Goal: Information Seeking & Learning: Compare options

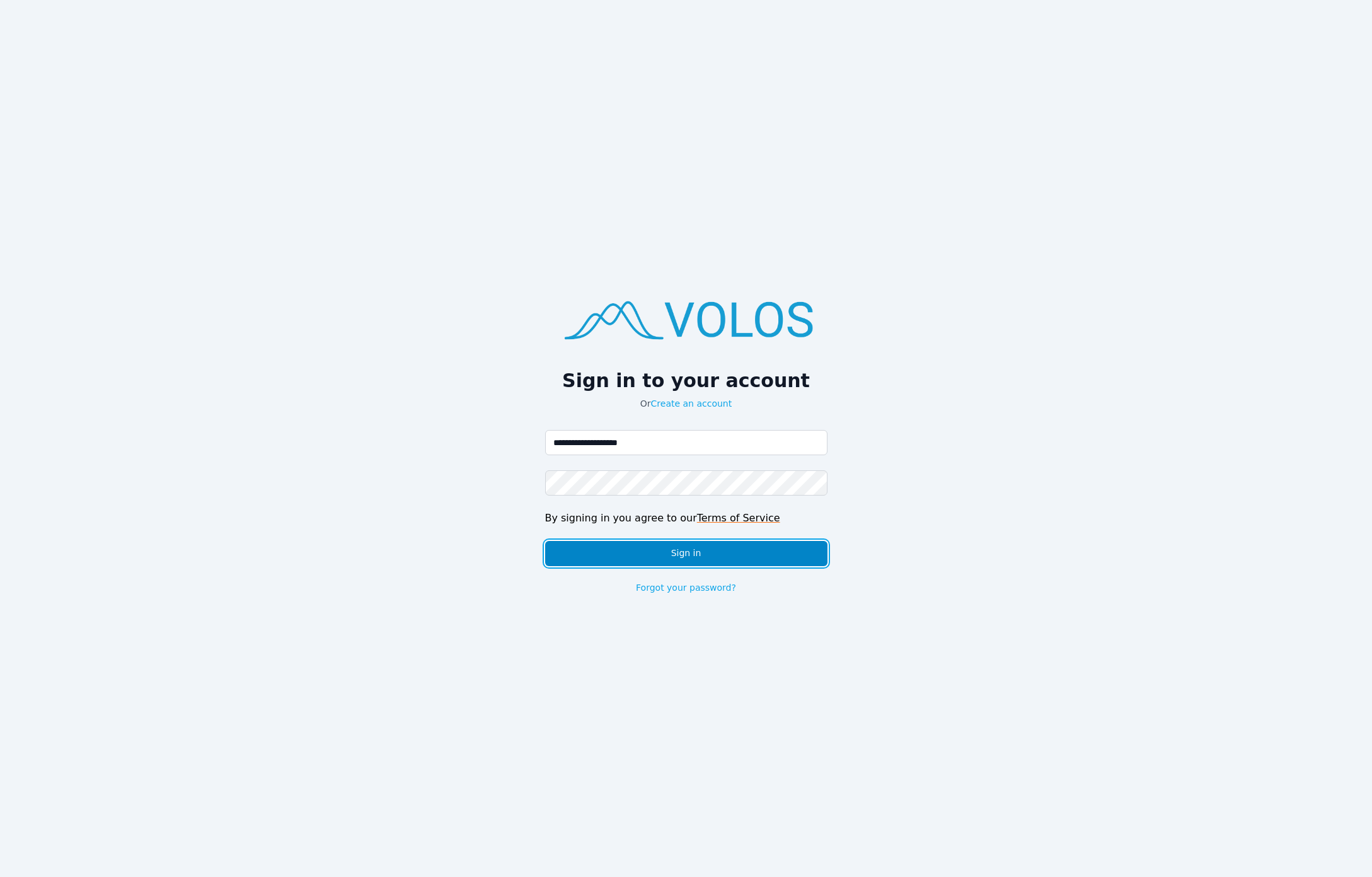
click at [672, 547] on button "Sign in" at bounding box center [686, 553] width 282 height 25
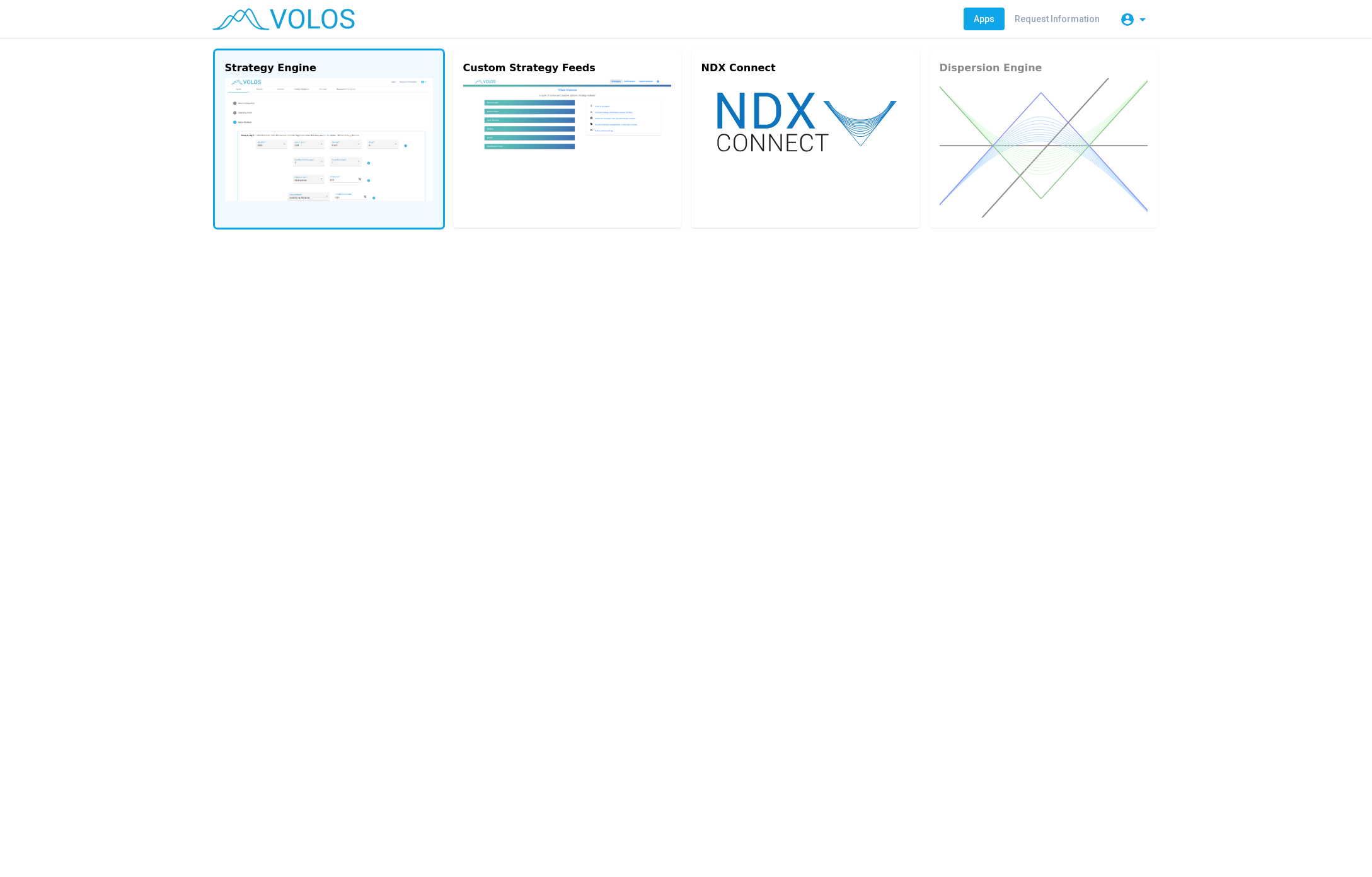
click at [271, 120] on img at bounding box center [329, 139] width 208 height 123
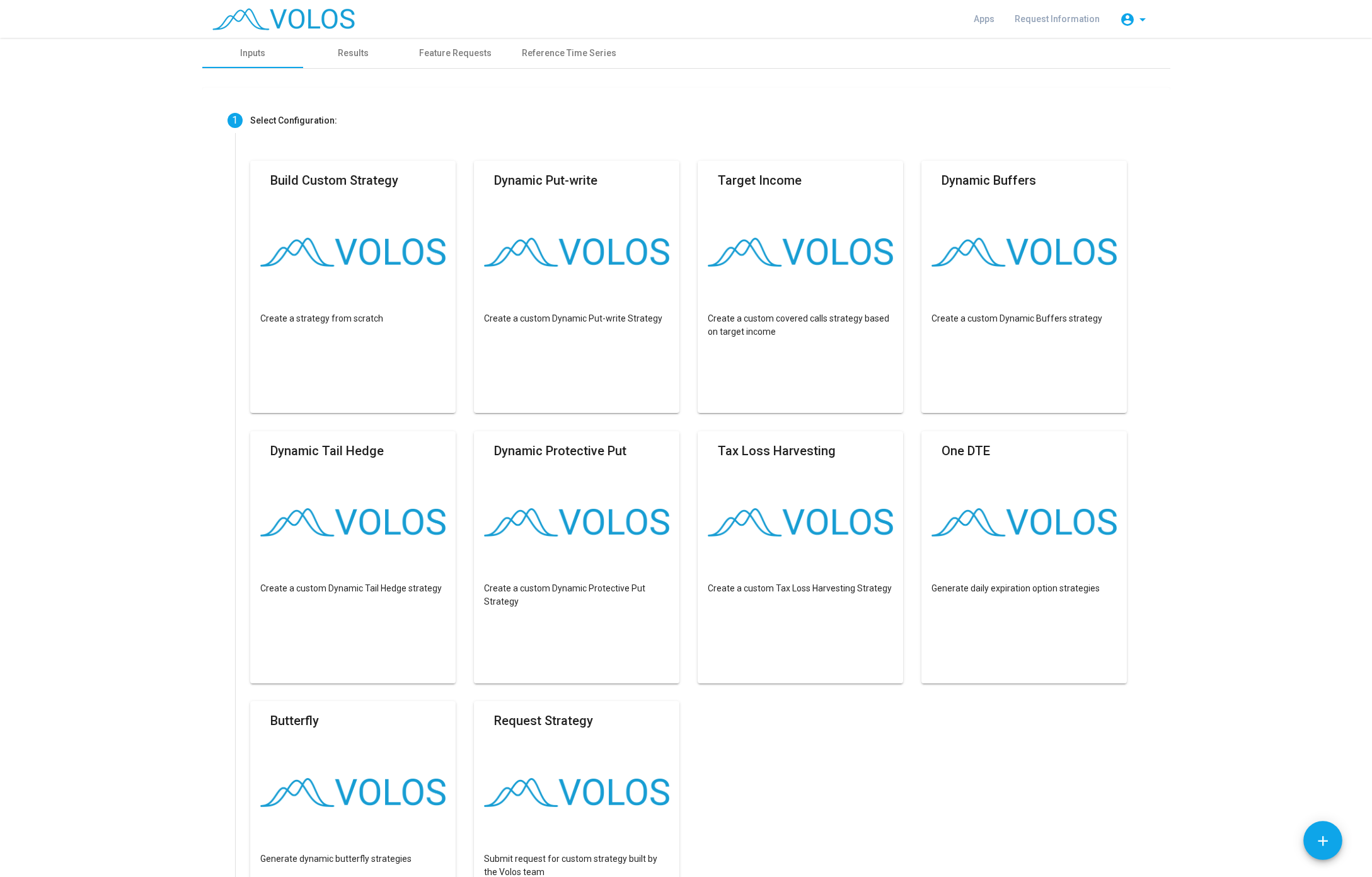
click at [280, 14] on img at bounding box center [283, 19] width 142 height 22
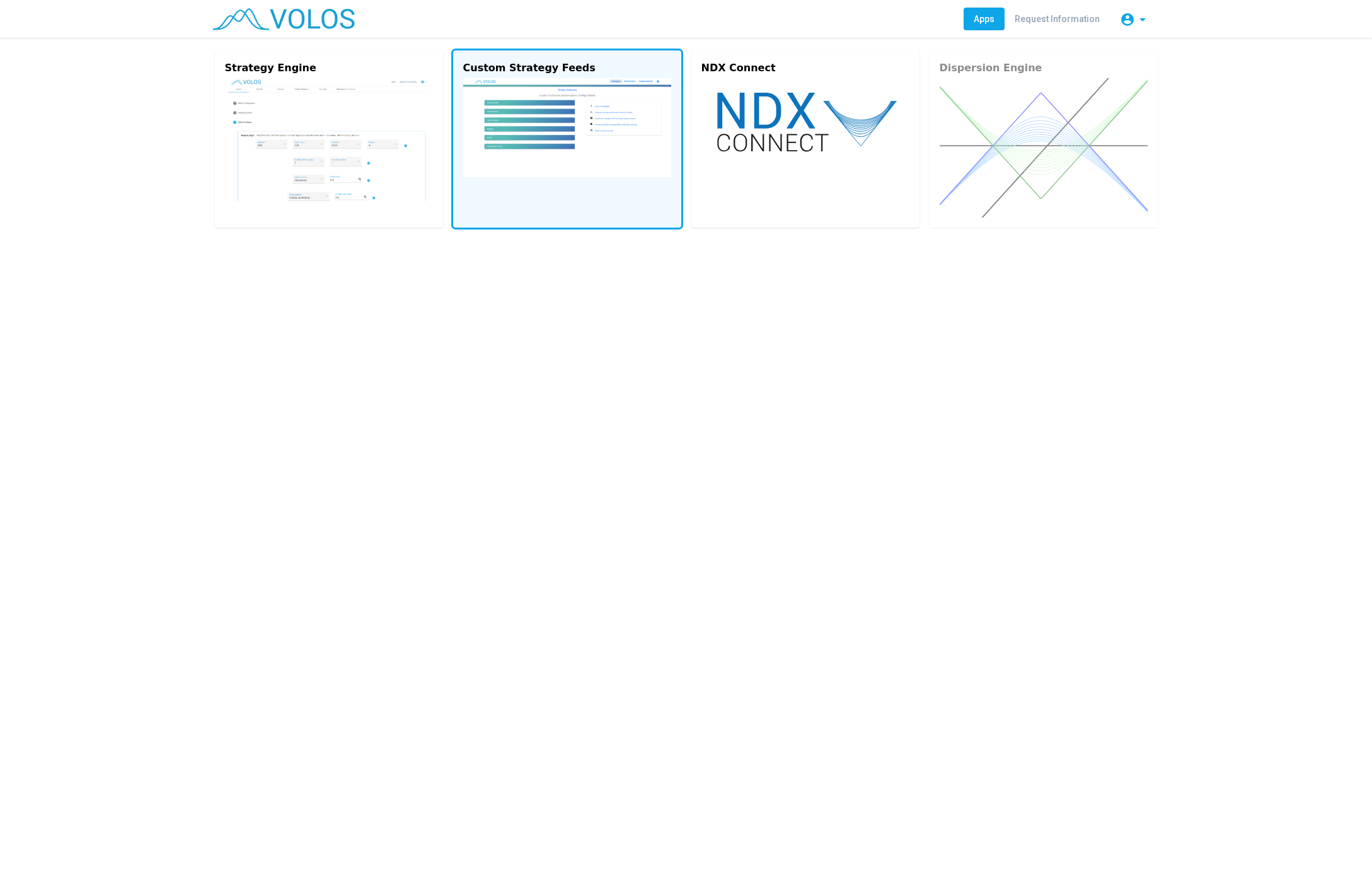
click at [627, 111] on img at bounding box center [567, 128] width 208 height 99
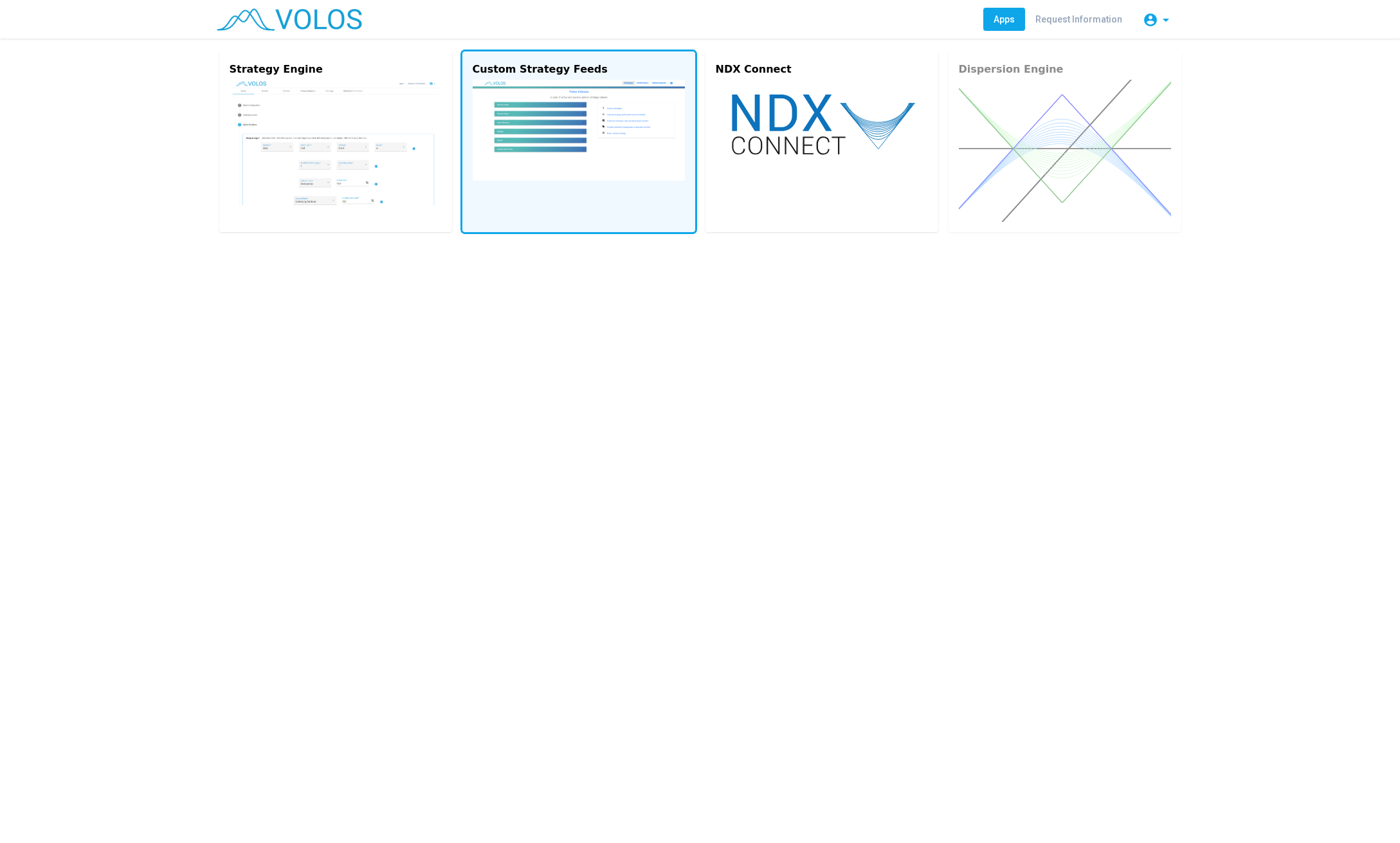
click at [522, 96] on img at bounding box center [579, 130] width 212 height 101
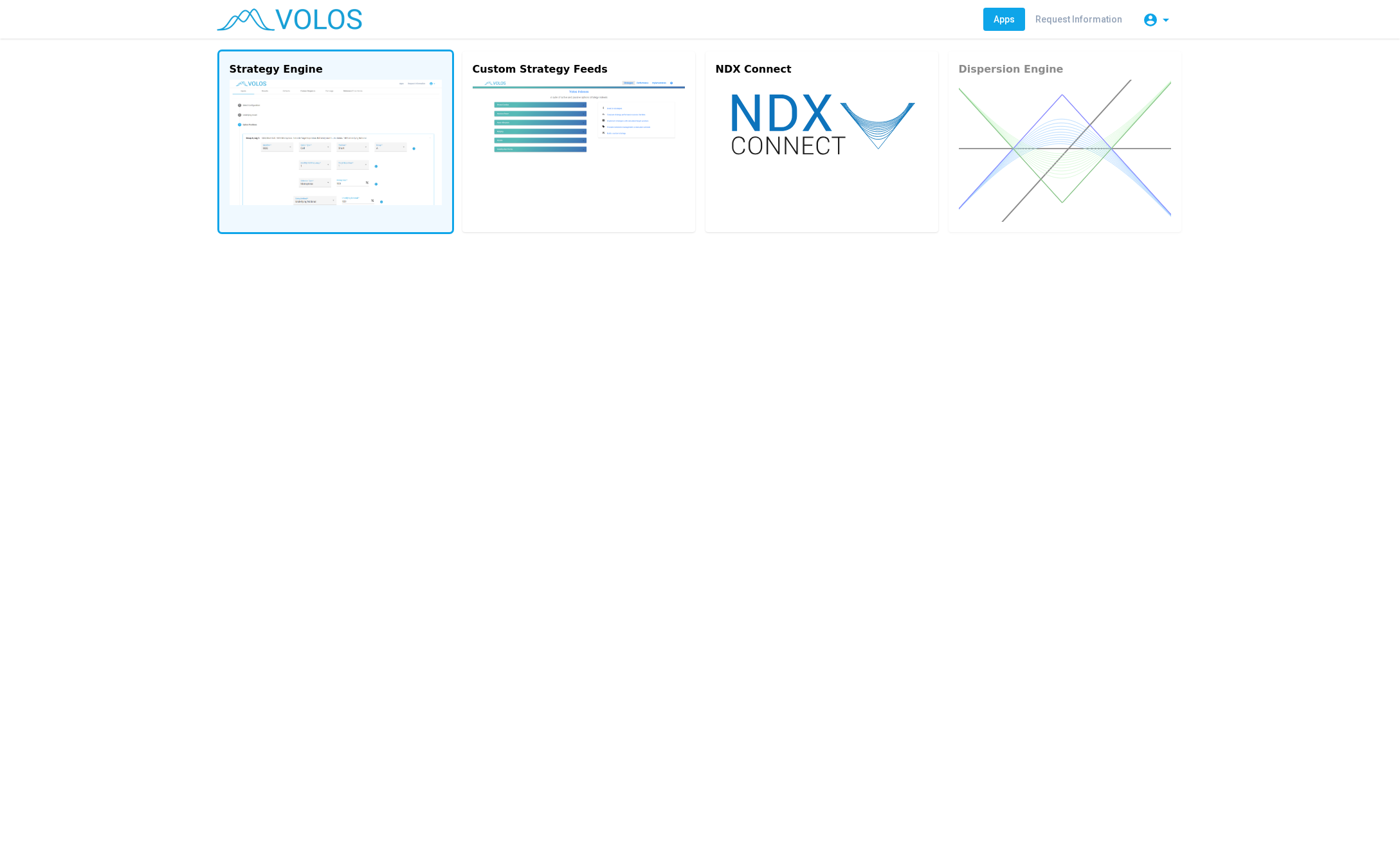
click at [302, 123] on img at bounding box center [336, 142] width 212 height 125
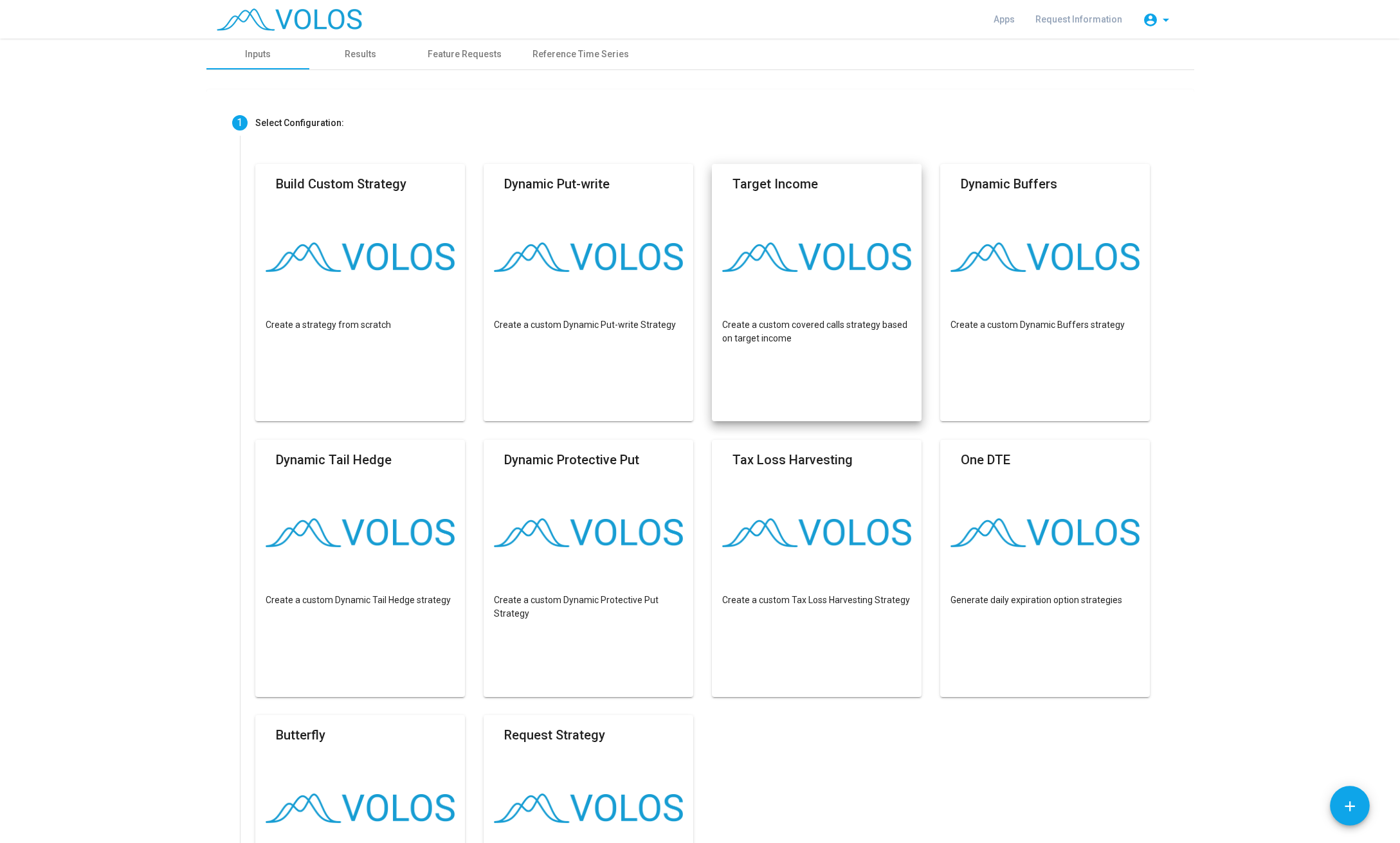
click at [775, 245] on img at bounding box center [817, 257] width 190 height 30
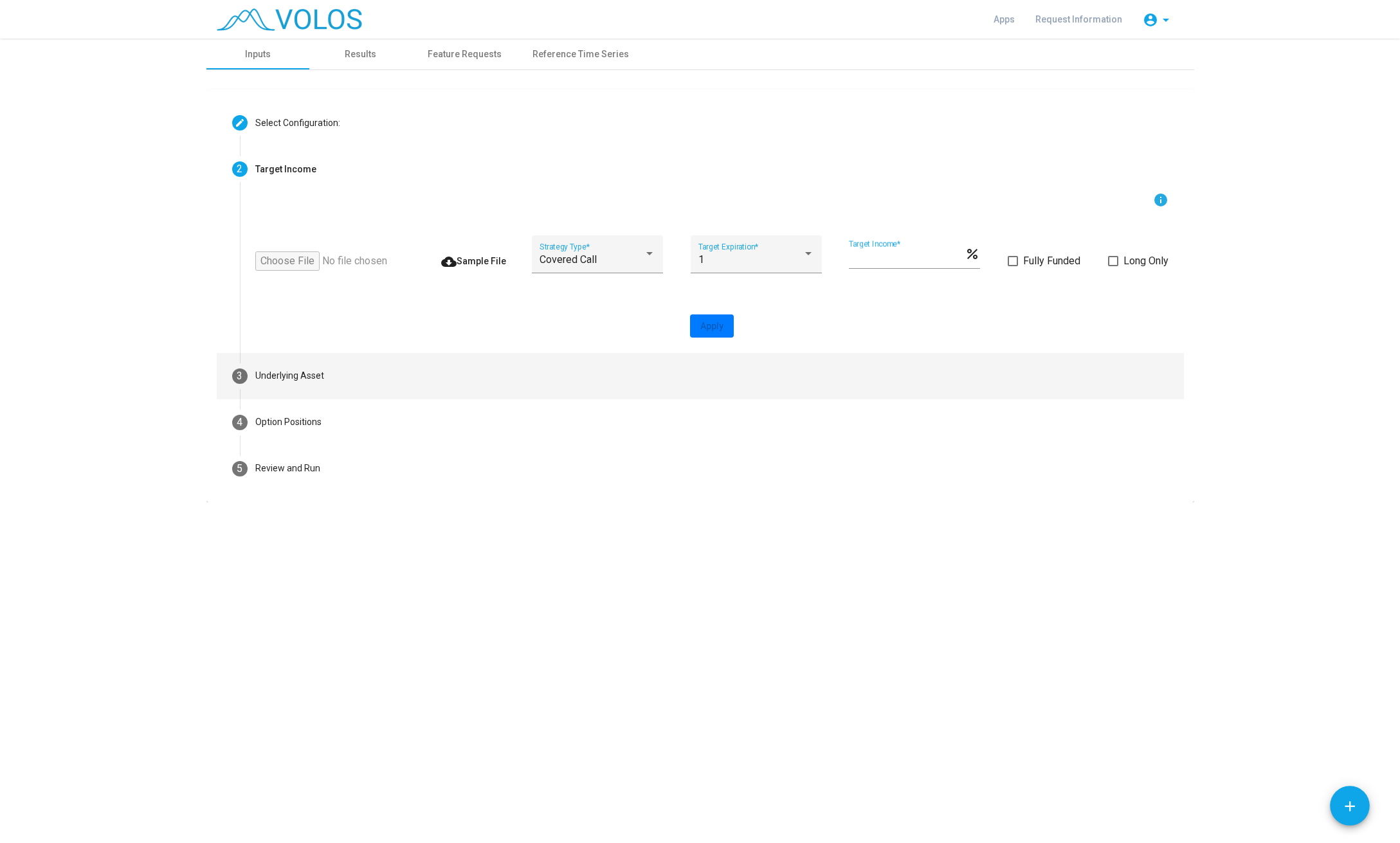
click at [275, 370] on div "Underlying Asset" at bounding box center [289, 376] width 69 height 14
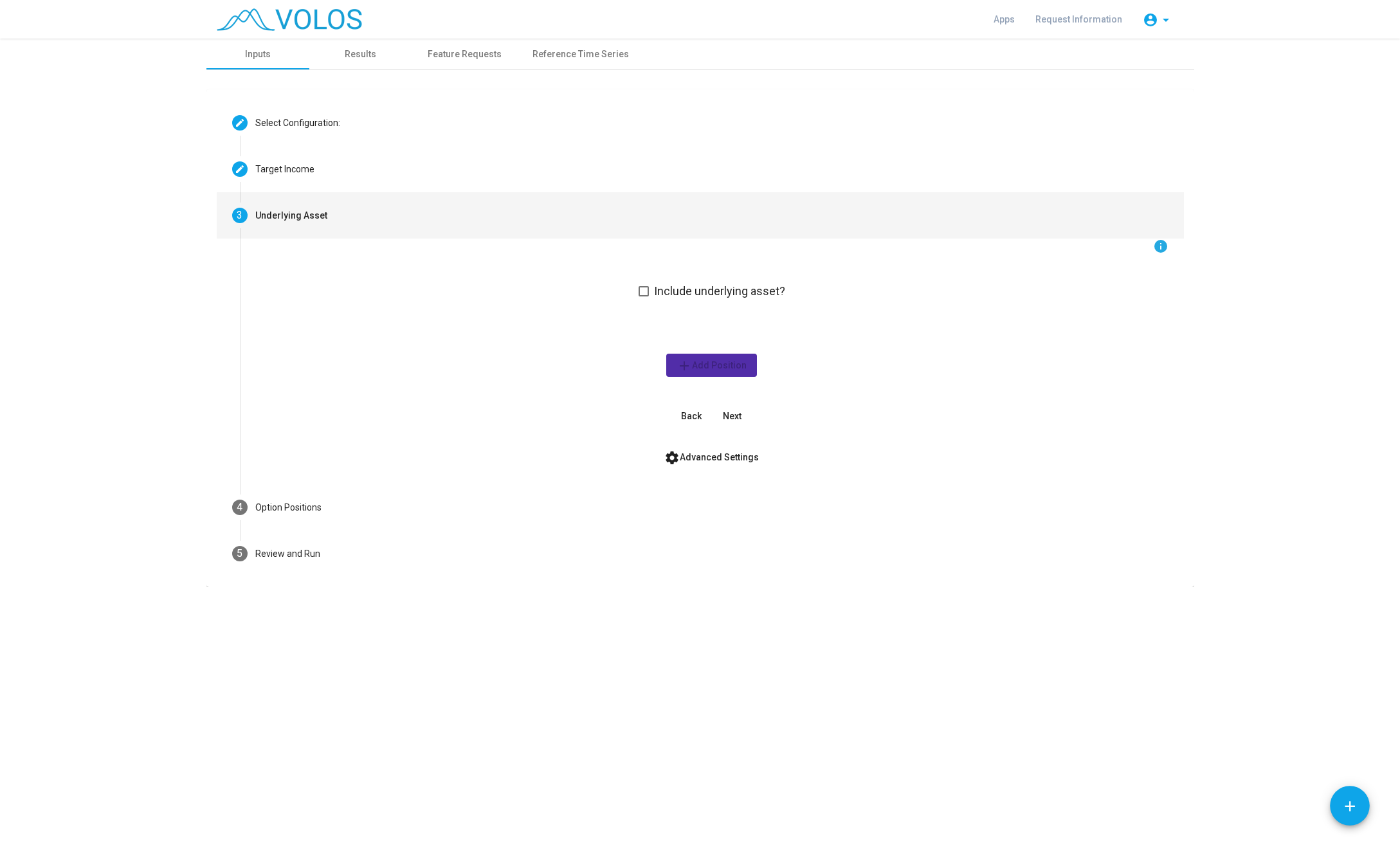
click at [725, 294] on span "Include underlying asset?" at bounding box center [720, 291] width 131 height 15
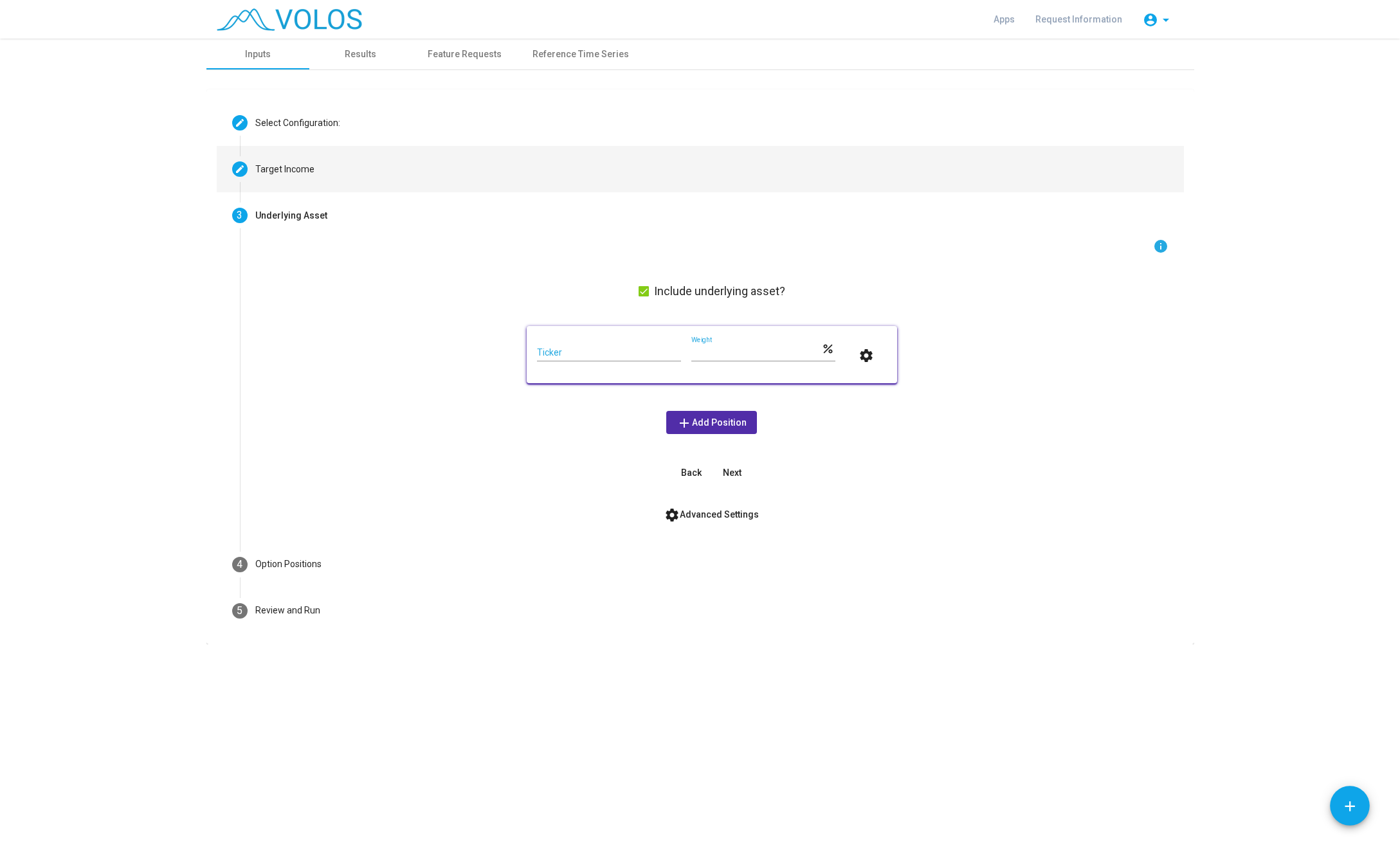
click at [253, 152] on mat-step-header "Editable create Target Income" at bounding box center [700, 169] width 967 height 46
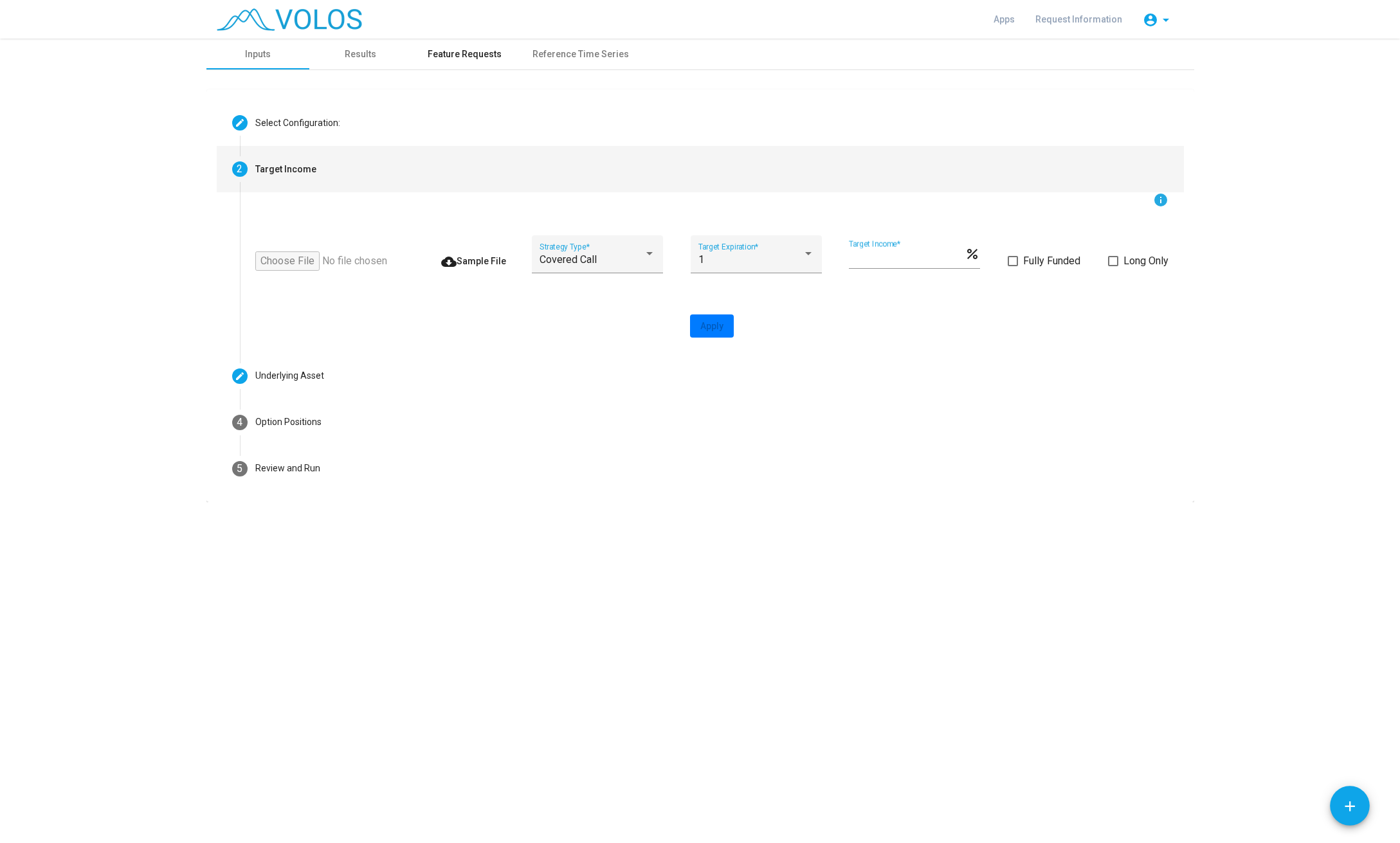
click at [443, 53] on div "Feature Requests" at bounding box center [464, 55] width 74 height 14
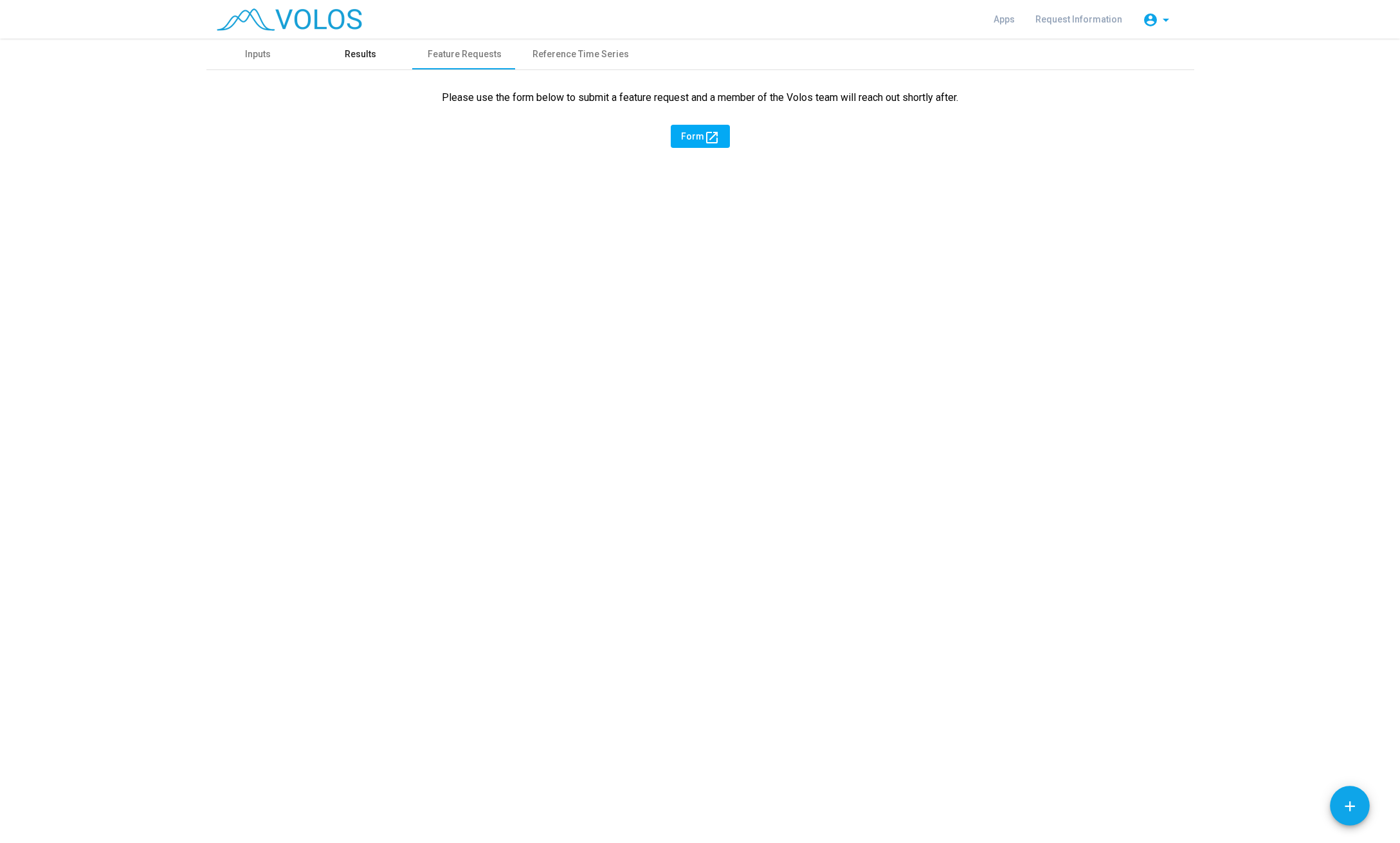
click at [382, 60] on div "Results" at bounding box center [361, 54] width 103 height 31
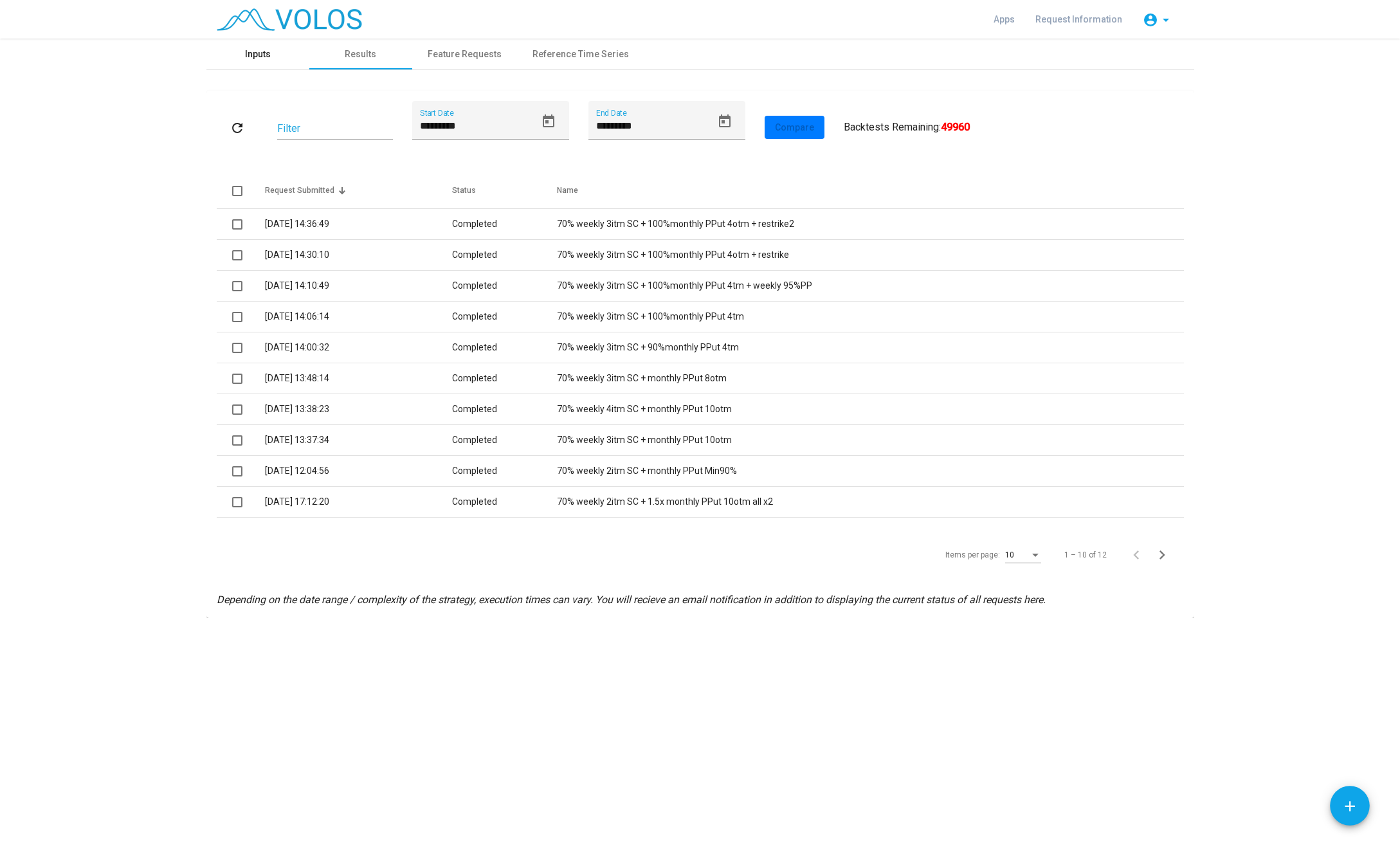
click at [256, 55] on div "Inputs" at bounding box center [257, 55] width 26 height 14
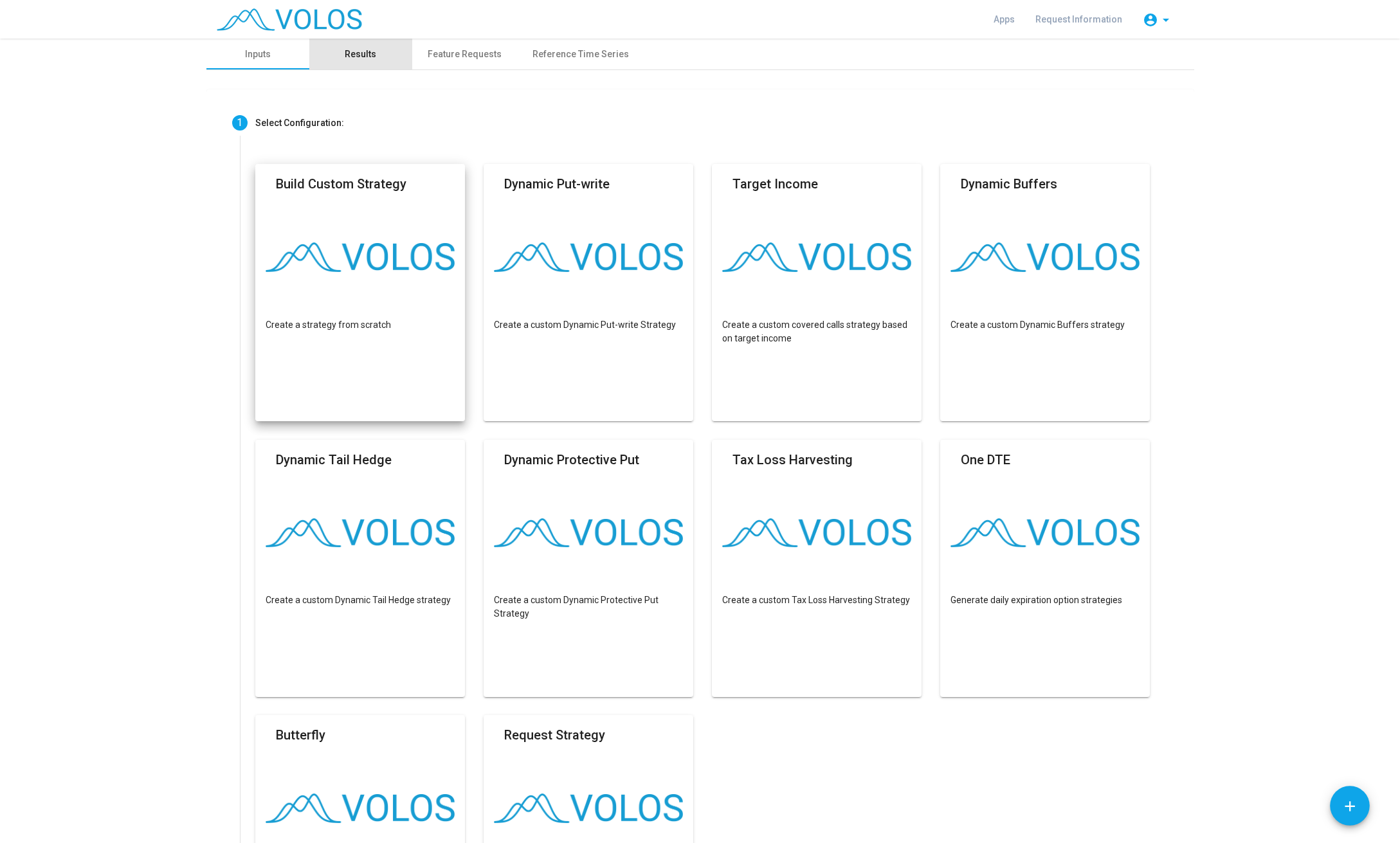
click at [367, 56] on div "Results" at bounding box center [361, 55] width 32 height 14
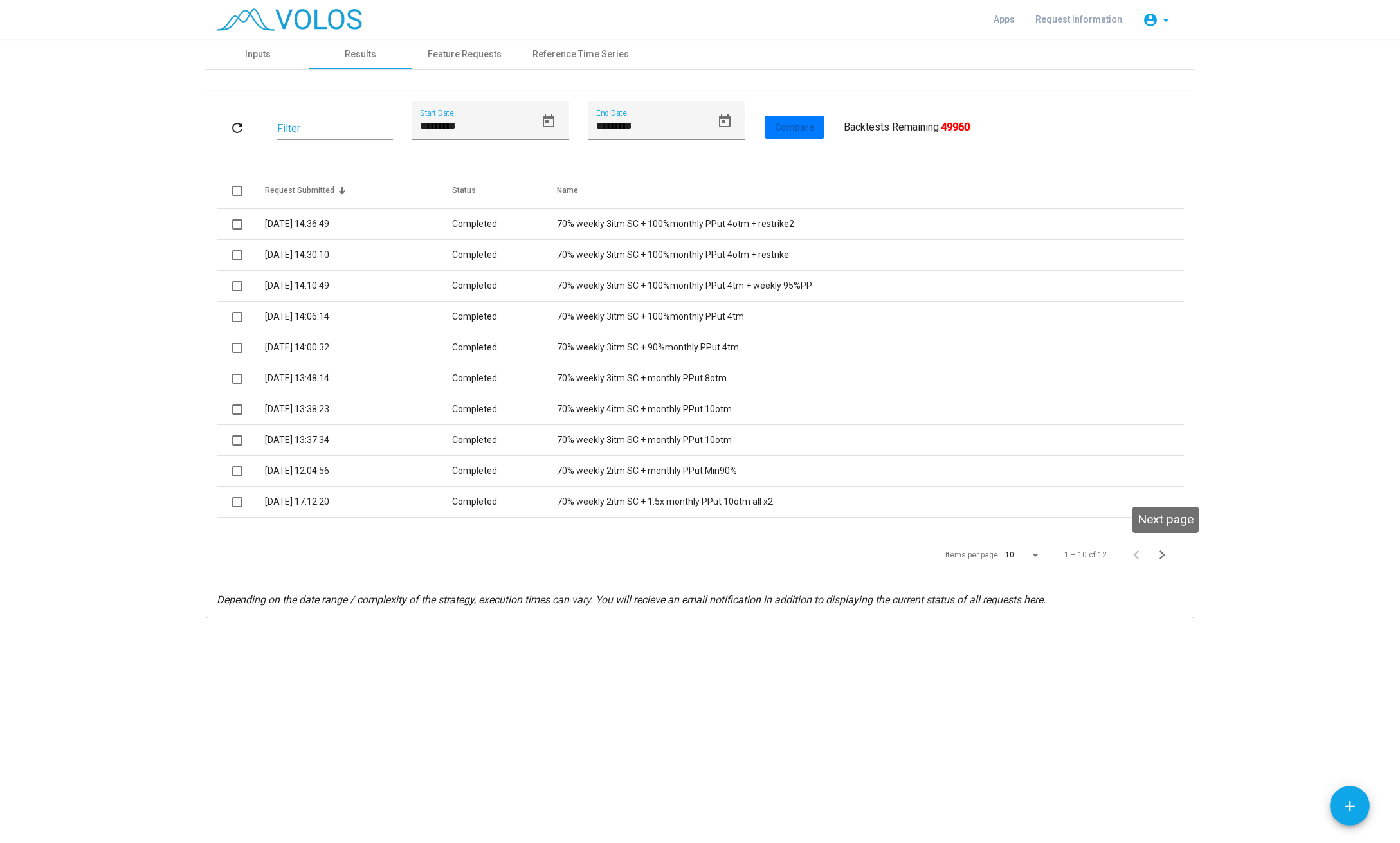
click at [1159, 554] on icon "Next page" at bounding box center [1162, 555] width 18 height 18
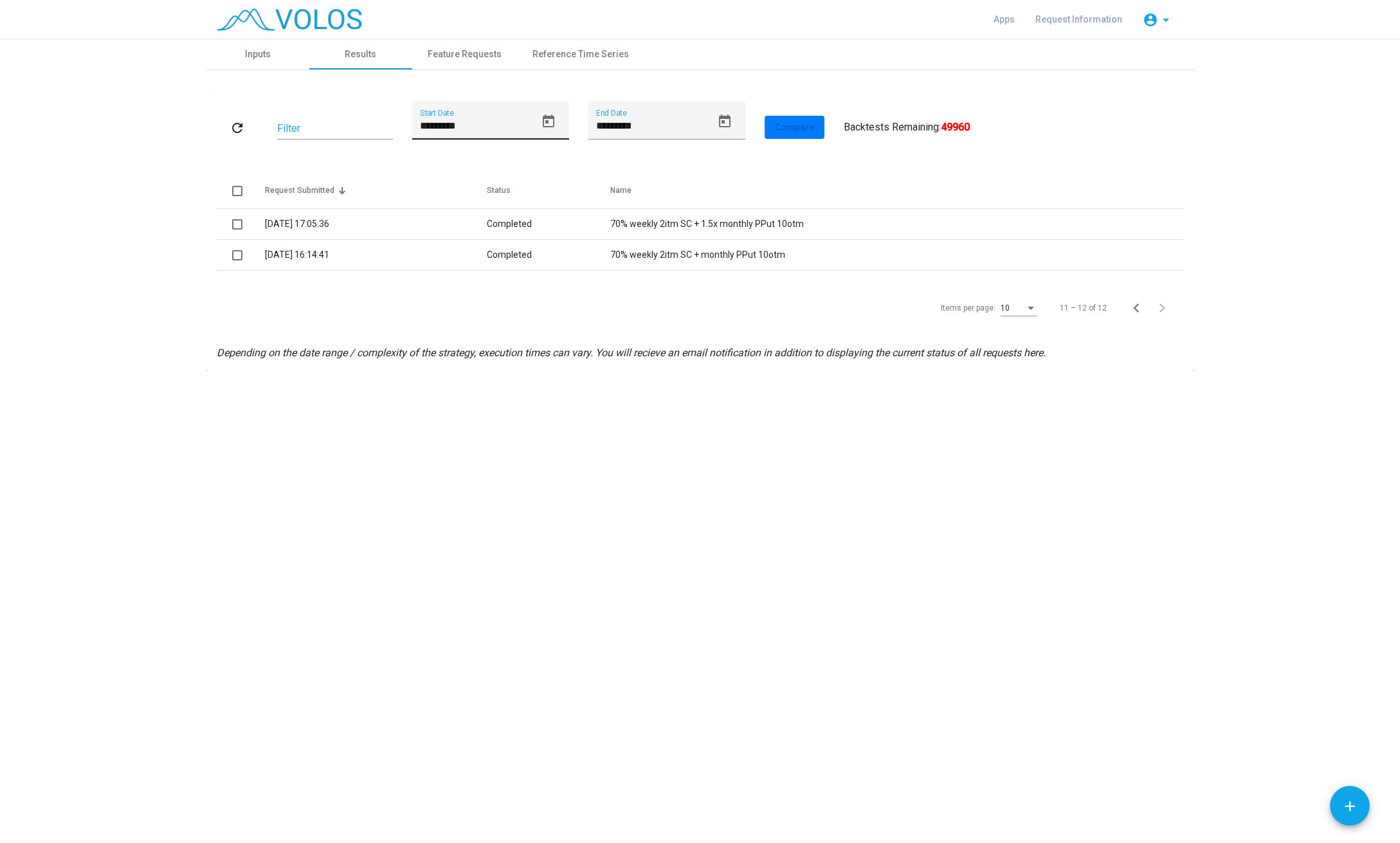
click at [549, 120] on icon "Open calendar" at bounding box center [548, 121] width 15 height 15
click at [567, 216] on div "1" at bounding box center [558, 221] width 23 height 23
type input "********"
click at [237, 126] on mat-icon "refresh" at bounding box center [237, 128] width 15 height 15
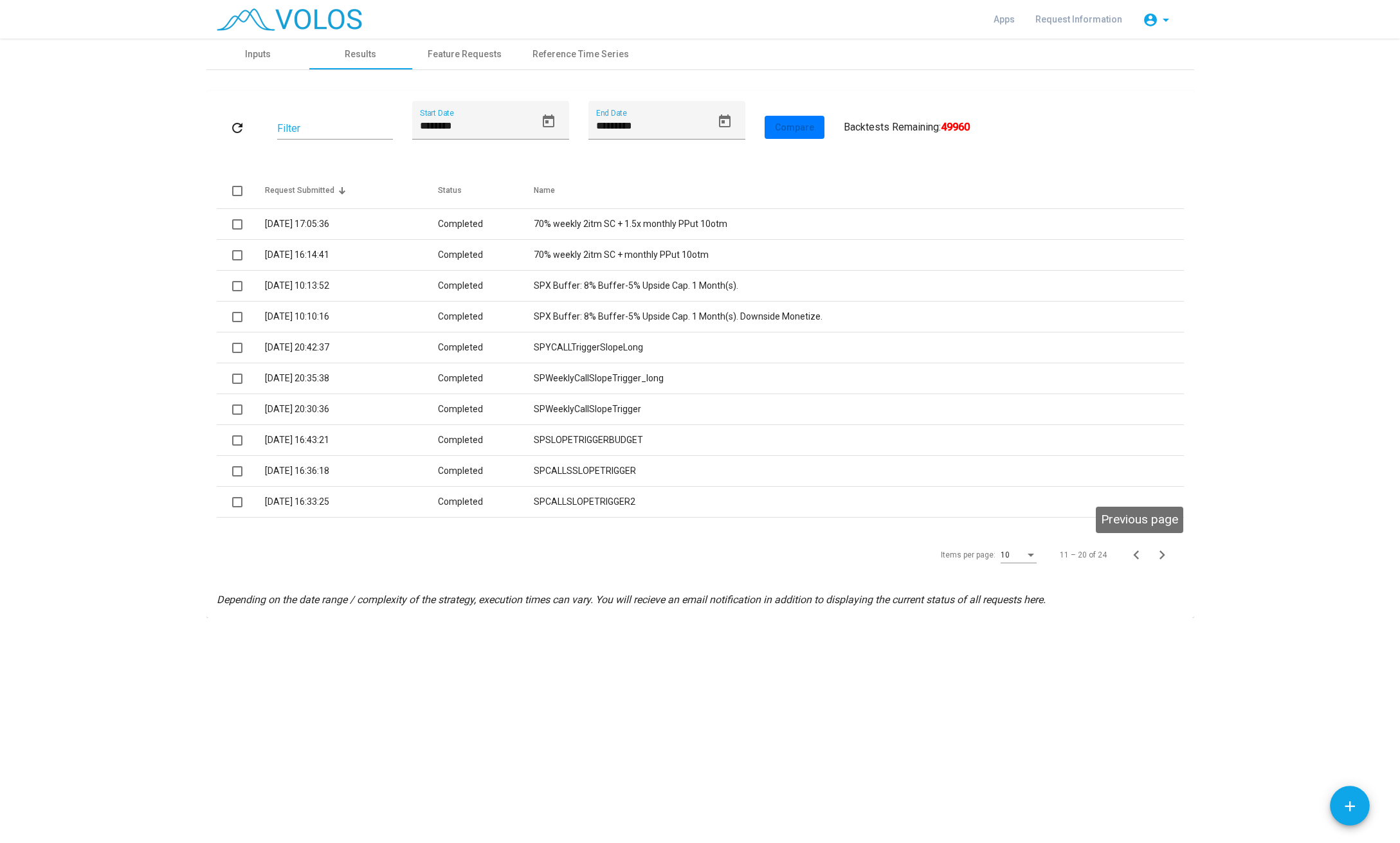
click at [1131, 554] on icon "Previous page" at bounding box center [1136, 555] width 18 height 18
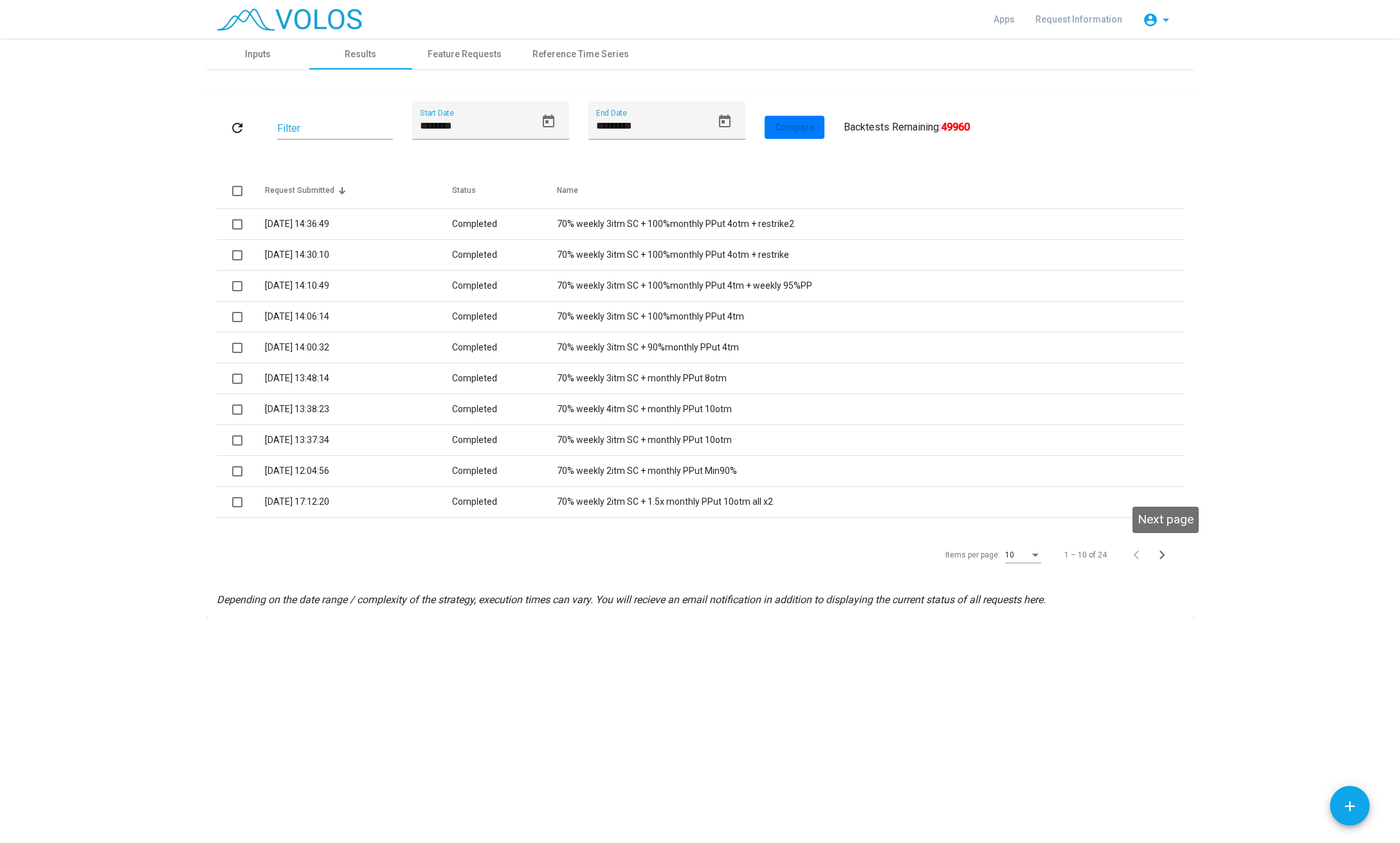
click at [1167, 555] on icon "Next page" at bounding box center [1162, 555] width 18 height 18
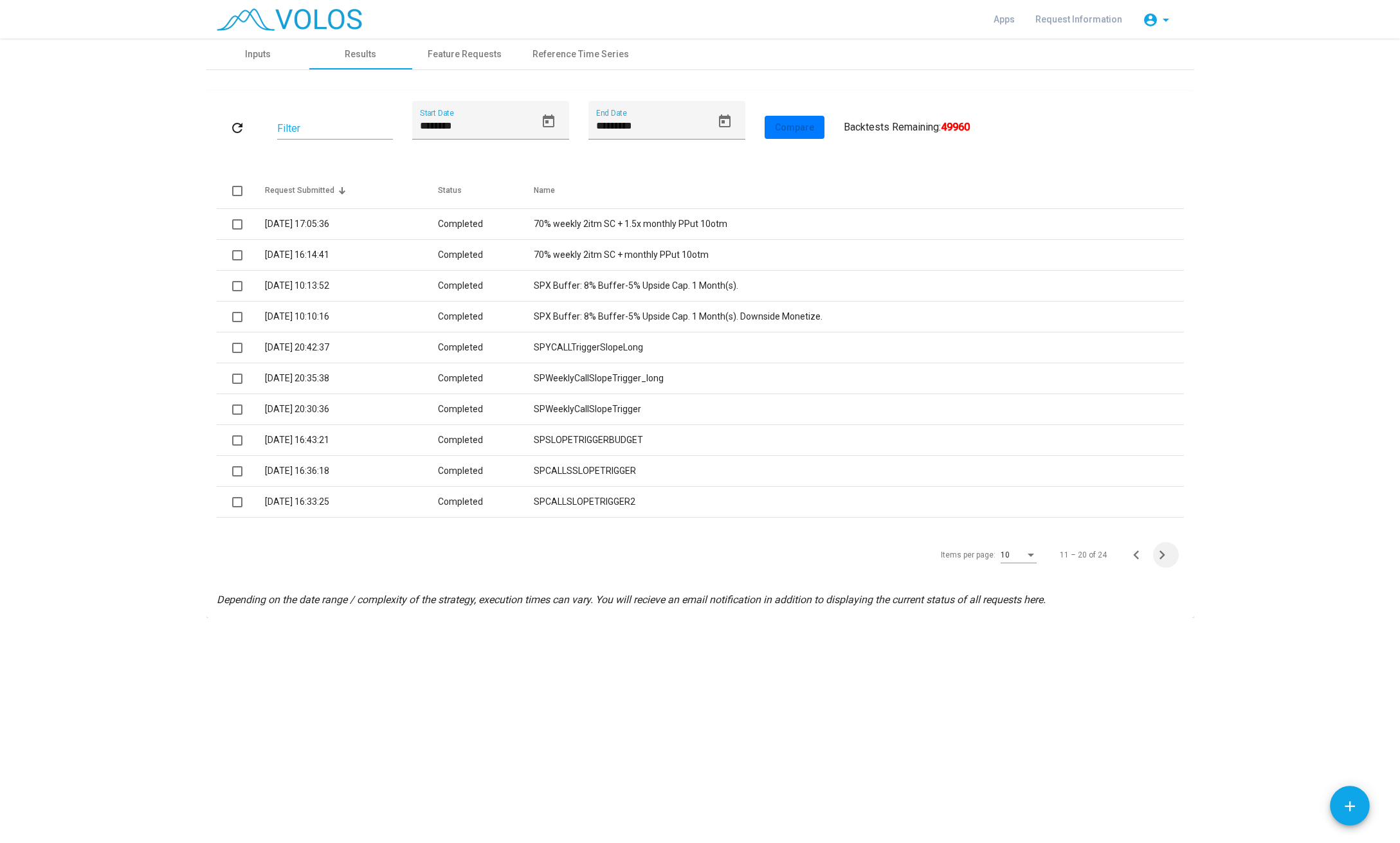
click at [1161, 558] on icon "Next page" at bounding box center [1162, 554] width 6 height 9
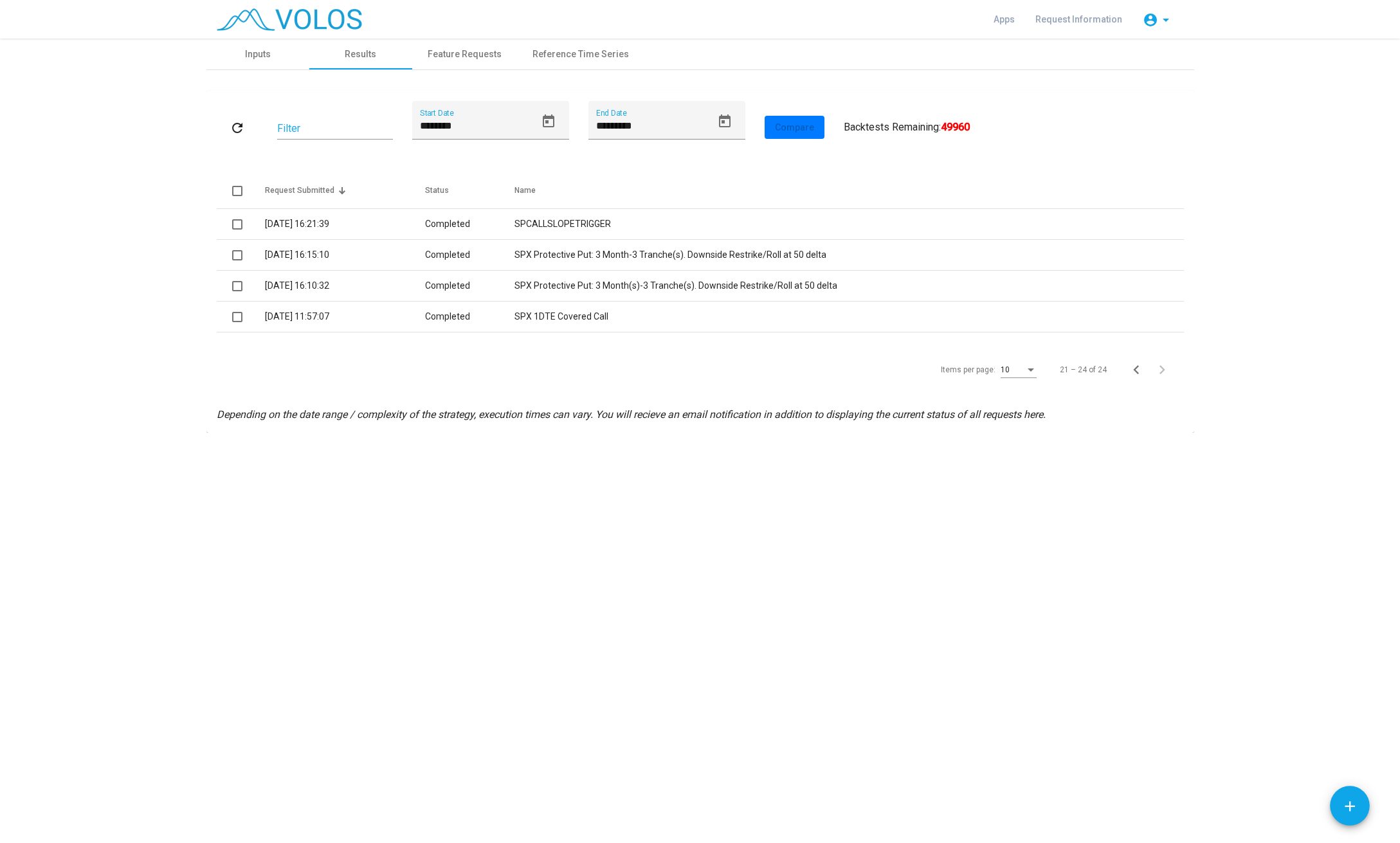
drag, startPoint x: 598, startPoint y: 318, endPoint x: 566, endPoint y: 377, distance: 67.1
click at [567, 376] on div "refresh Filter ******** Start Date ********* End Date Compare User Results All …" at bounding box center [700, 262] width 967 height 322
click at [480, 50] on div "Feature Requests" at bounding box center [464, 55] width 74 height 14
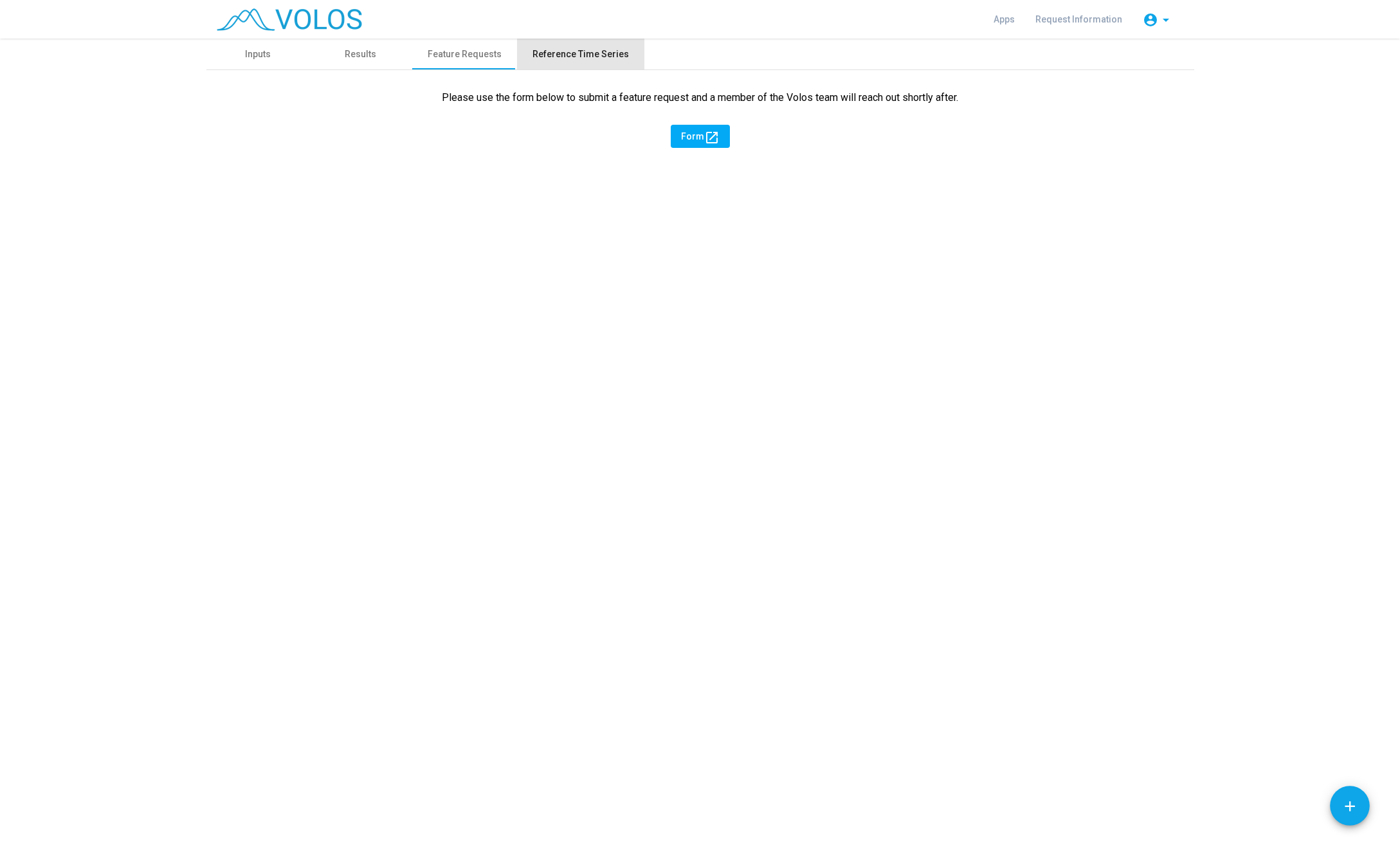
click at [604, 48] on div "Reference Time Series" at bounding box center [580, 55] width 96 height 14
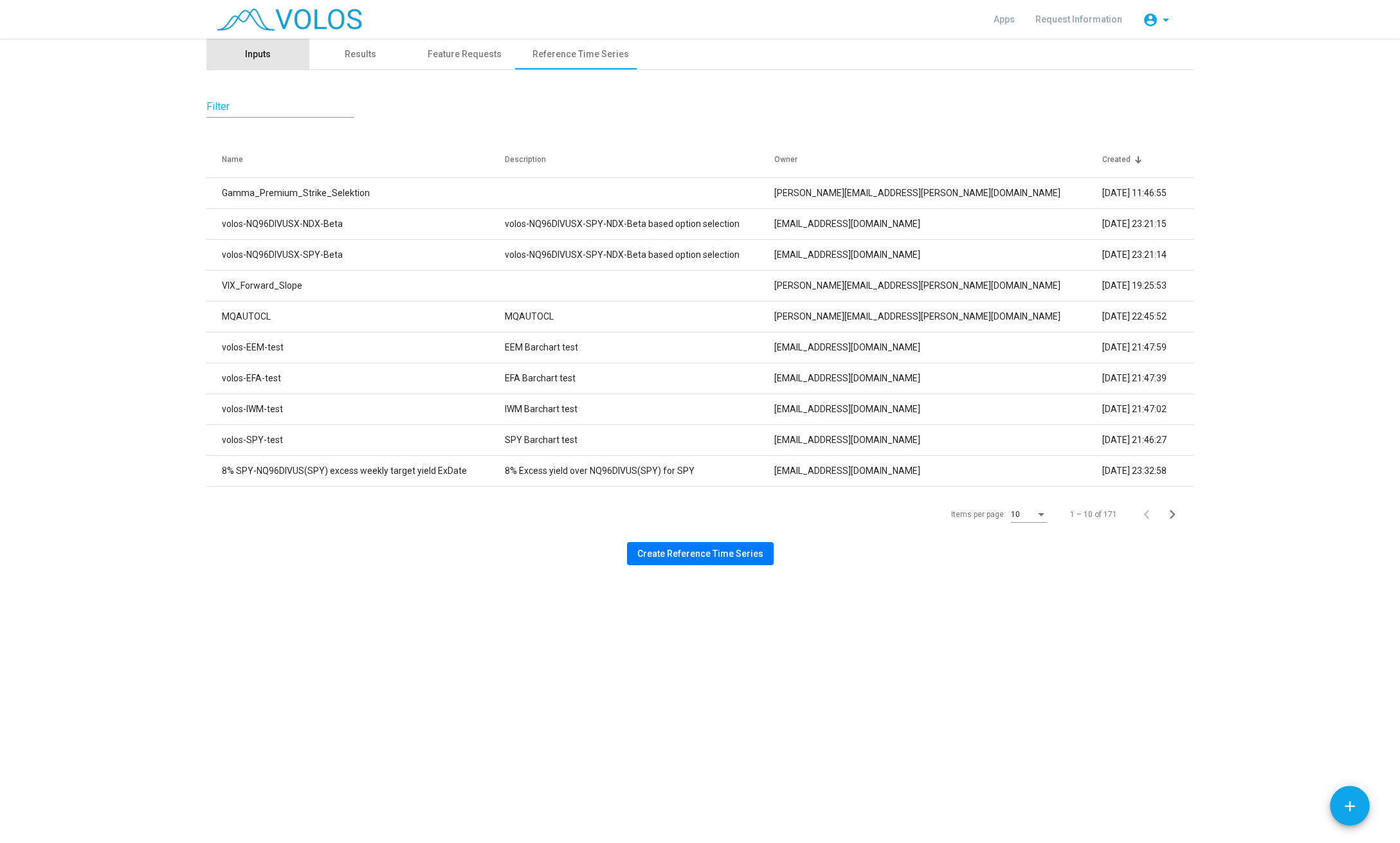
click at [262, 57] on div "Inputs" at bounding box center [257, 55] width 26 height 14
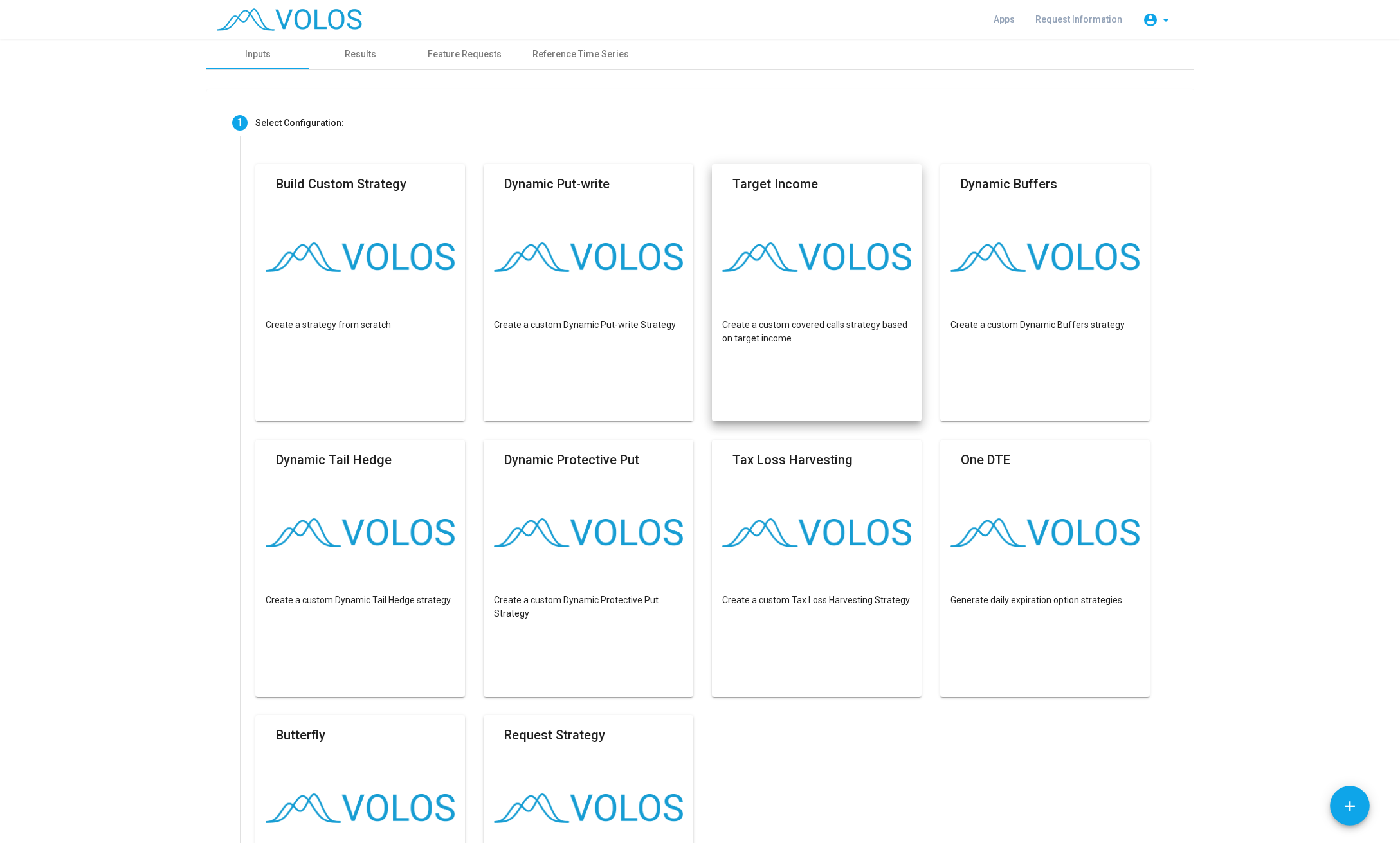
click at [268, 14] on img at bounding box center [289, 19] width 145 height 23
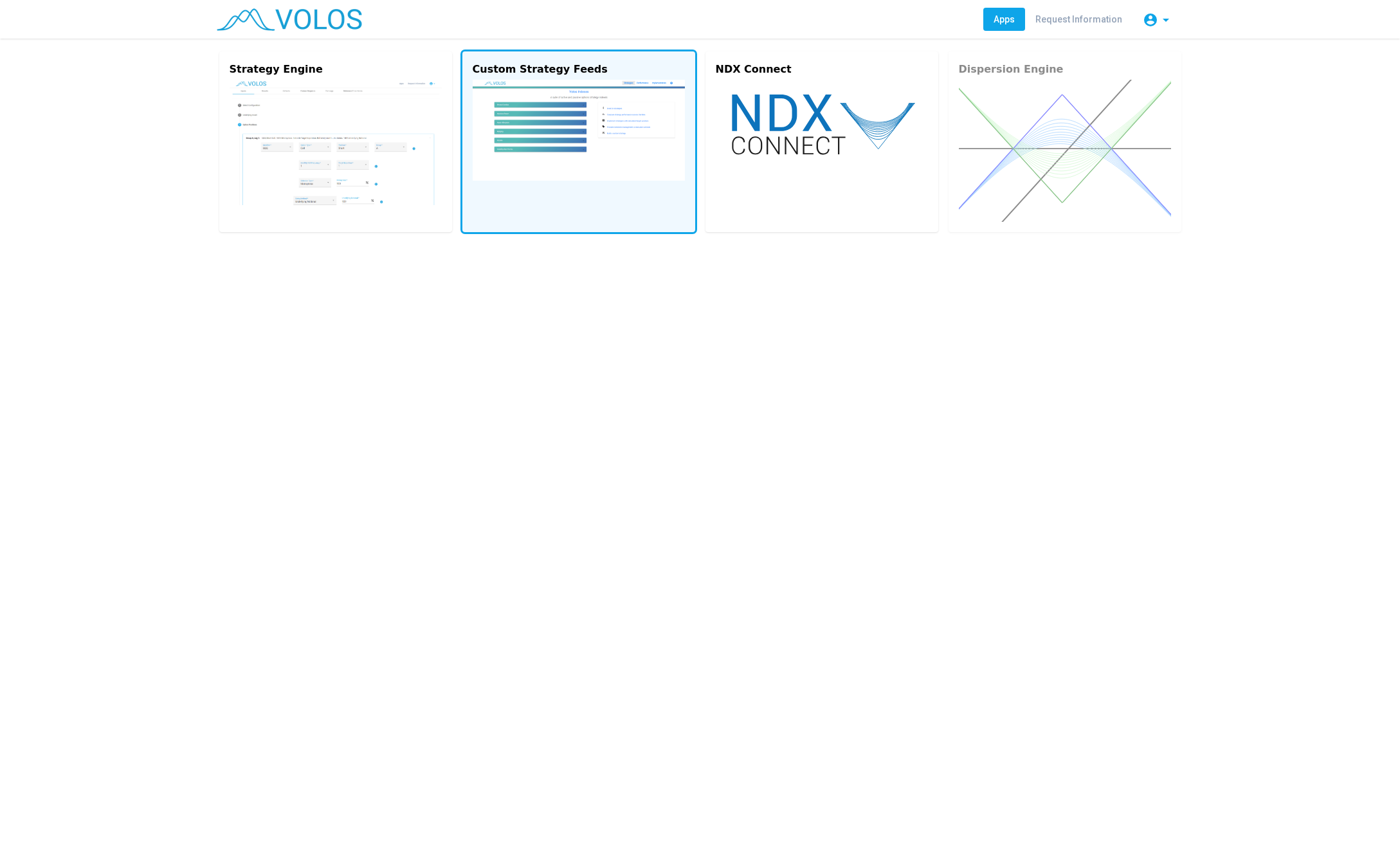
click at [604, 138] on img at bounding box center [579, 130] width 212 height 101
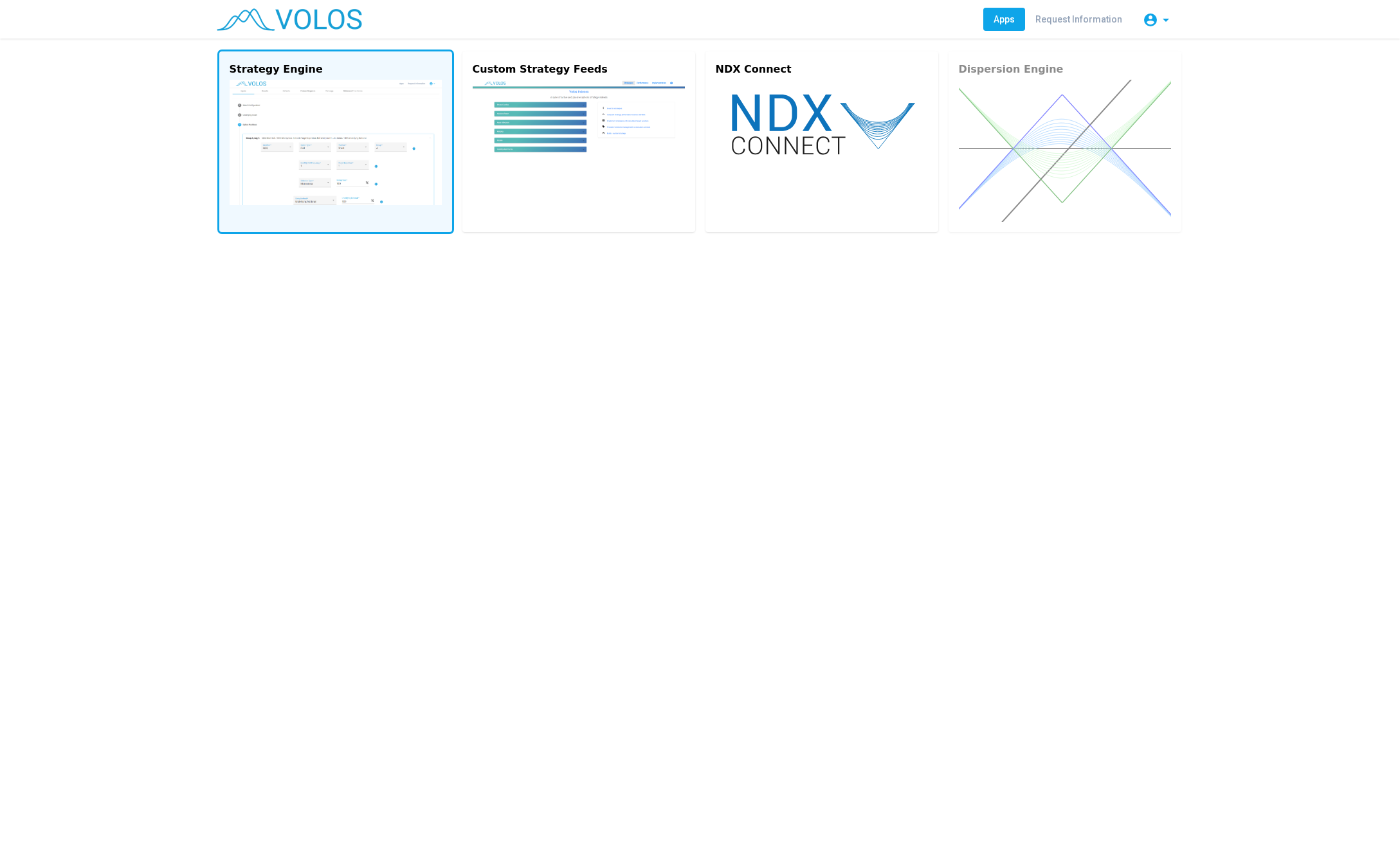
click at [300, 78] on vs-card "Strategy Engine" at bounding box center [336, 141] width 233 height 181
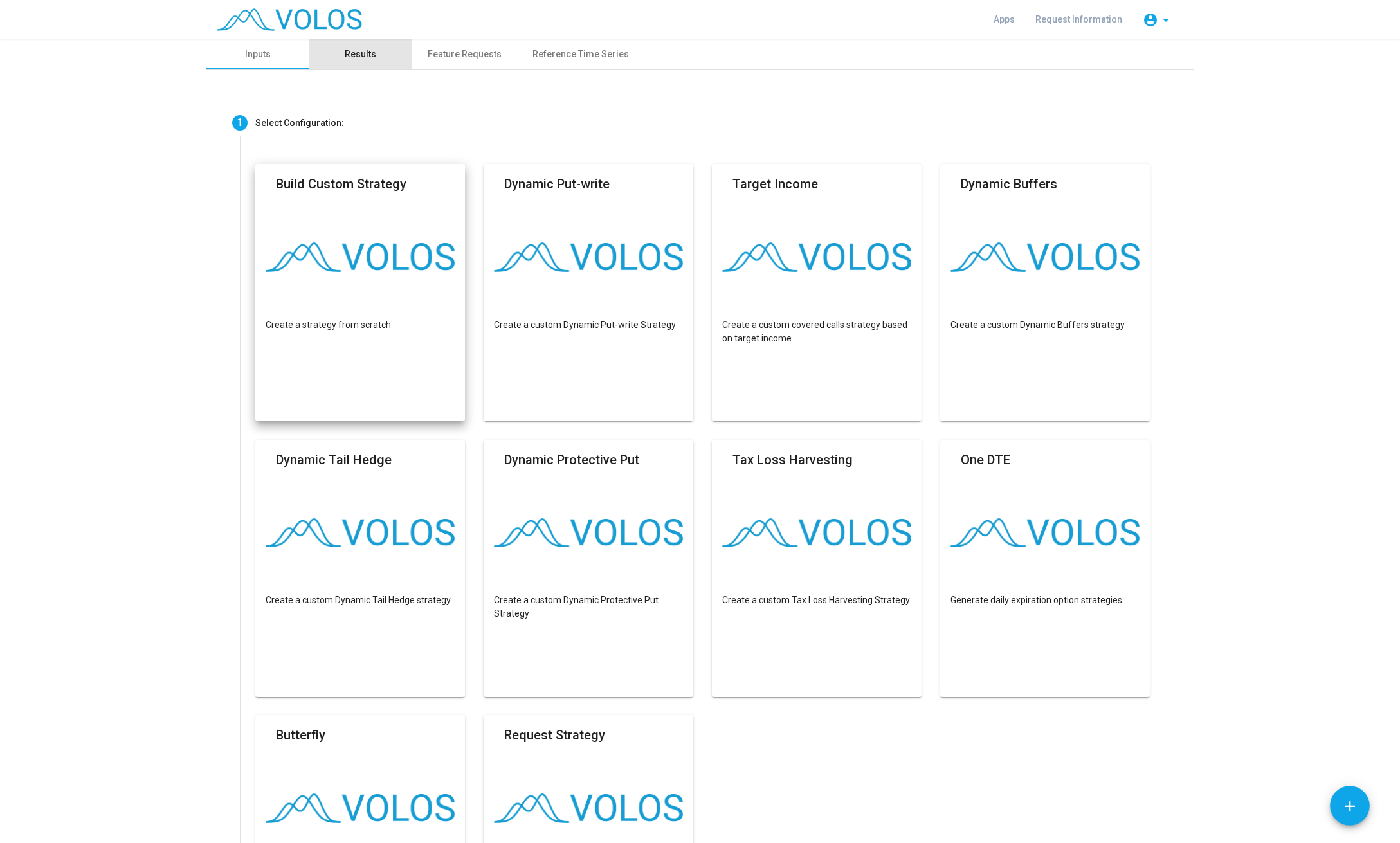
click at [375, 43] on div "Results" at bounding box center [361, 54] width 103 height 31
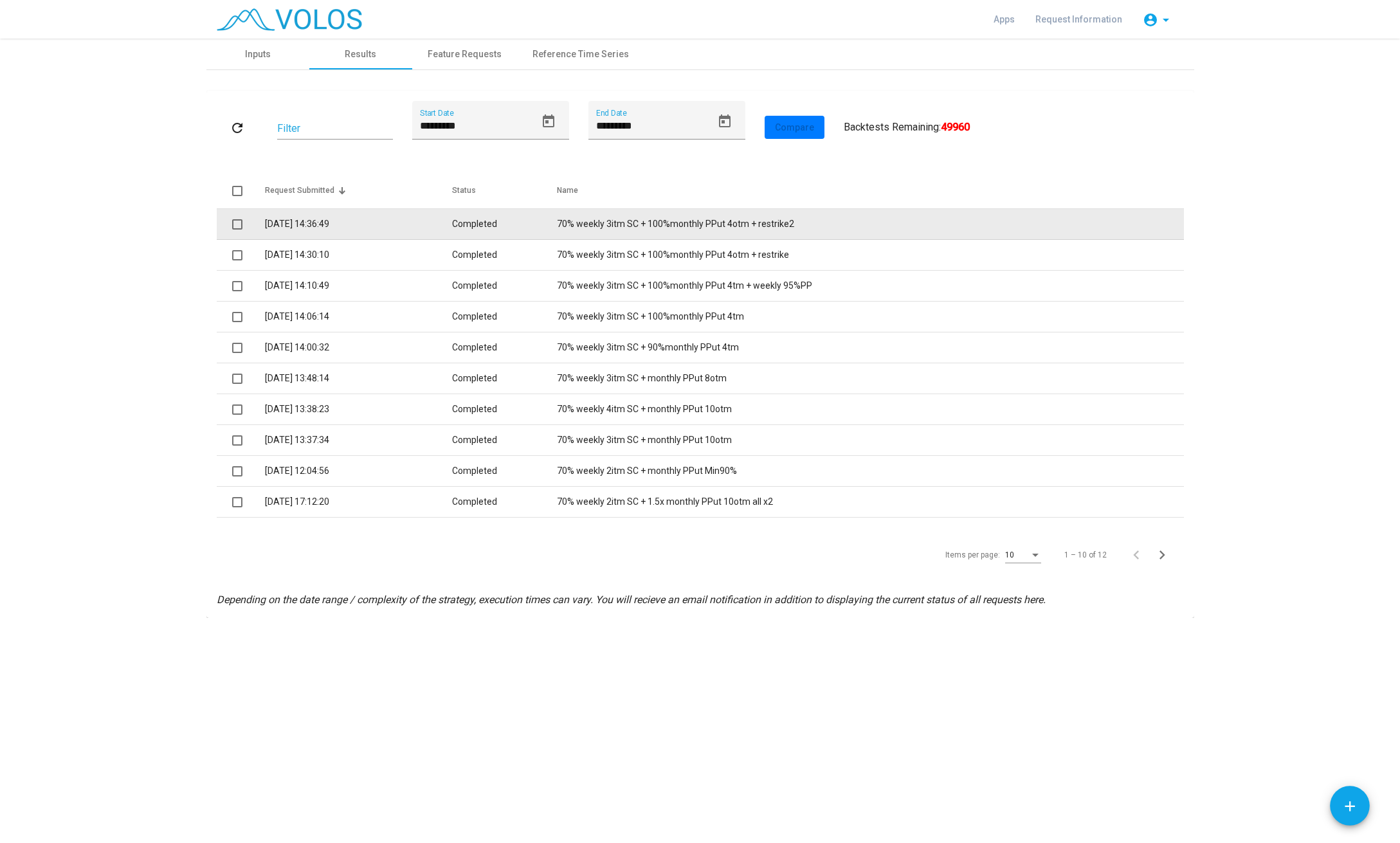
click at [677, 231] on td "70% weekly 3itm SC + 100%monthly PPut 4otm + restrike2" at bounding box center [871, 224] width 627 height 31
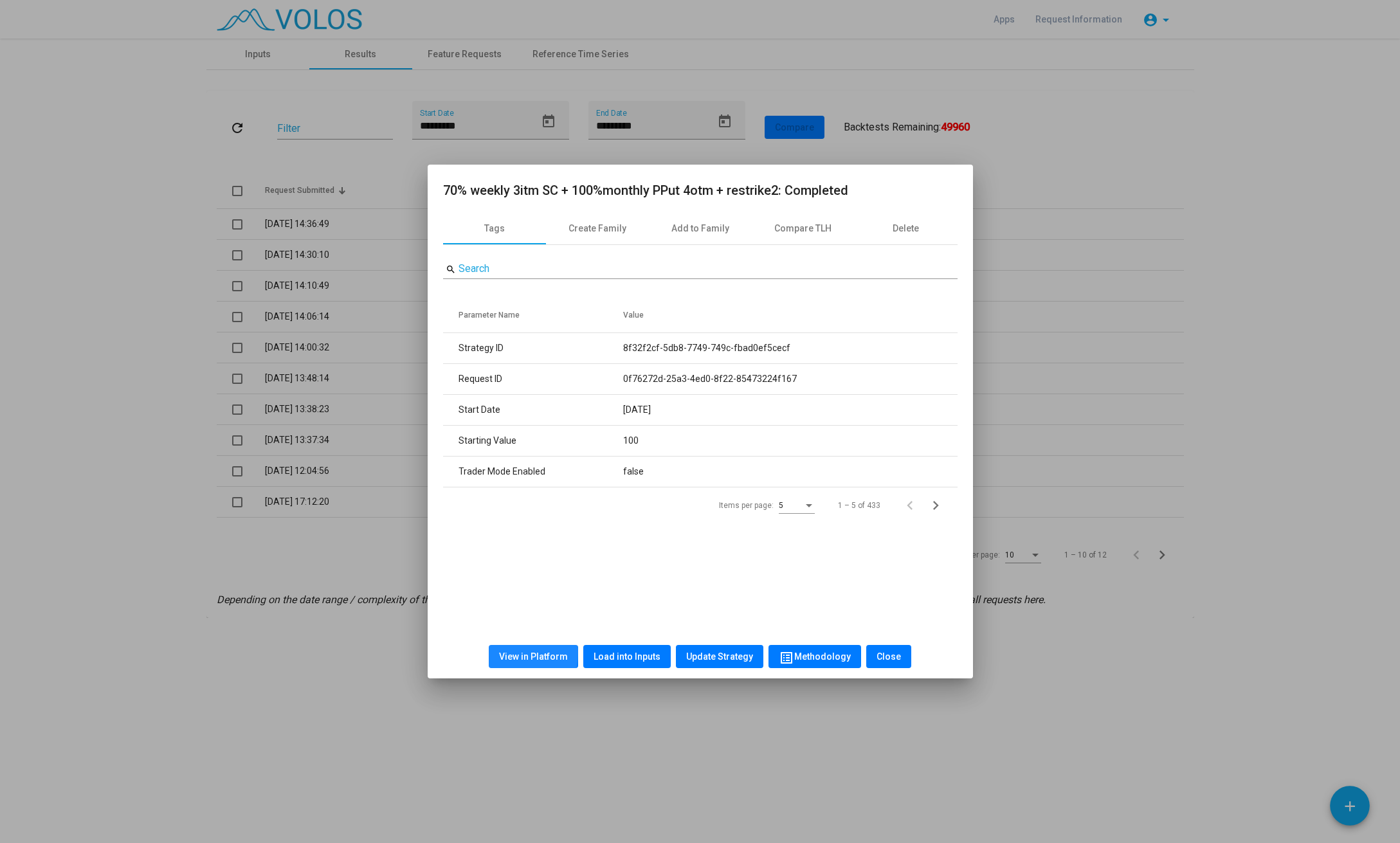
click at [517, 653] on span "View in Platform" at bounding box center [533, 656] width 69 height 10
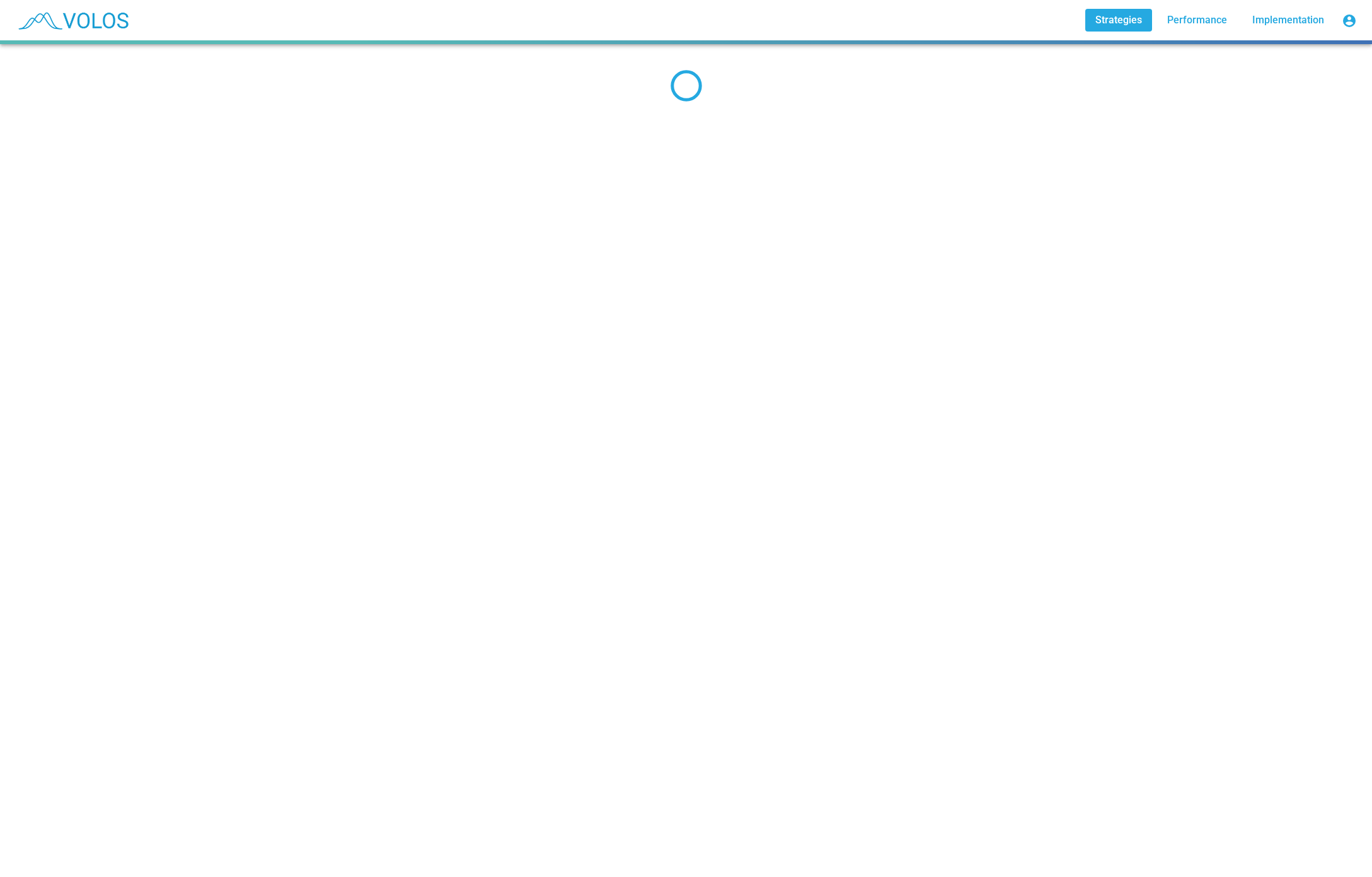
click at [161, 758] on div "Gamma_Premium Index Family" at bounding box center [686, 460] width 1372 height 832
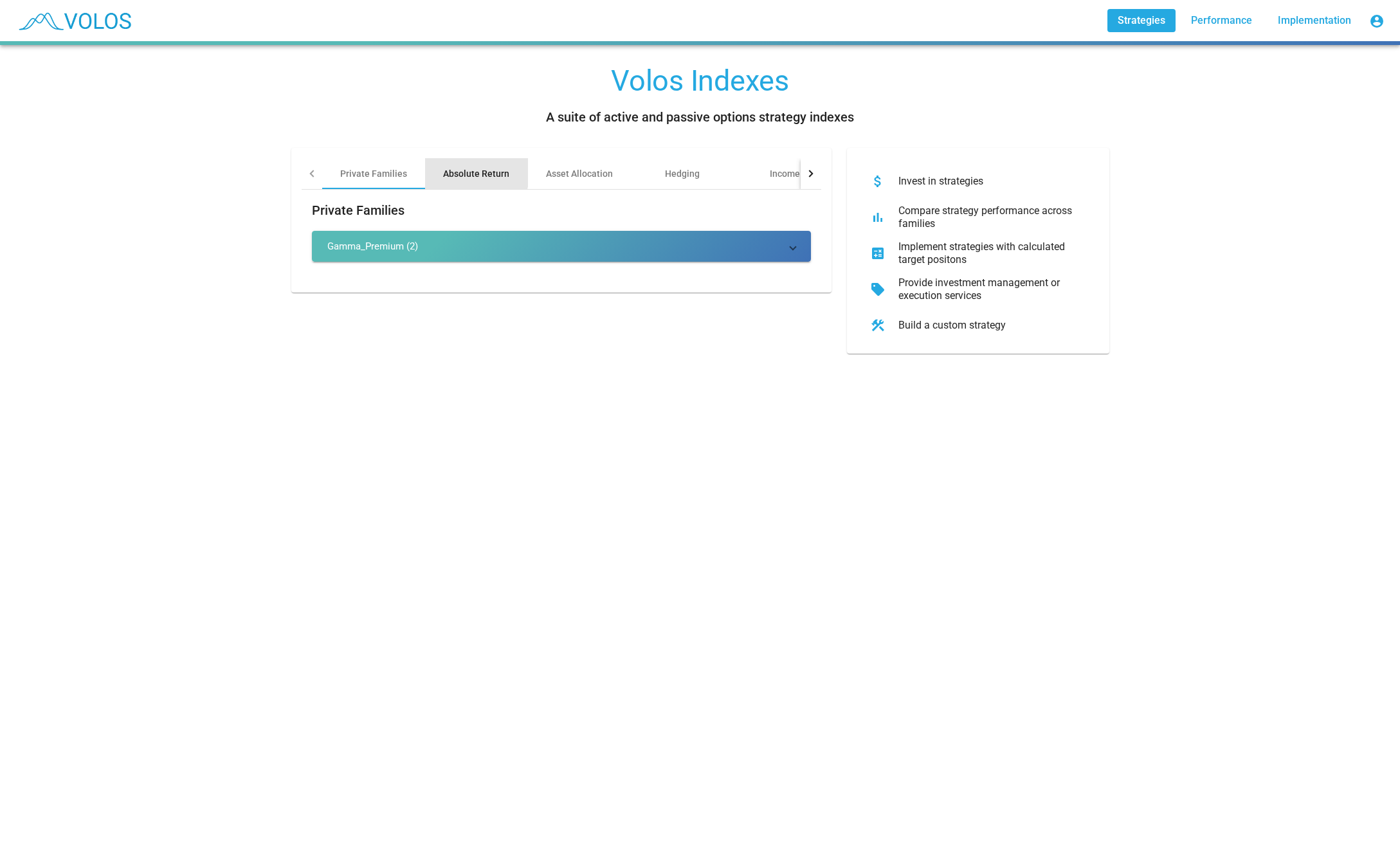
click at [444, 169] on div "Absolute Return" at bounding box center [476, 174] width 103 height 31
click at [314, 176] on div at bounding box center [313, 173] width 7 height 7
click at [628, 174] on div "Asset Allocation" at bounding box center [579, 174] width 103 height 31
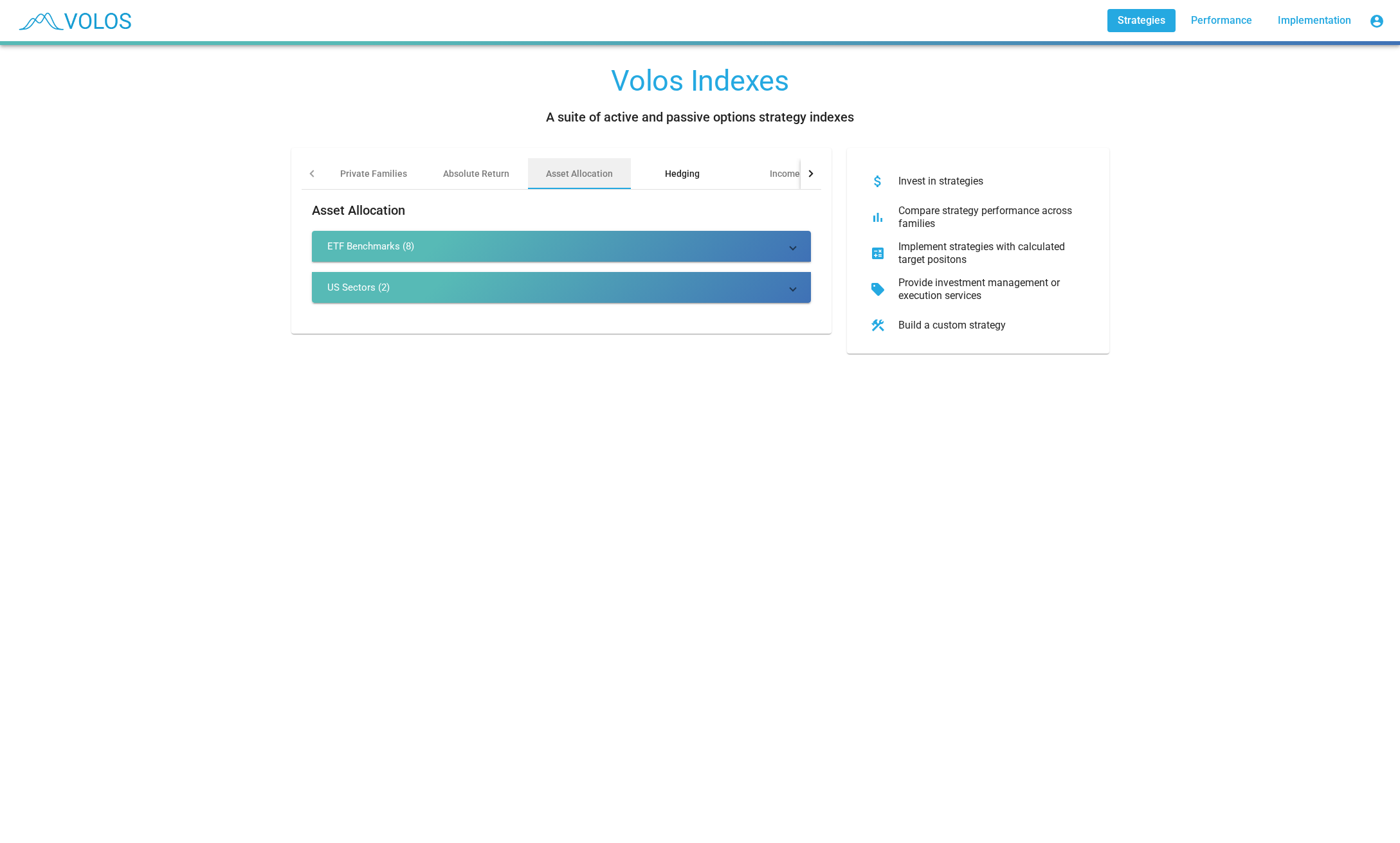
click at [687, 172] on div "Hedging" at bounding box center [682, 174] width 35 height 13
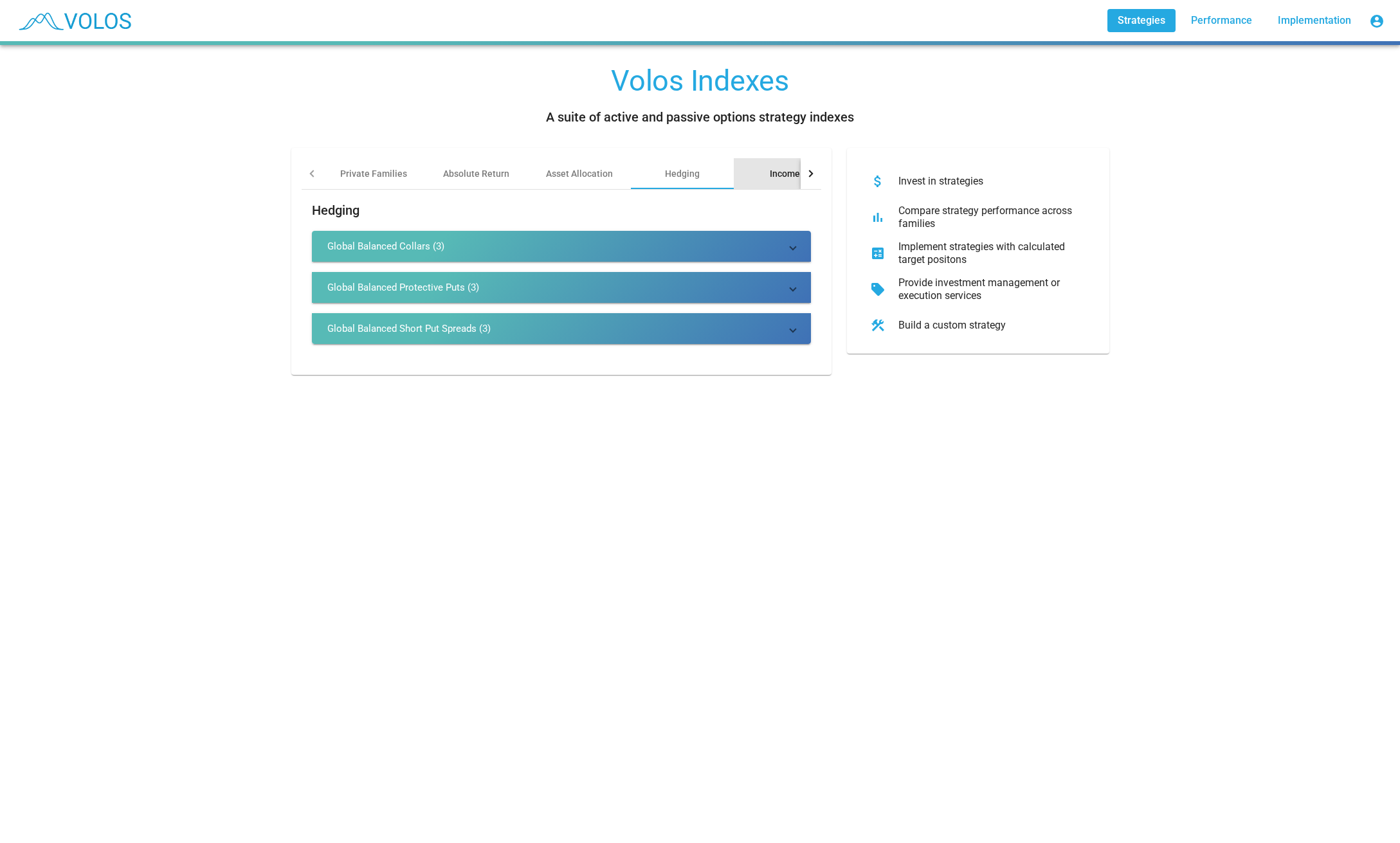
click at [758, 168] on div "Income" at bounding box center [785, 174] width 103 height 31
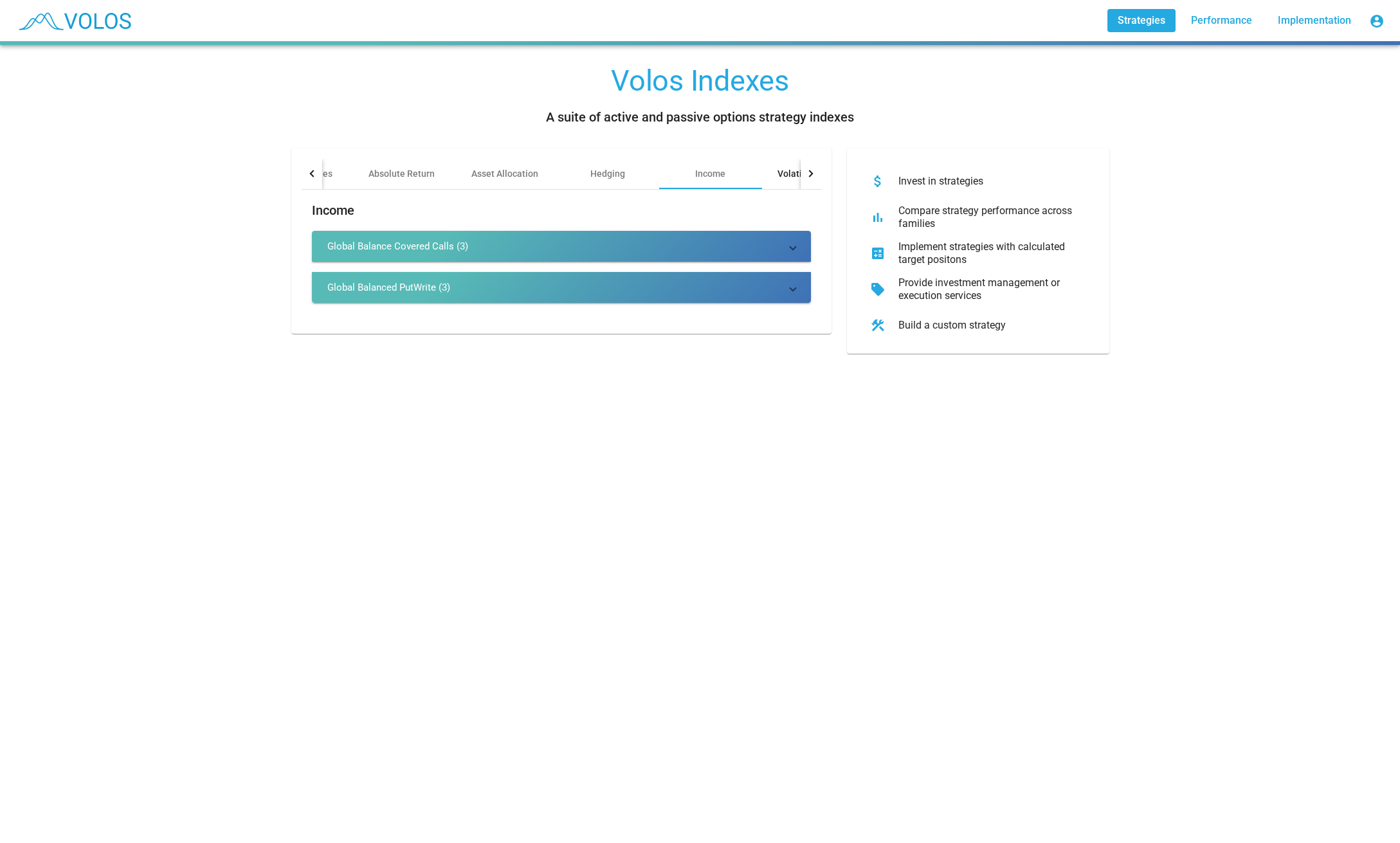
click at [791, 178] on div "Volatility Risk Premia" at bounding box center [821, 174] width 88 height 13
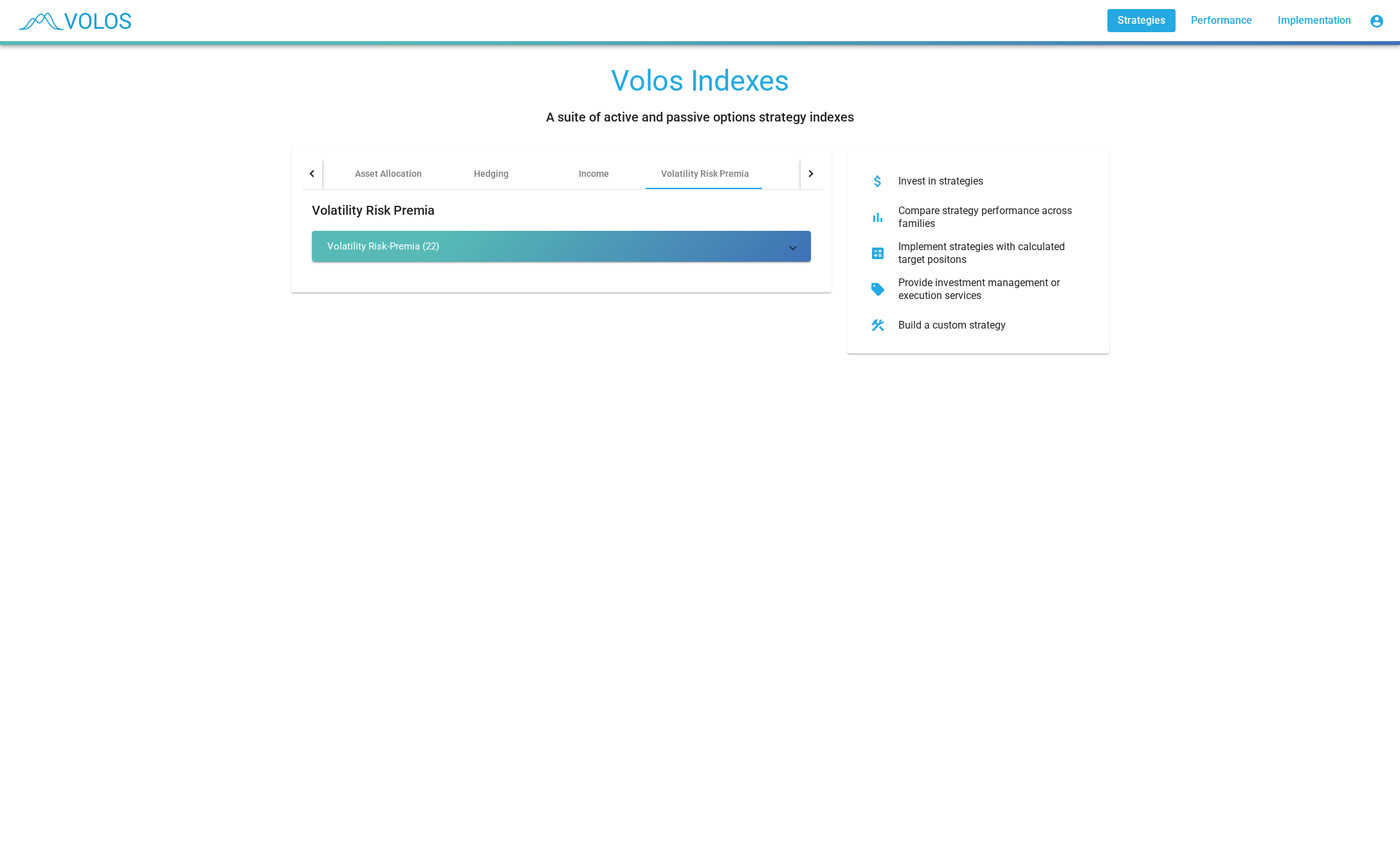
click at [394, 258] on mat-expansion-panel-header "Volatility Risk-Premia (22)" at bounding box center [561, 246] width 499 height 31
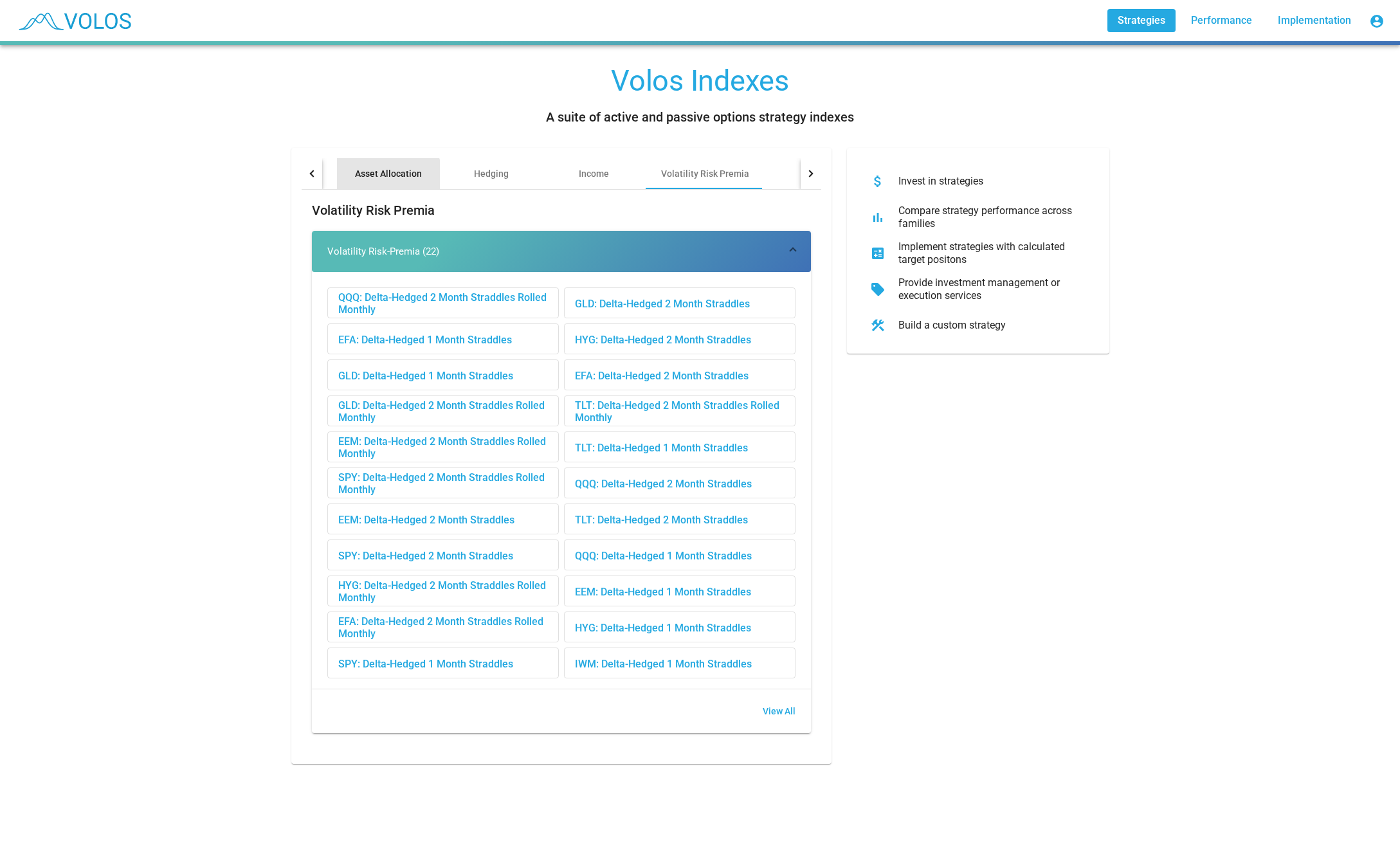
click at [382, 177] on div "Asset Allocation" at bounding box center [388, 174] width 67 height 13
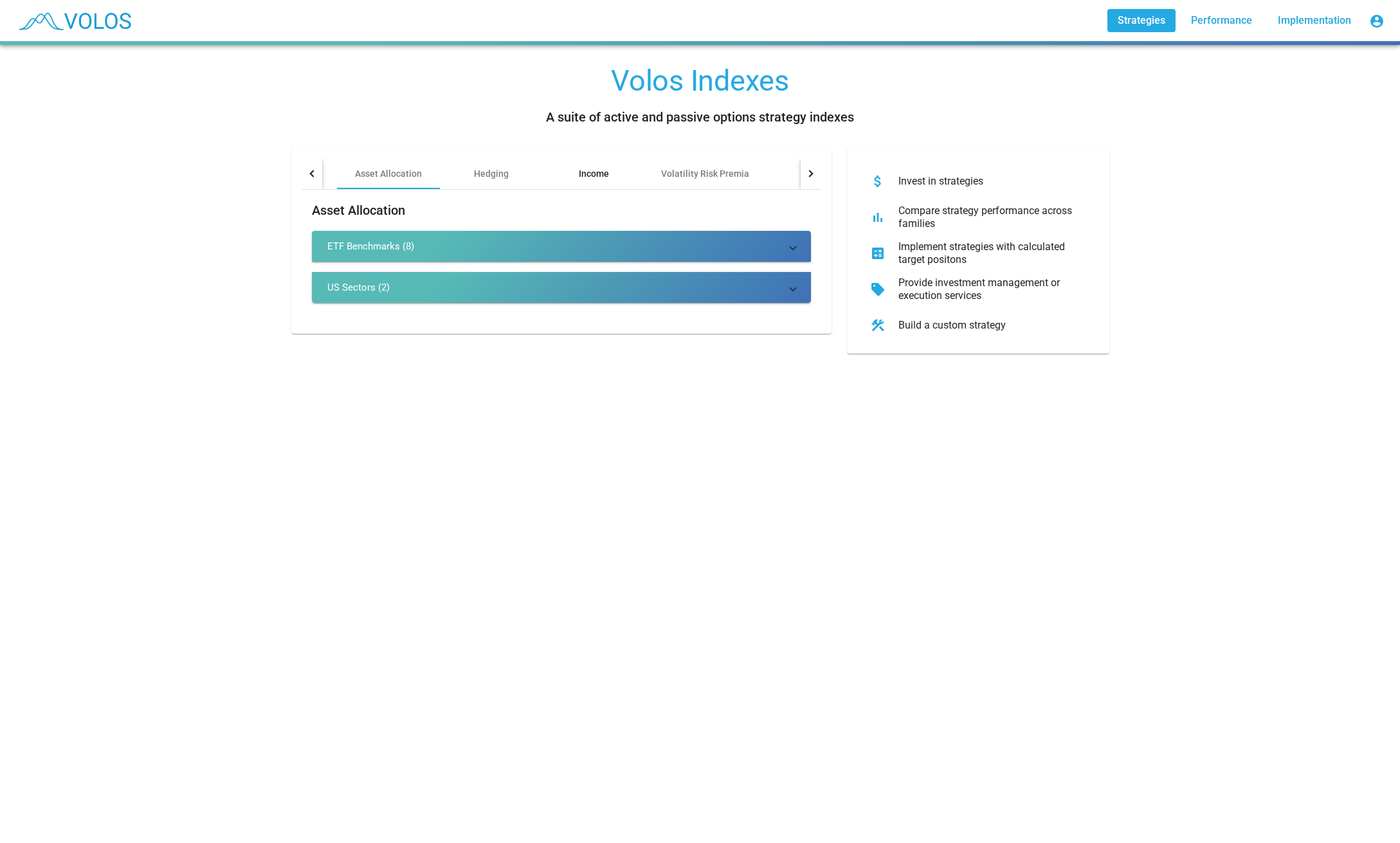
click at [616, 170] on div "Income" at bounding box center [594, 174] width 103 height 31
click at [518, 175] on div "Hedging" at bounding box center [491, 174] width 103 height 31
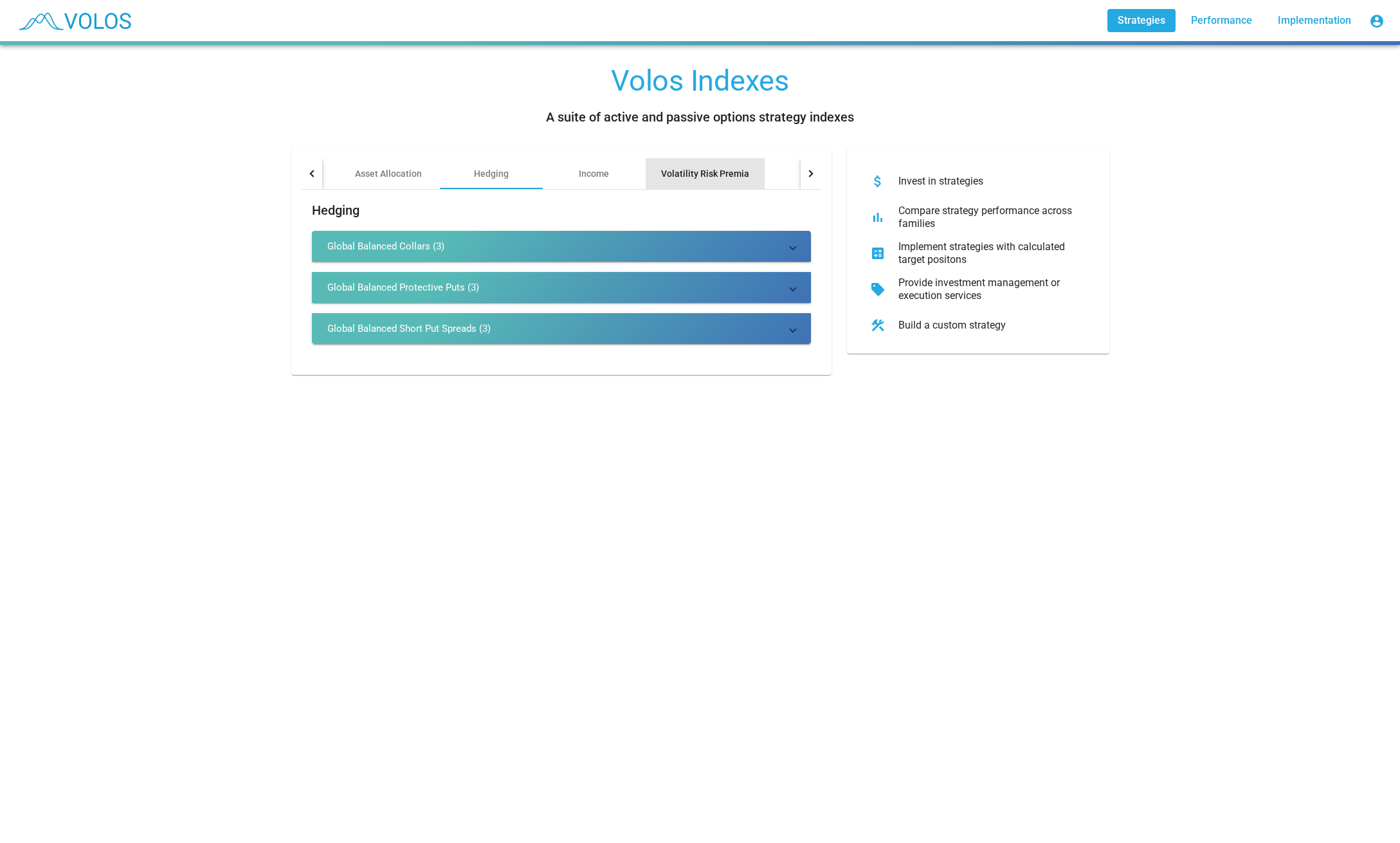
click at [727, 170] on div "Volatility Risk Premia" at bounding box center [704, 174] width 88 height 13
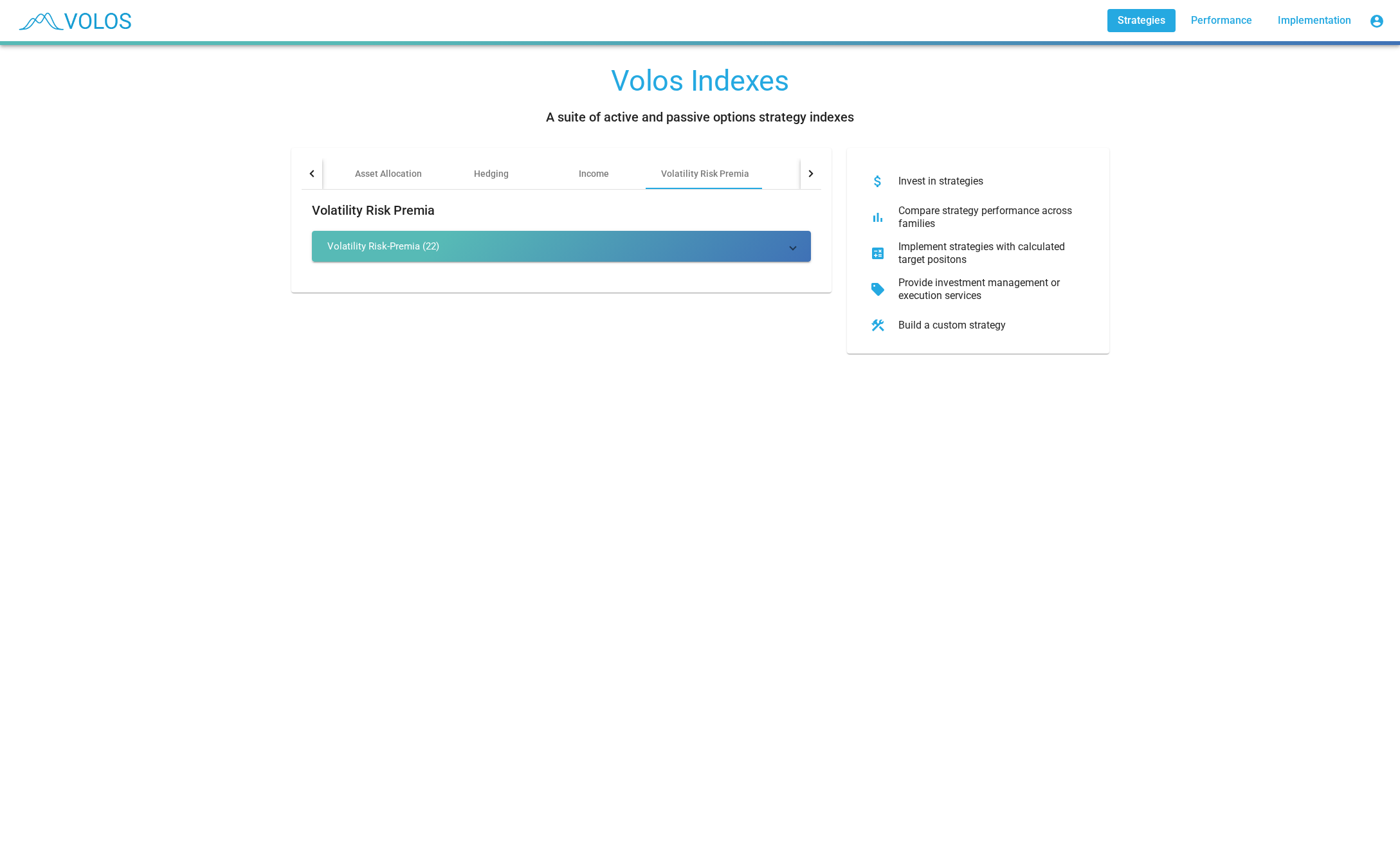
click at [806, 171] on div at bounding box center [811, 174] width 21 height 31
click at [750, 175] on div "Other" at bounding box center [752, 174] width 23 height 13
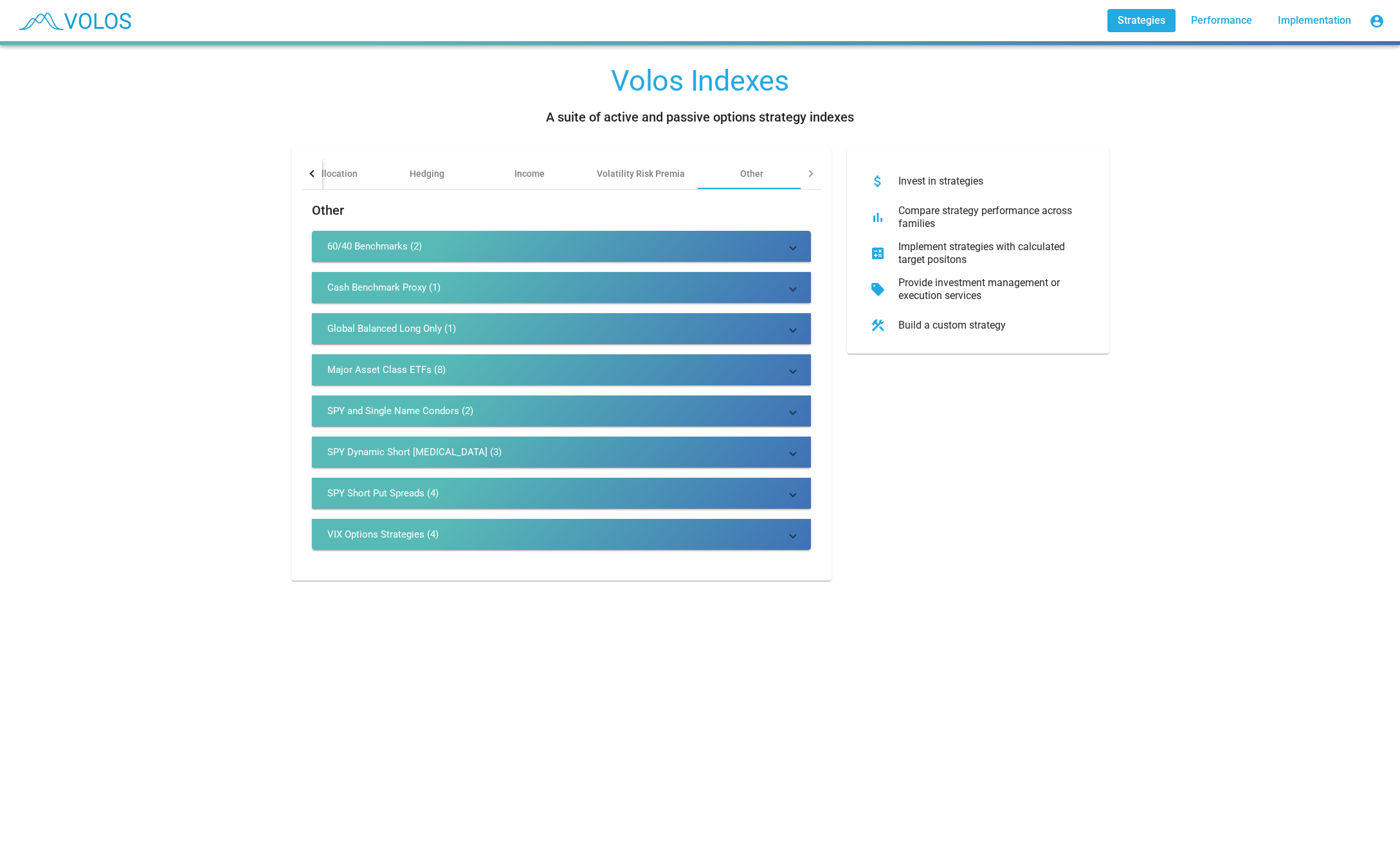
click at [442, 284] on mat-panel-title "Cash Benchmark Proxy (1)" at bounding box center [554, 287] width 453 height 13
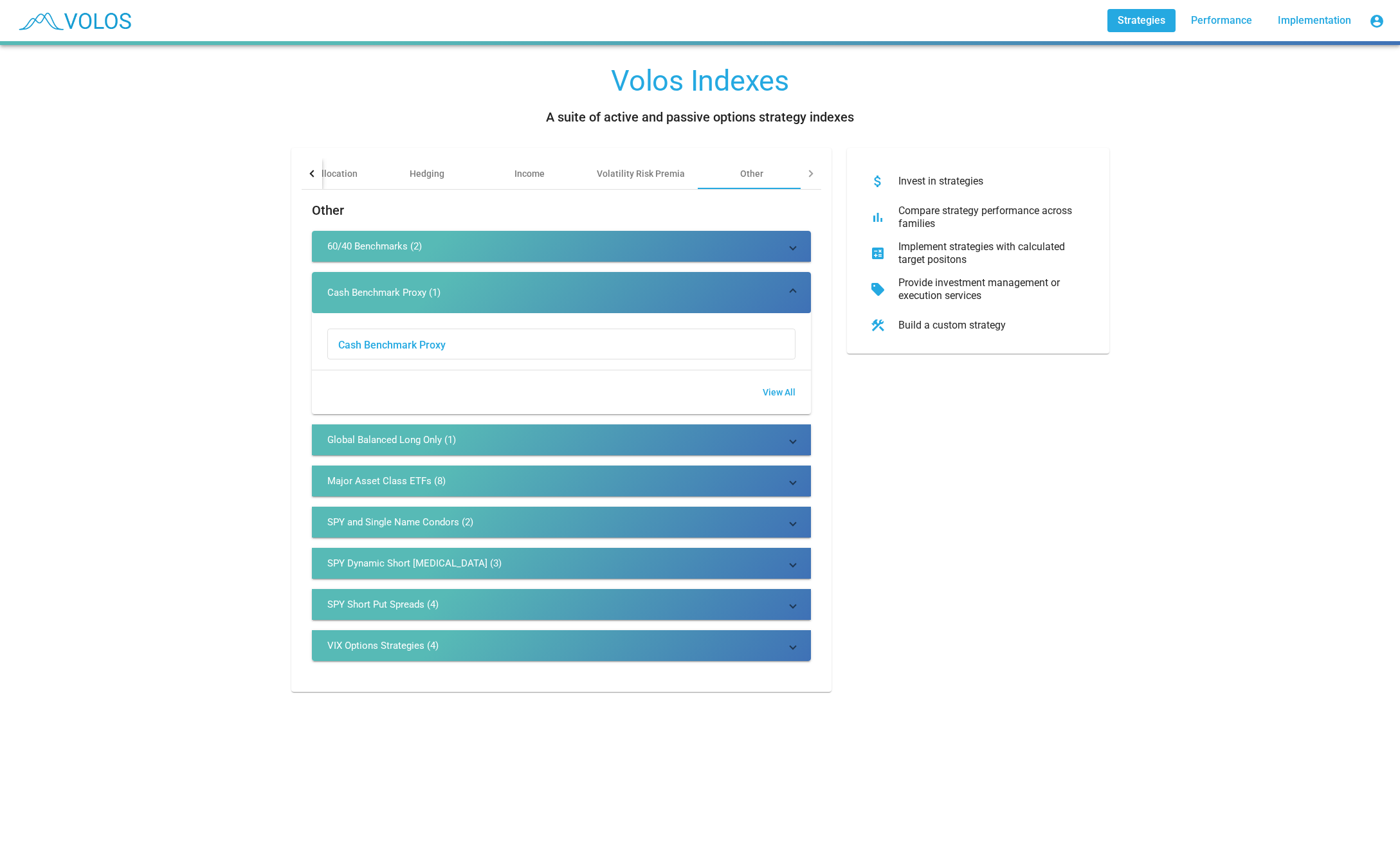
click at [453, 520] on div "SPY and Single Name Condors (2)" at bounding box center [400, 522] width 146 height 13
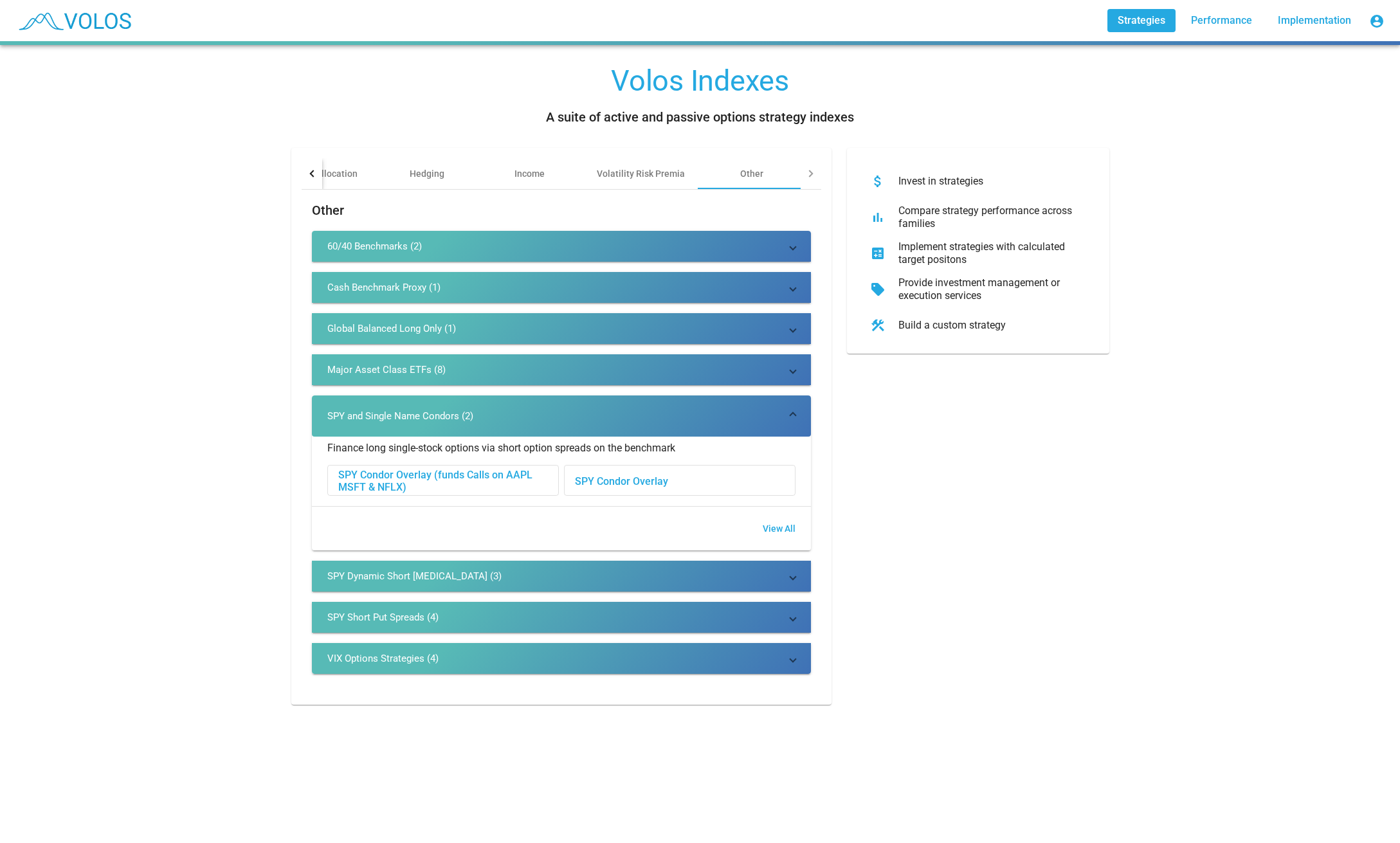
click at [514, 585] on mat-expansion-panel-header "SPY Dynamic Short [MEDICAL_DATA] (3)" at bounding box center [561, 576] width 499 height 31
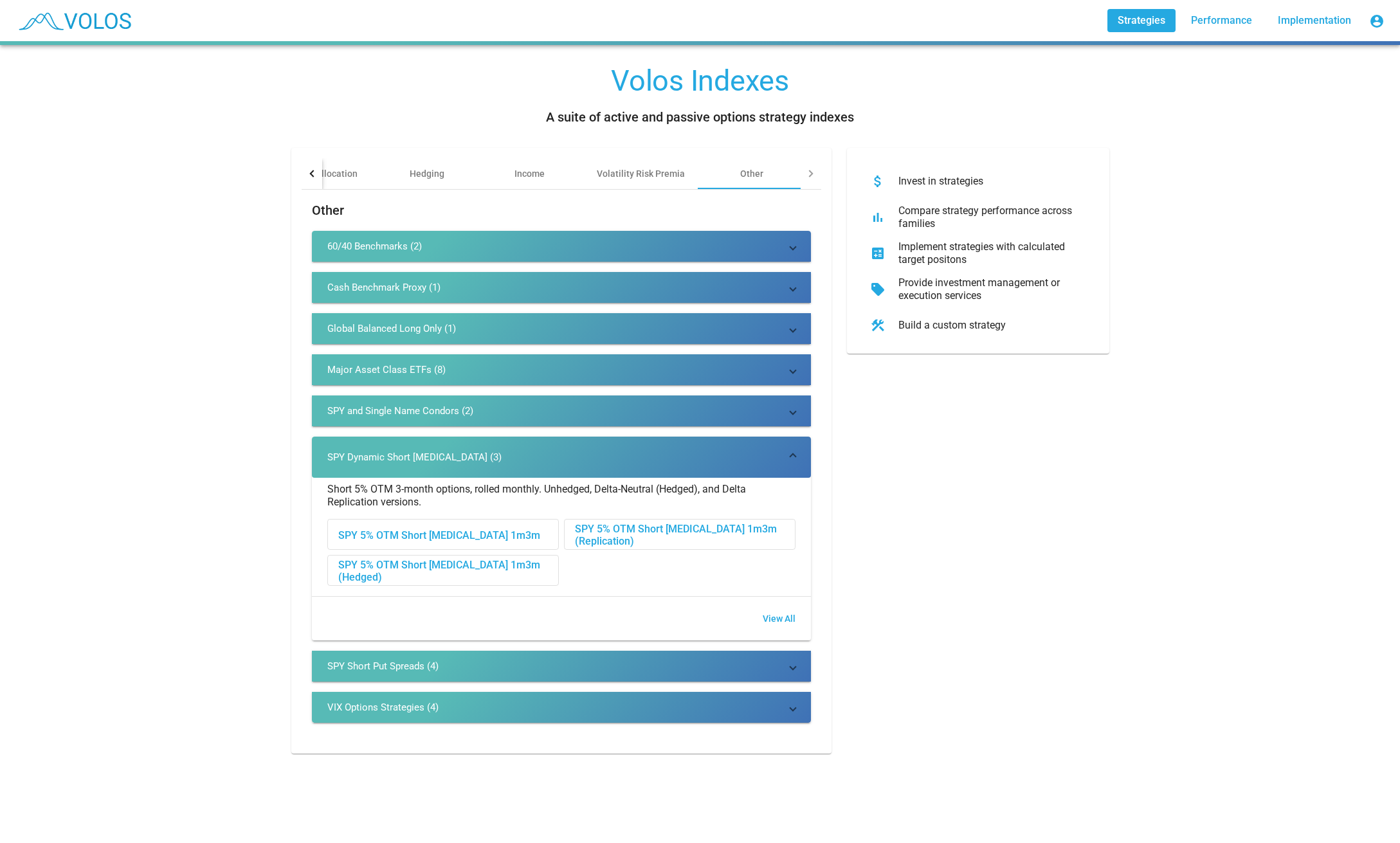
click at [445, 674] on mat-expansion-panel-header "SPY Short Put Spreads (4)" at bounding box center [561, 666] width 499 height 31
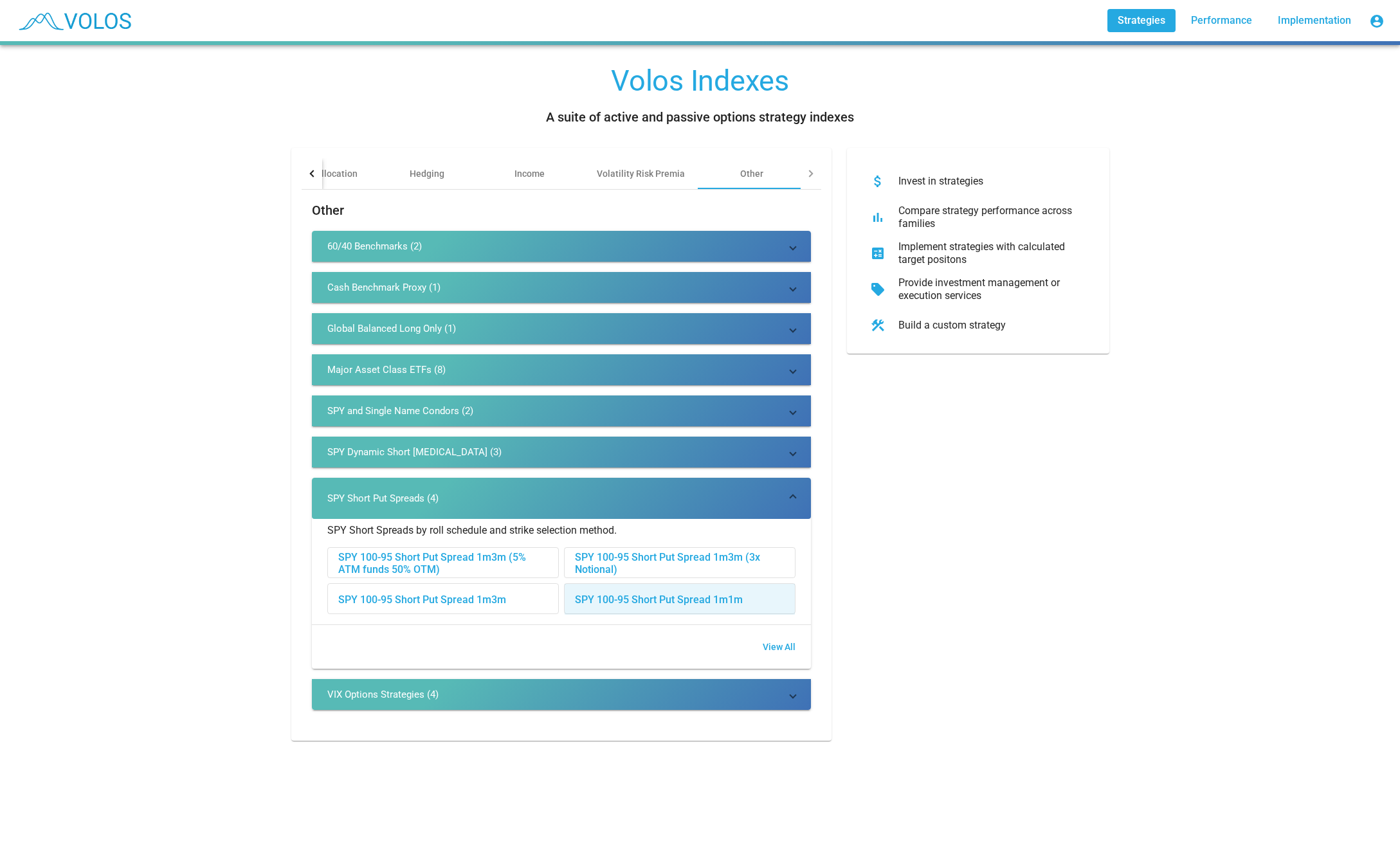
click at [699, 602] on div "SPY 100-95 Short Put Spread 1m1m" at bounding box center [680, 599] width 230 height 31
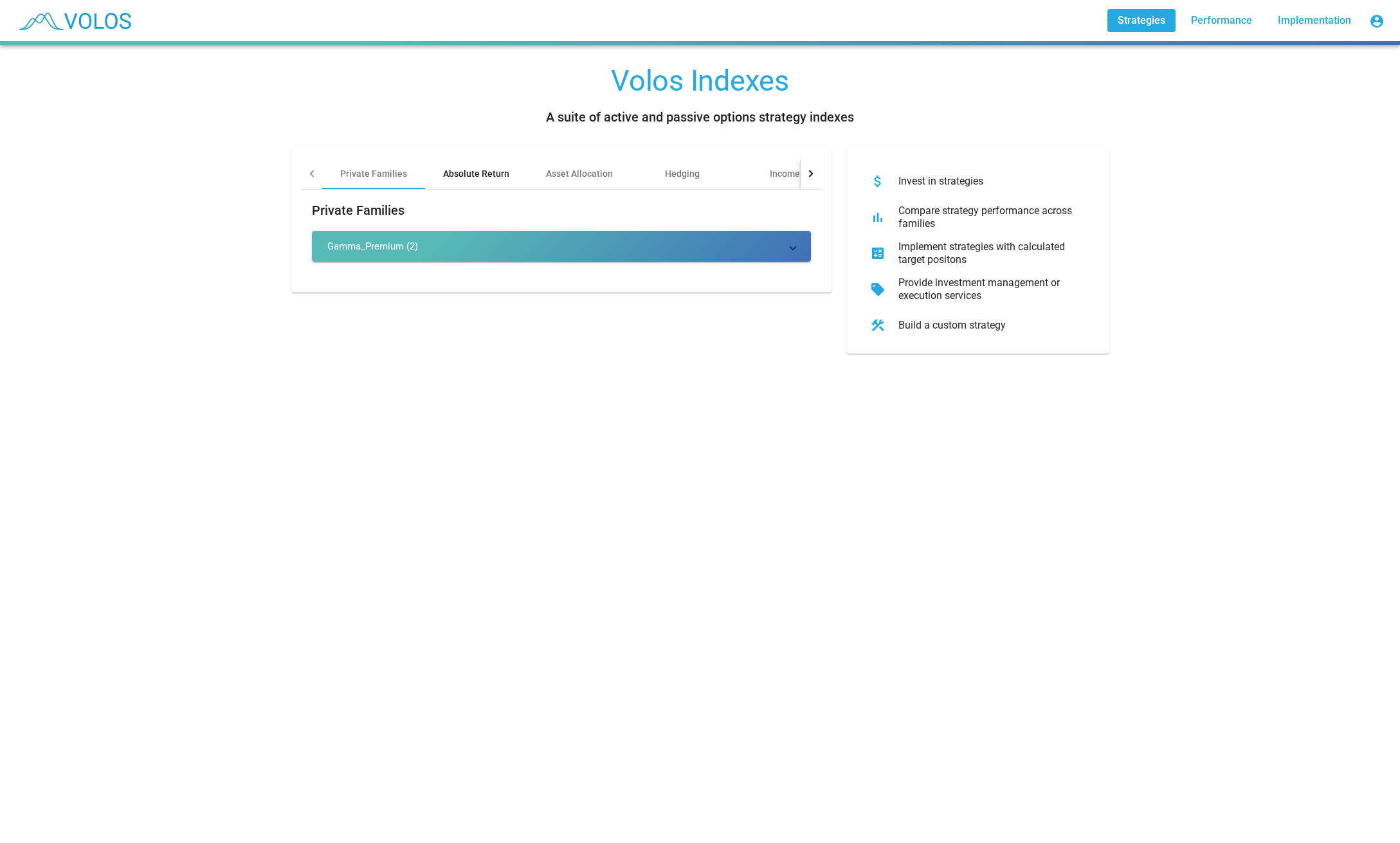
click at [471, 174] on div "Absolute Return" at bounding box center [476, 174] width 66 height 13
click at [449, 233] on mat-expansion-panel-header "IV Ranked Putwrites (3)" at bounding box center [561, 246] width 499 height 31
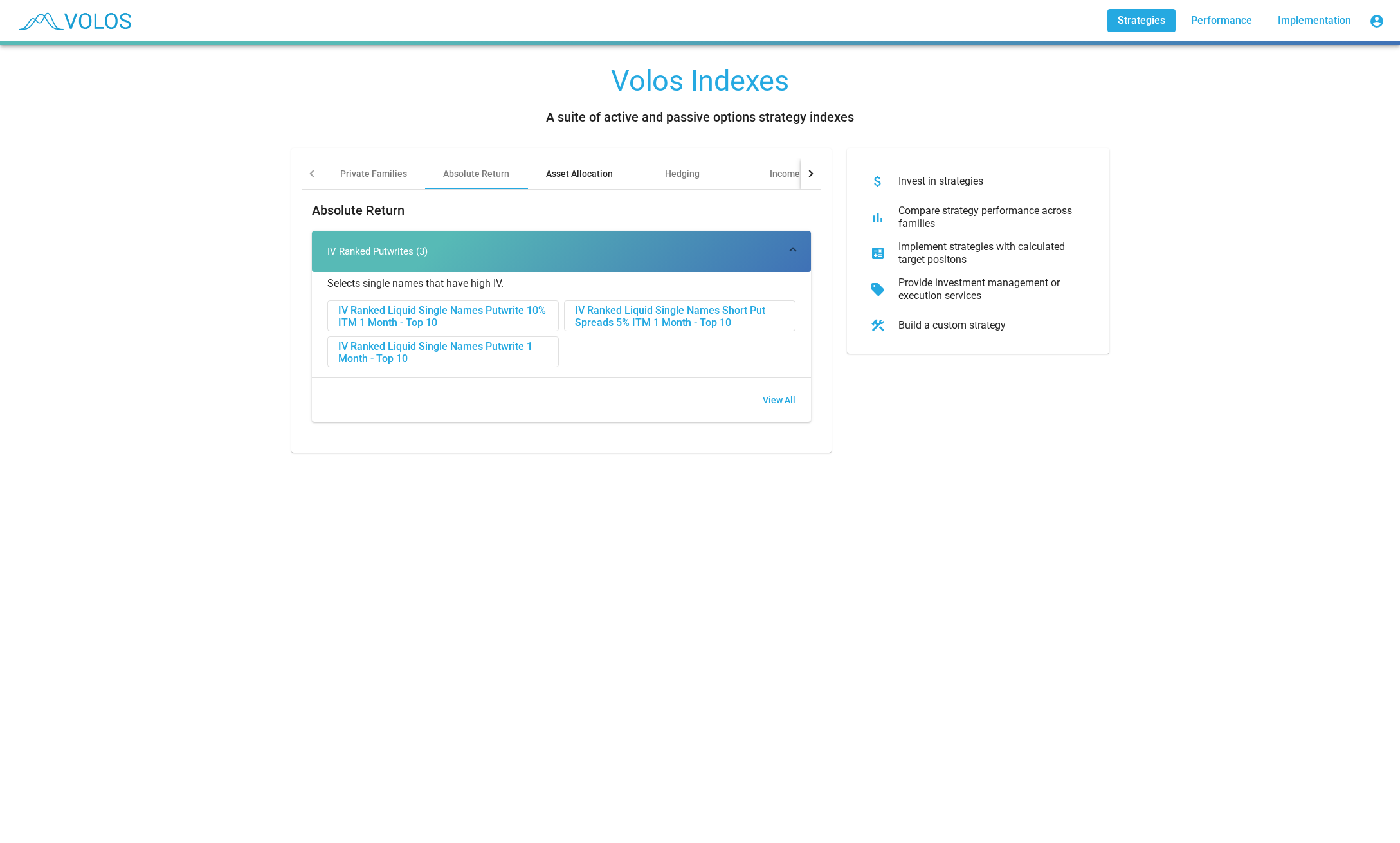
click at [587, 174] on div "Asset Allocation" at bounding box center [579, 174] width 67 height 13
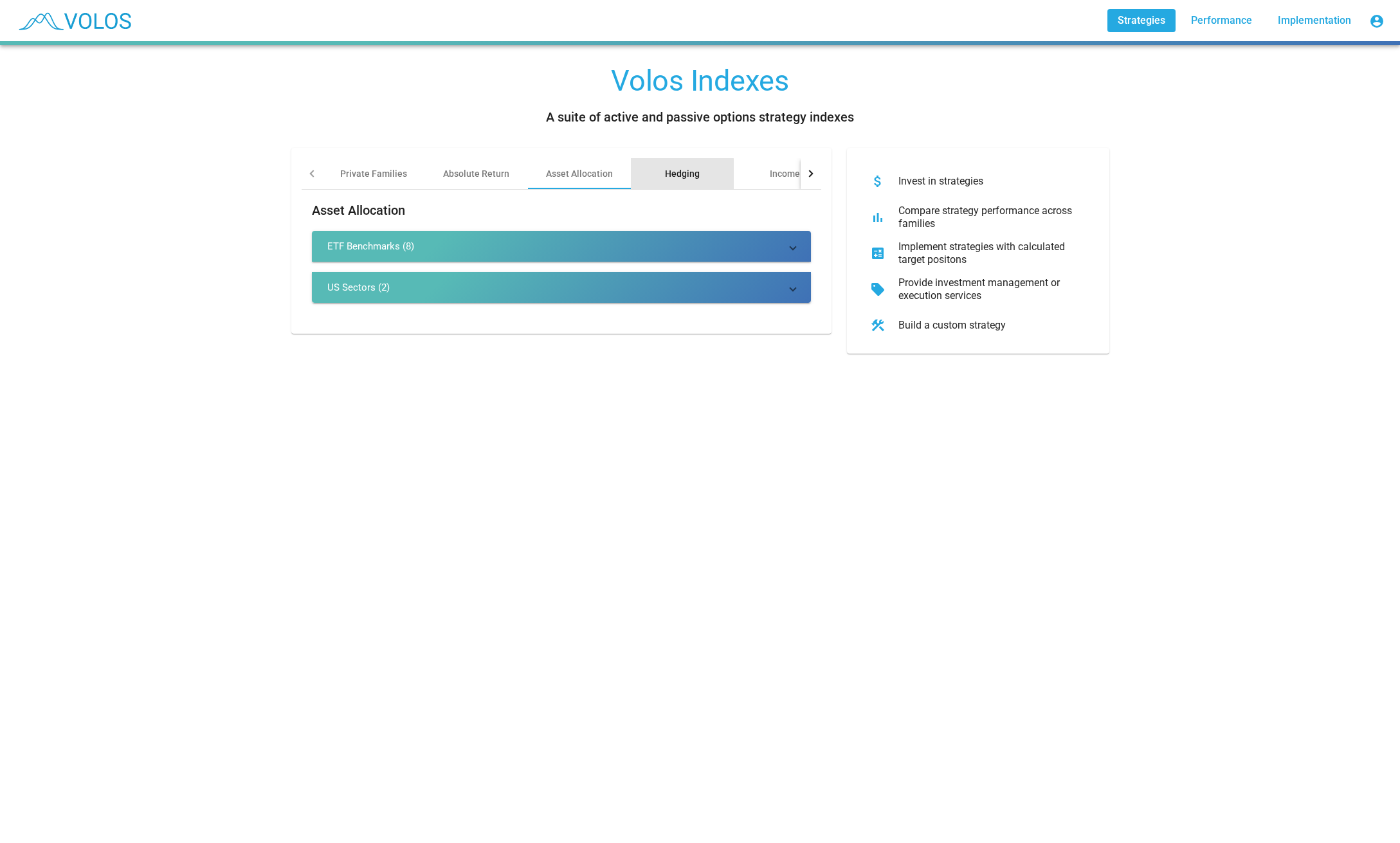
click at [680, 177] on div "Hedging" at bounding box center [682, 174] width 35 height 13
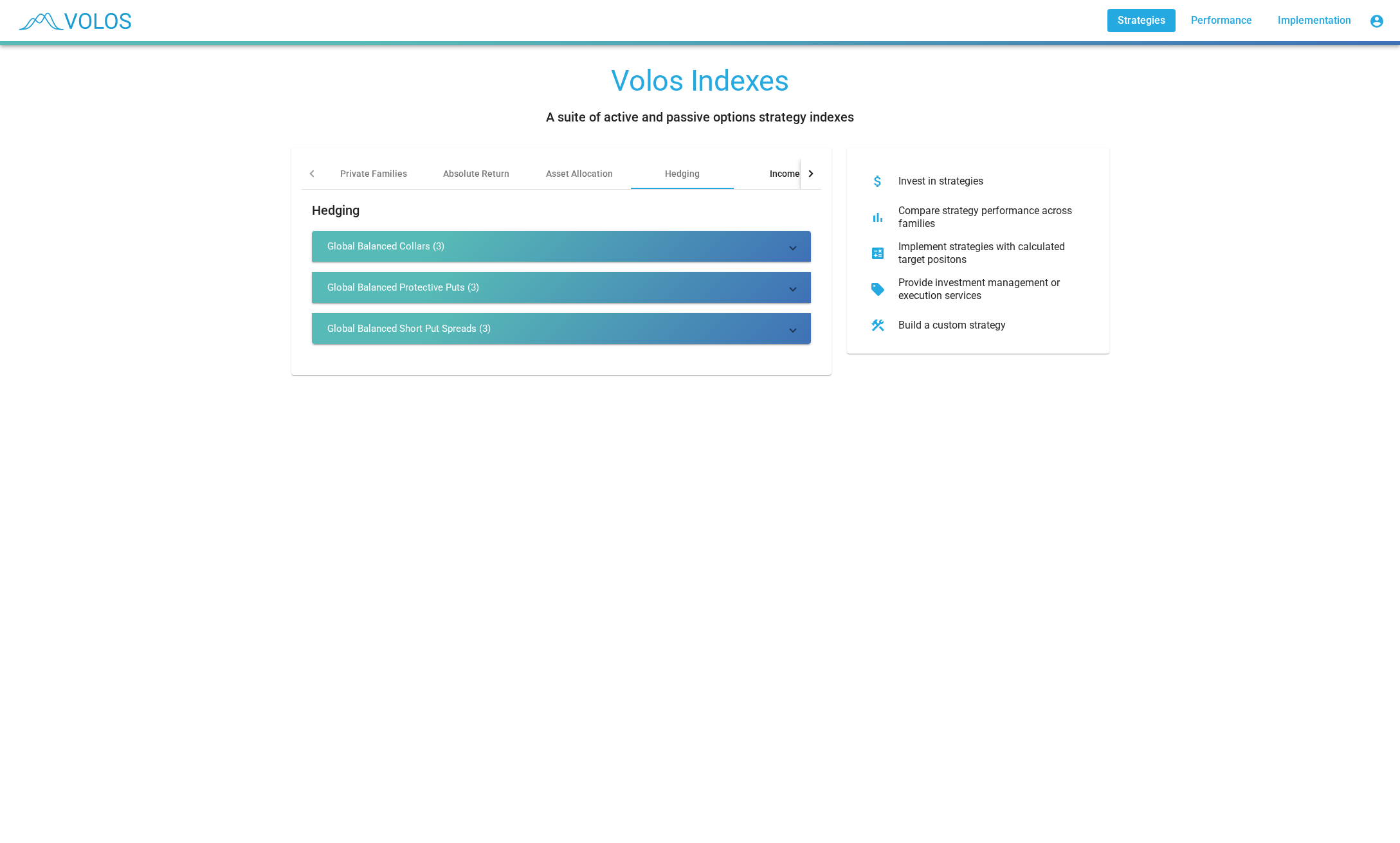
click at [764, 176] on div "Income" at bounding box center [785, 174] width 103 height 31
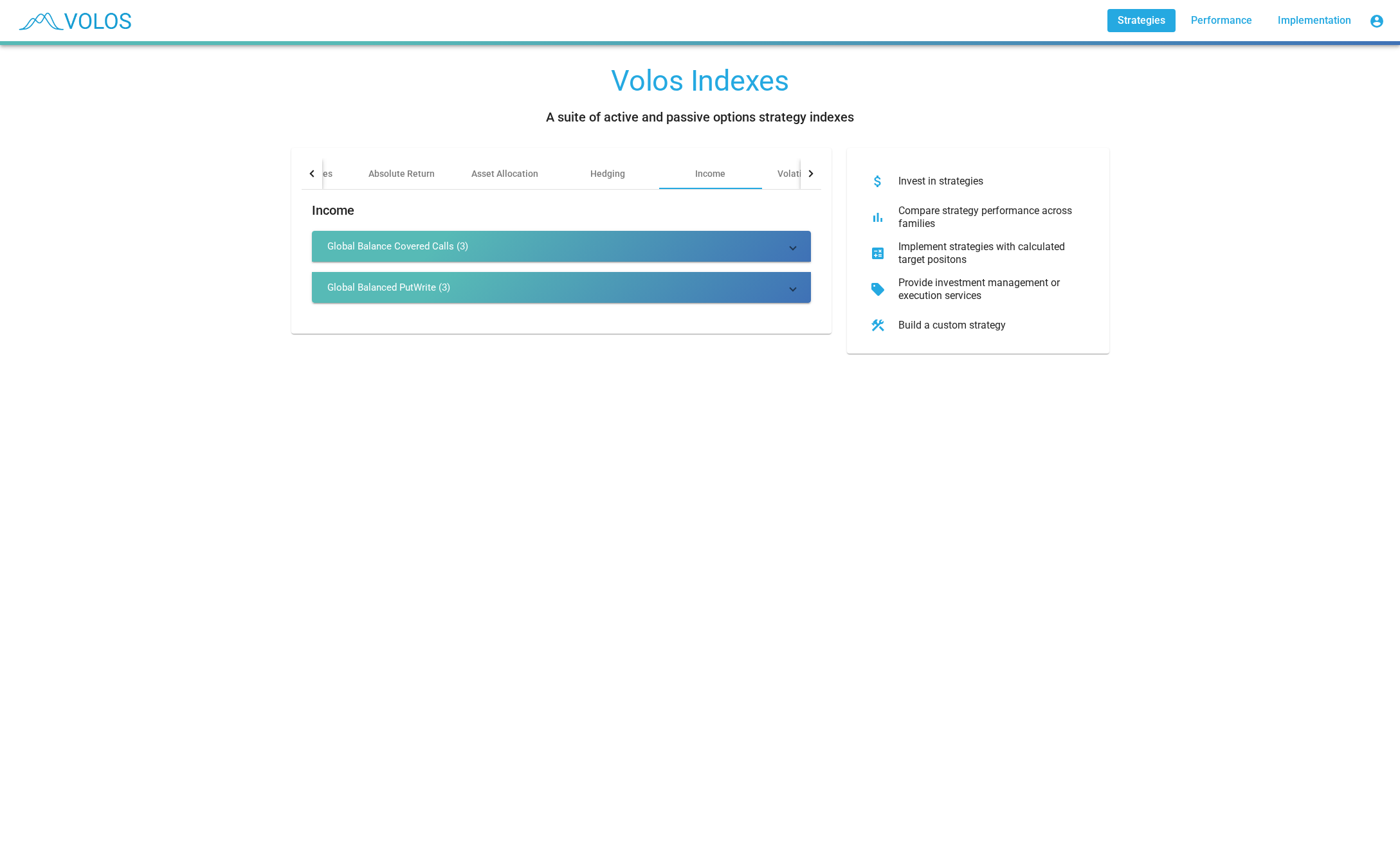
click at [469, 234] on mat-expansion-panel-header "Global Balance Covered Calls (3)" at bounding box center [561, 246] width 499 height 31
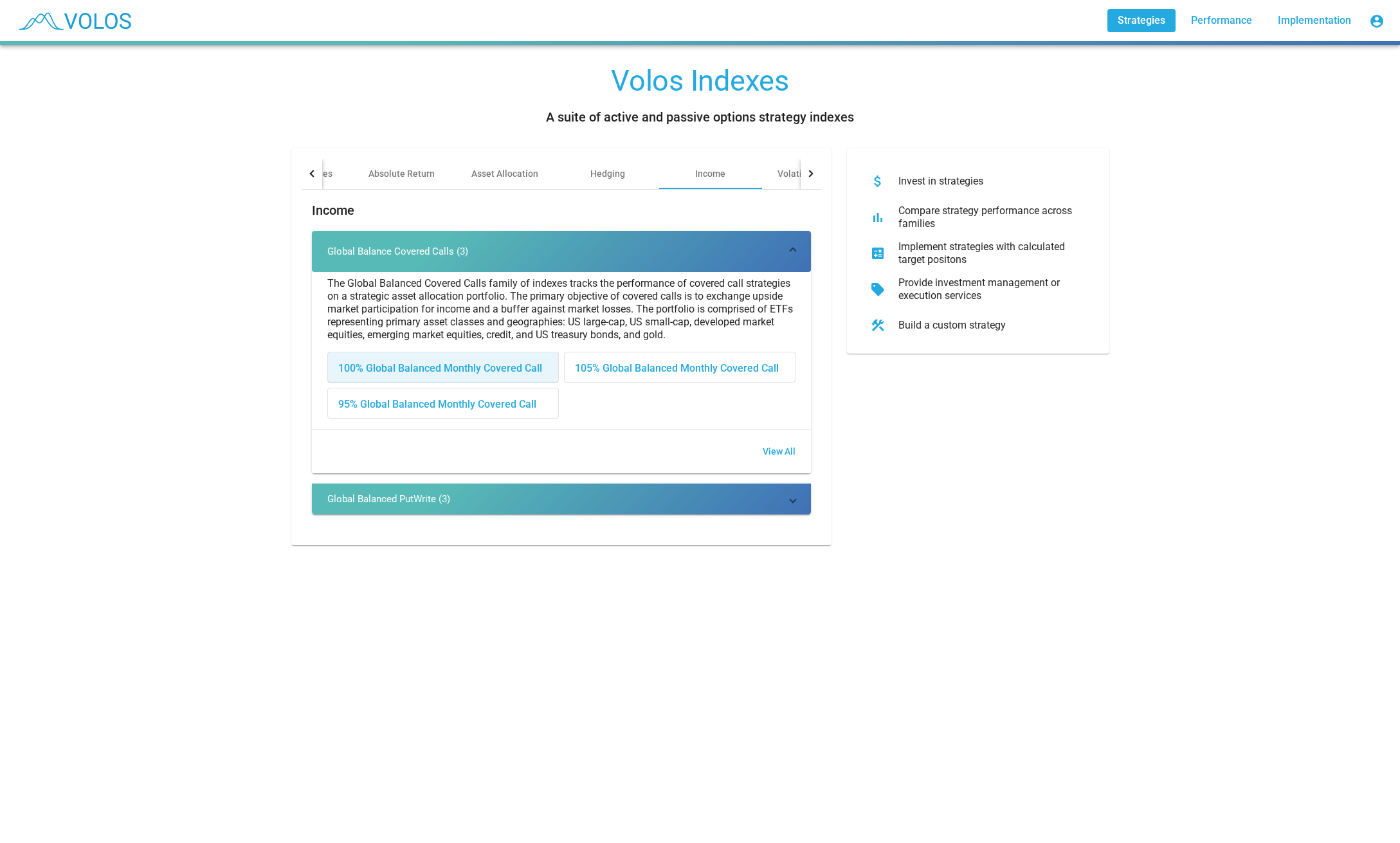
click at [486, 362] on div "100% Global Balanced Monthly Covered Call" at bounding box center [443, 368] width 230 height 31
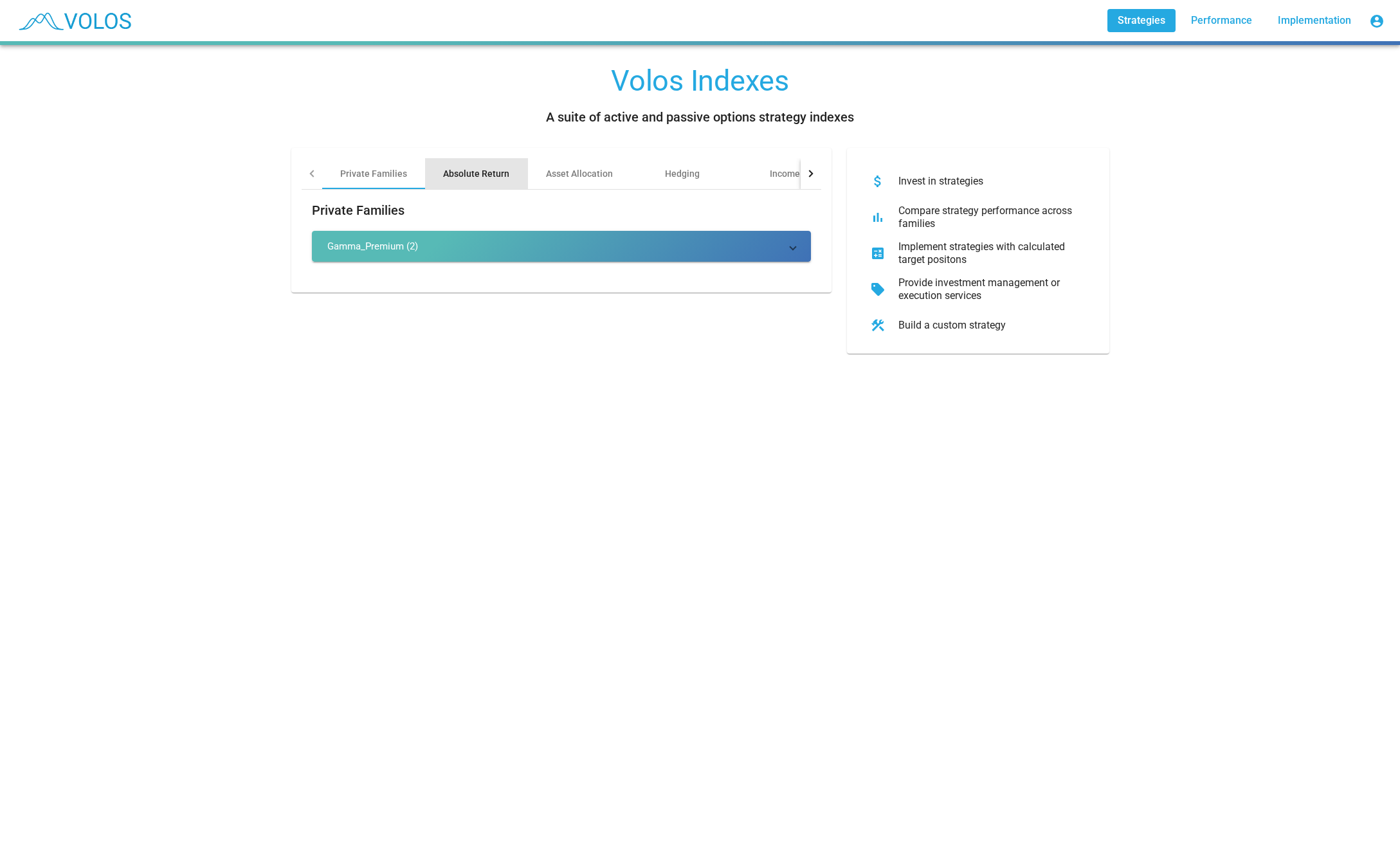
click at [507, 173] on div "Absolute Return" at bounding box center [476, 174] width 66 height 13
click at [567, 174] on div "Asset Allocation" at bounding box center [579, 174] width 67 height 13
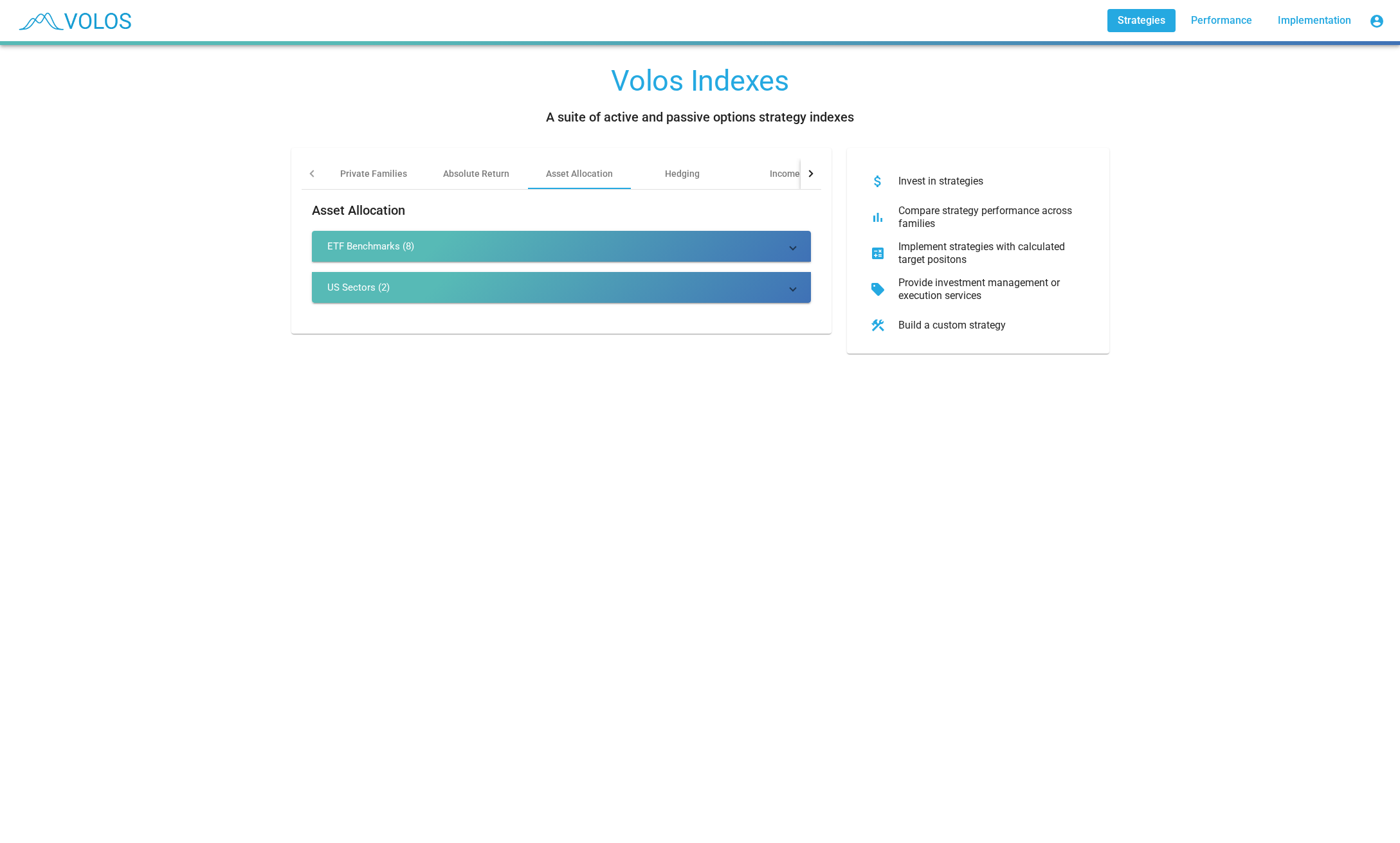
click at [564, 242] on mat-panel-title "ETF Benchmarks (8)" at bounding box center [554, 246] width 453 height 13
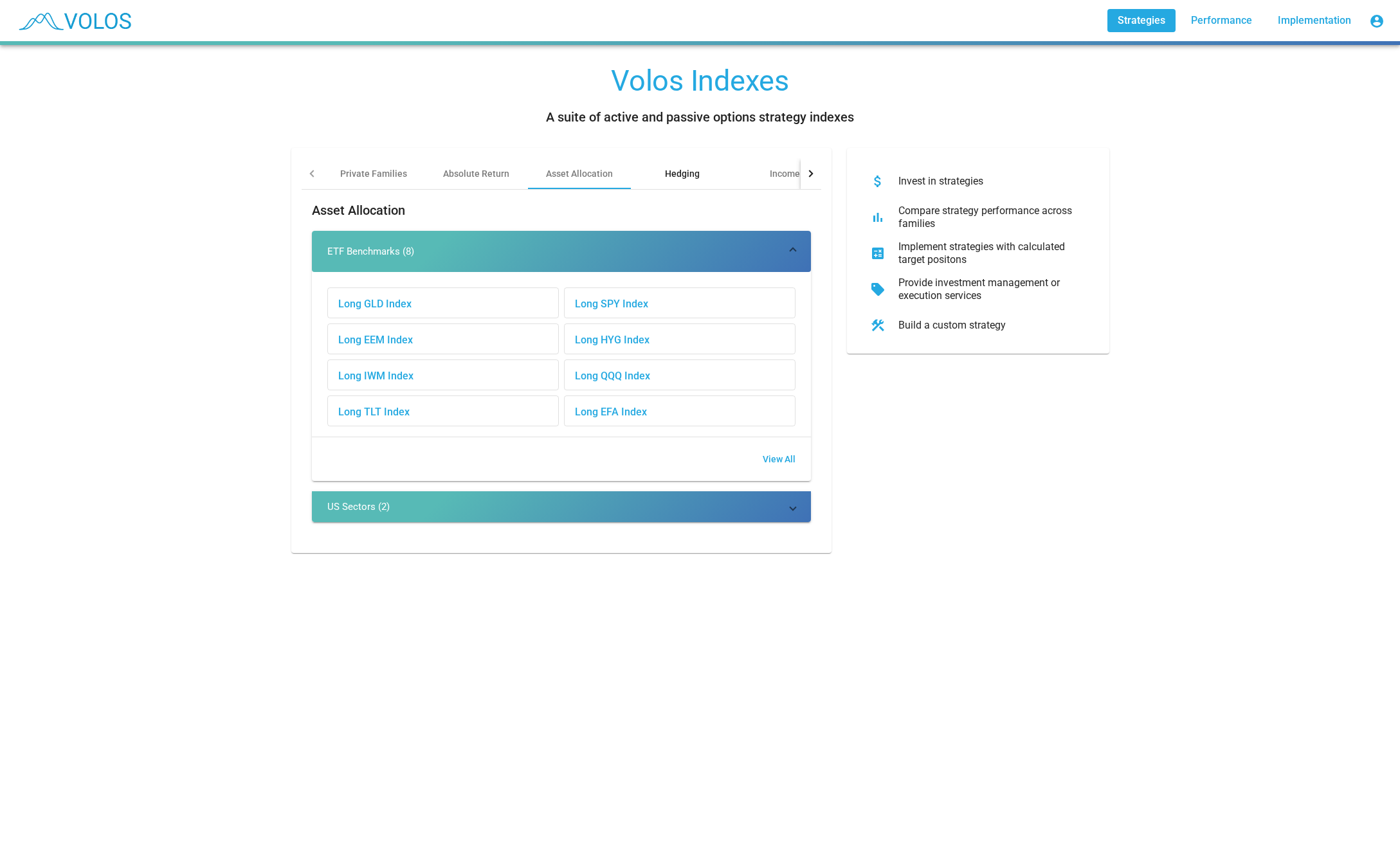
click at [698, 172] on div "Hedging" at bounding box center [682, 174] width 35 height 13
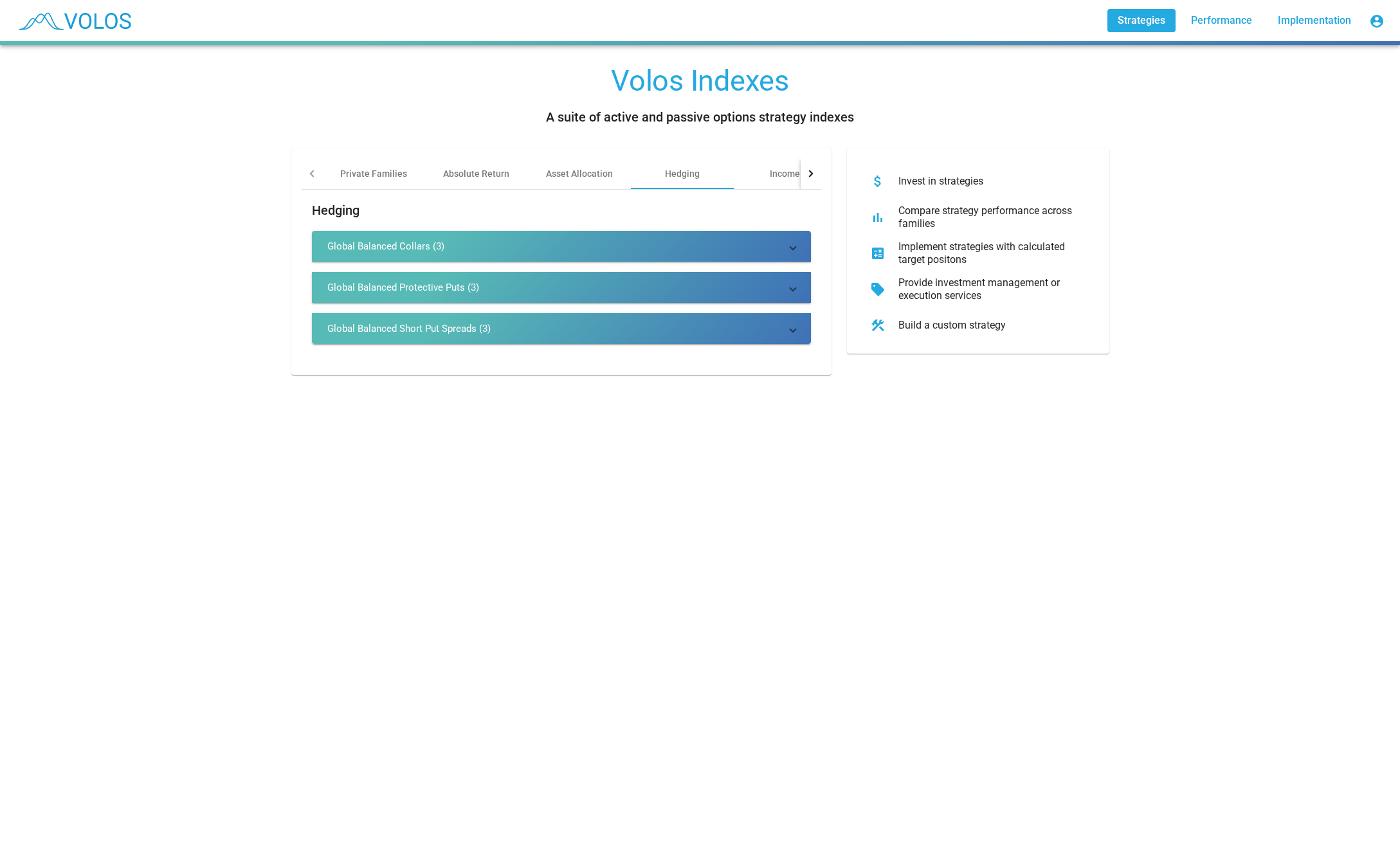
click at [448, 244] on mat-panel-title "Global Balanced Collars (3)" at bounding box center [554, 246] width 453 height 13
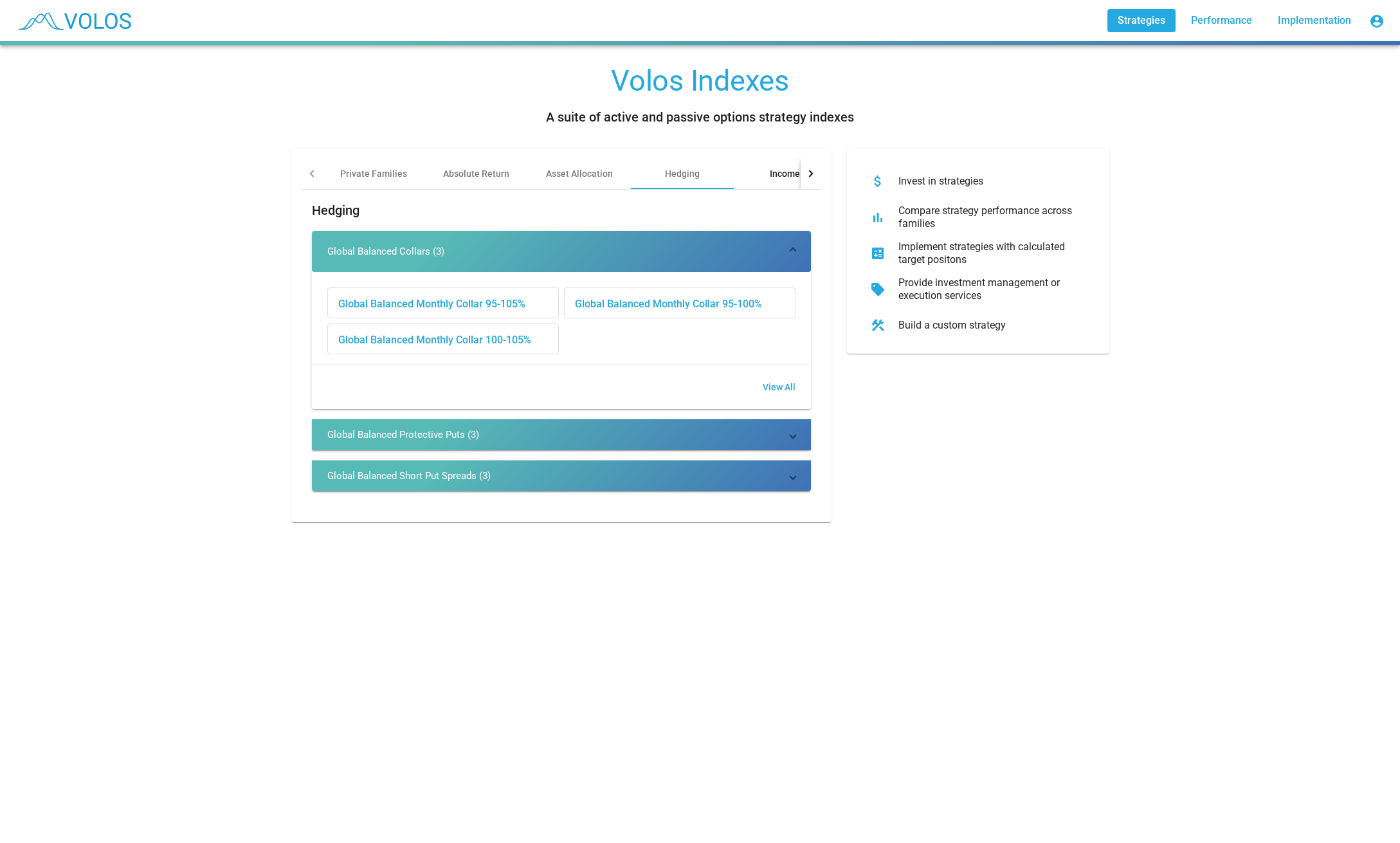
click at [781, 177] on div "Income" at bounding box center [785, 174] width 30 height 13
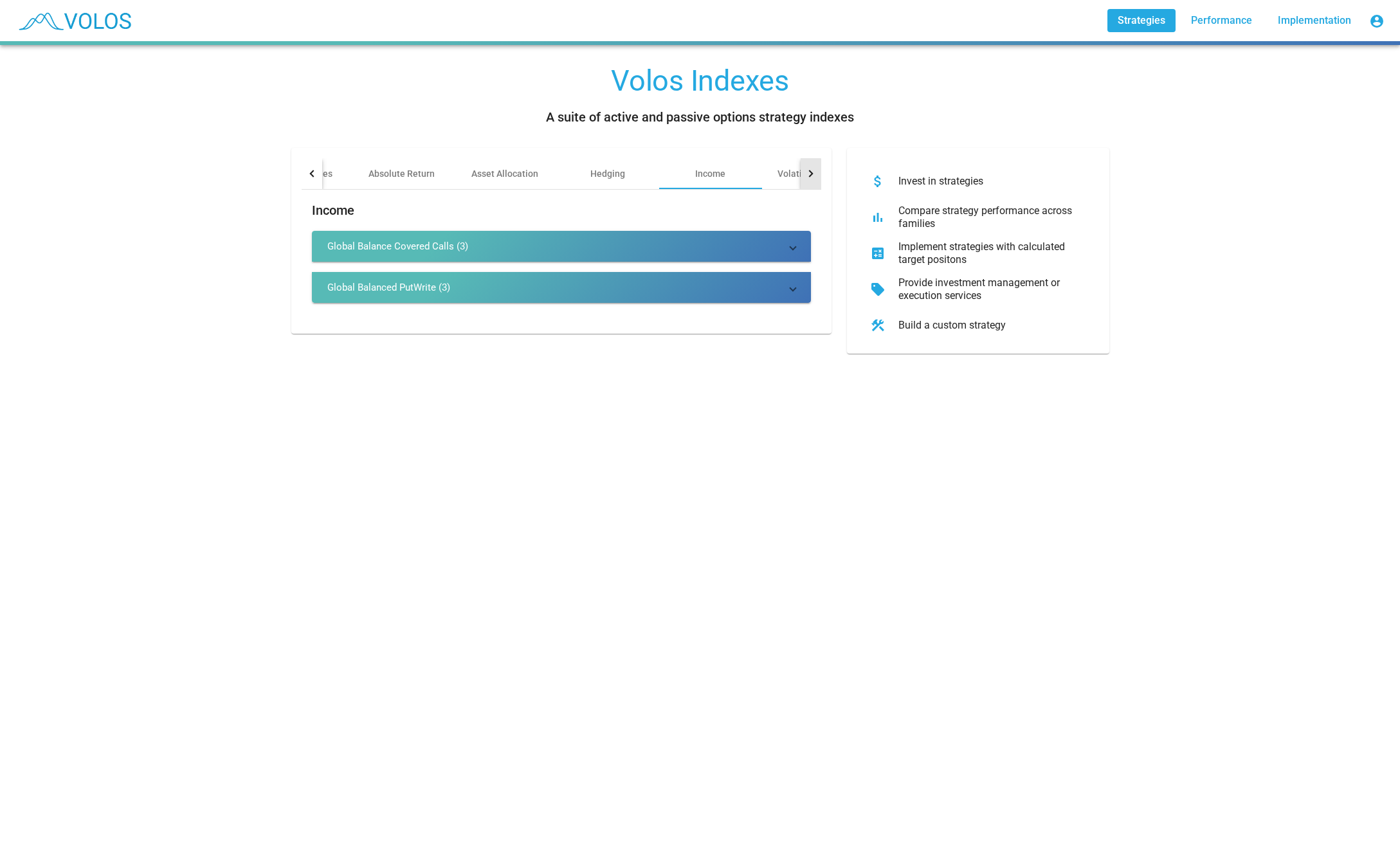
click at [808, 176] on div at bounding box center [809, 173] width 7 height 7
click at [672, 176] on div "Volatility Risk Premia" at bounding box center [662, 174] width 88 height 13
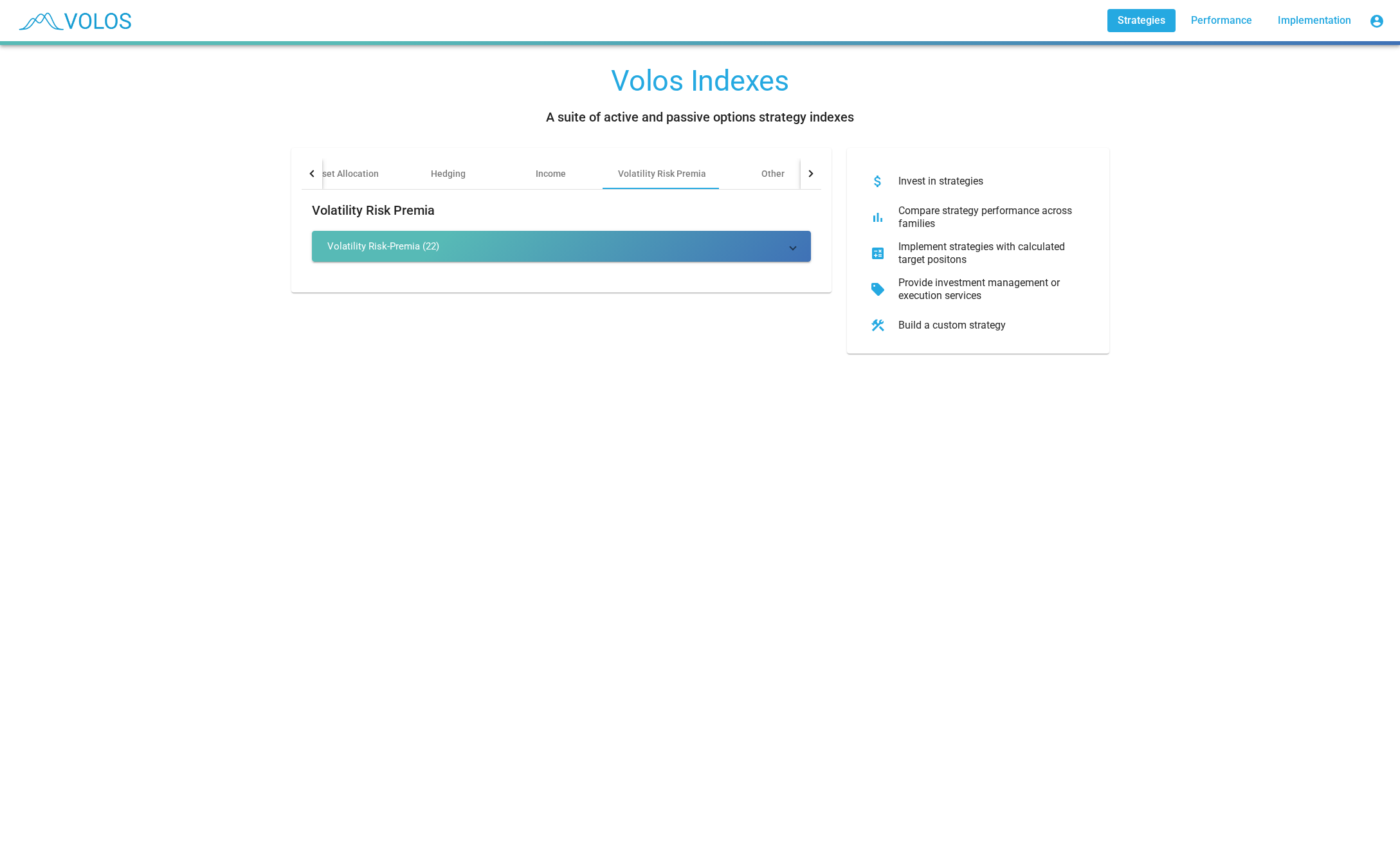
click at [537, 243] on mat-panel-title "Volatility Risk-Premia (22)" at bounding box center [554, 246] width 453 height 13
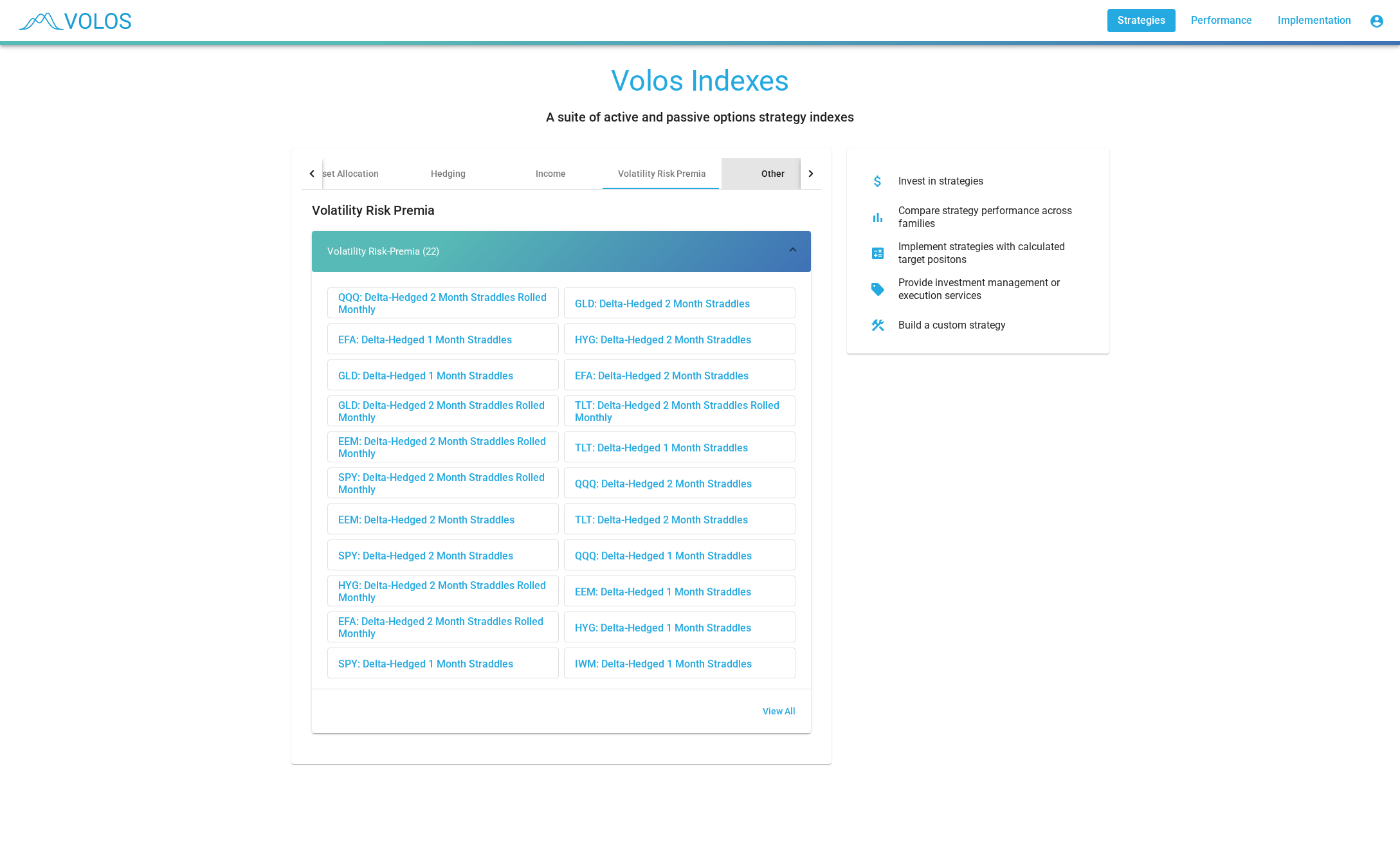
click at [758, 167] on div "Other" at bounding box center [773, 174] width 103 height 31
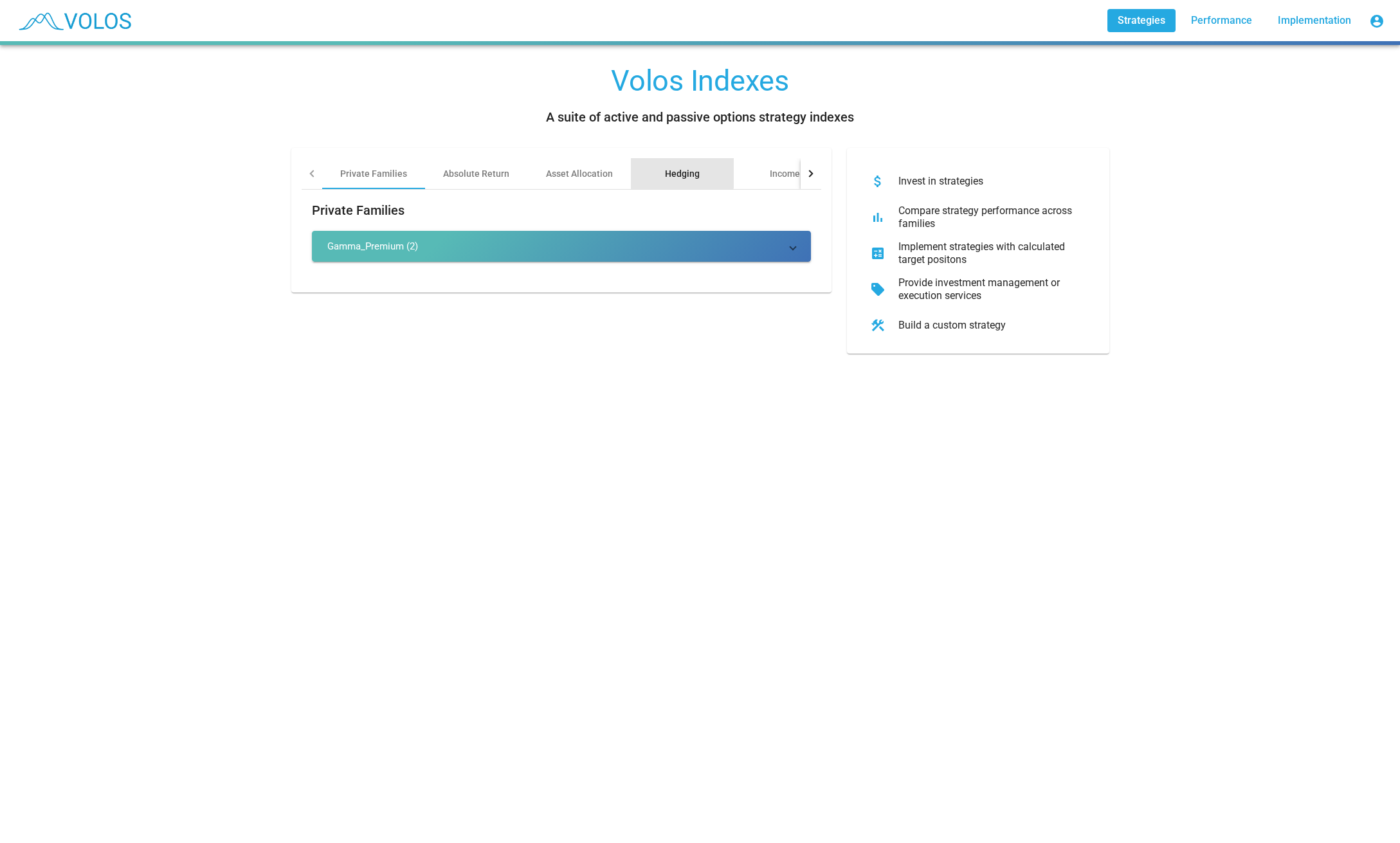
click at [681, 166] on div "Hedging" at bounding box center [682, 174] width 103 height 31
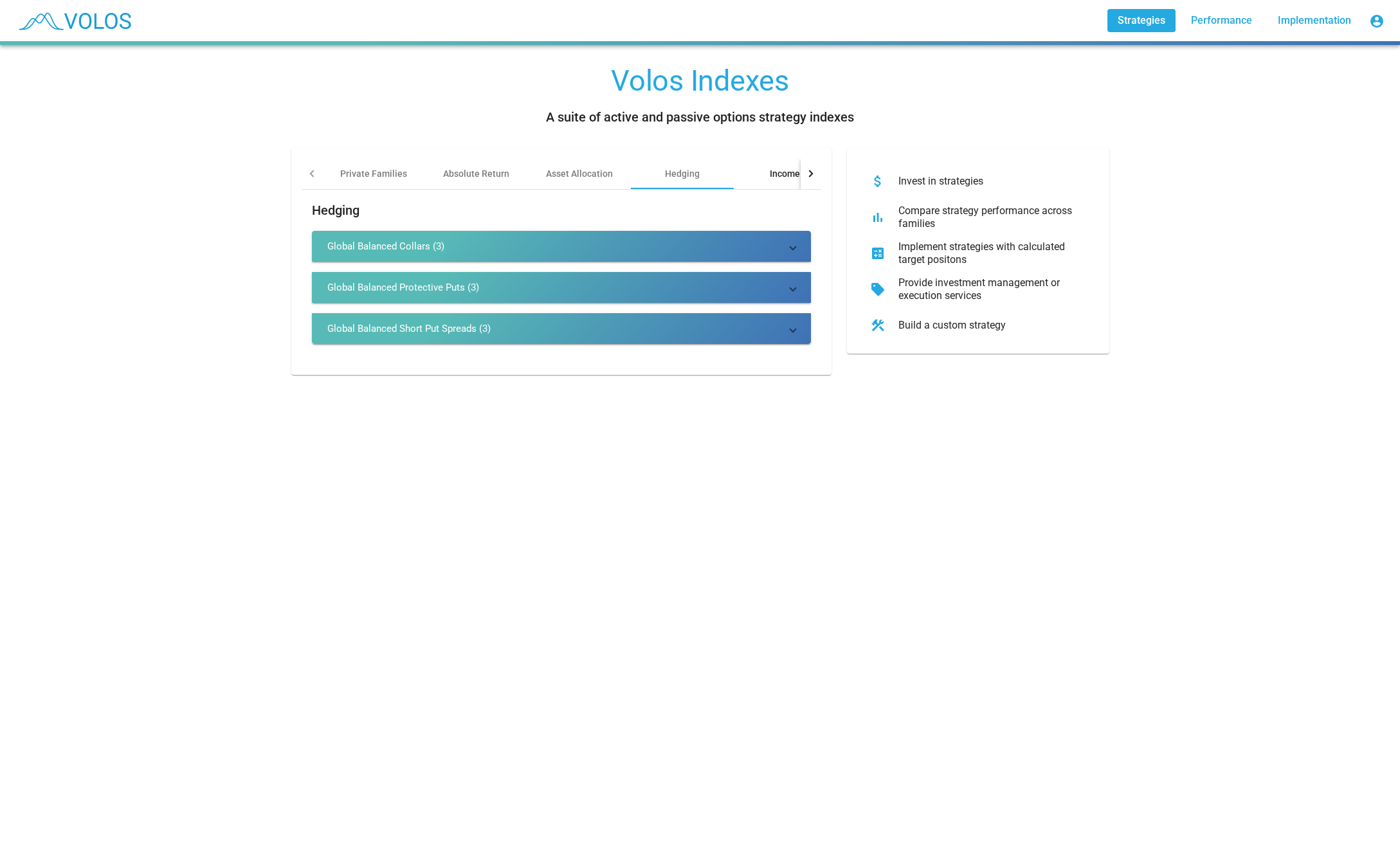
click at [771, 177] on div "Income" at bounding box center [785, 174] width 30 height 13
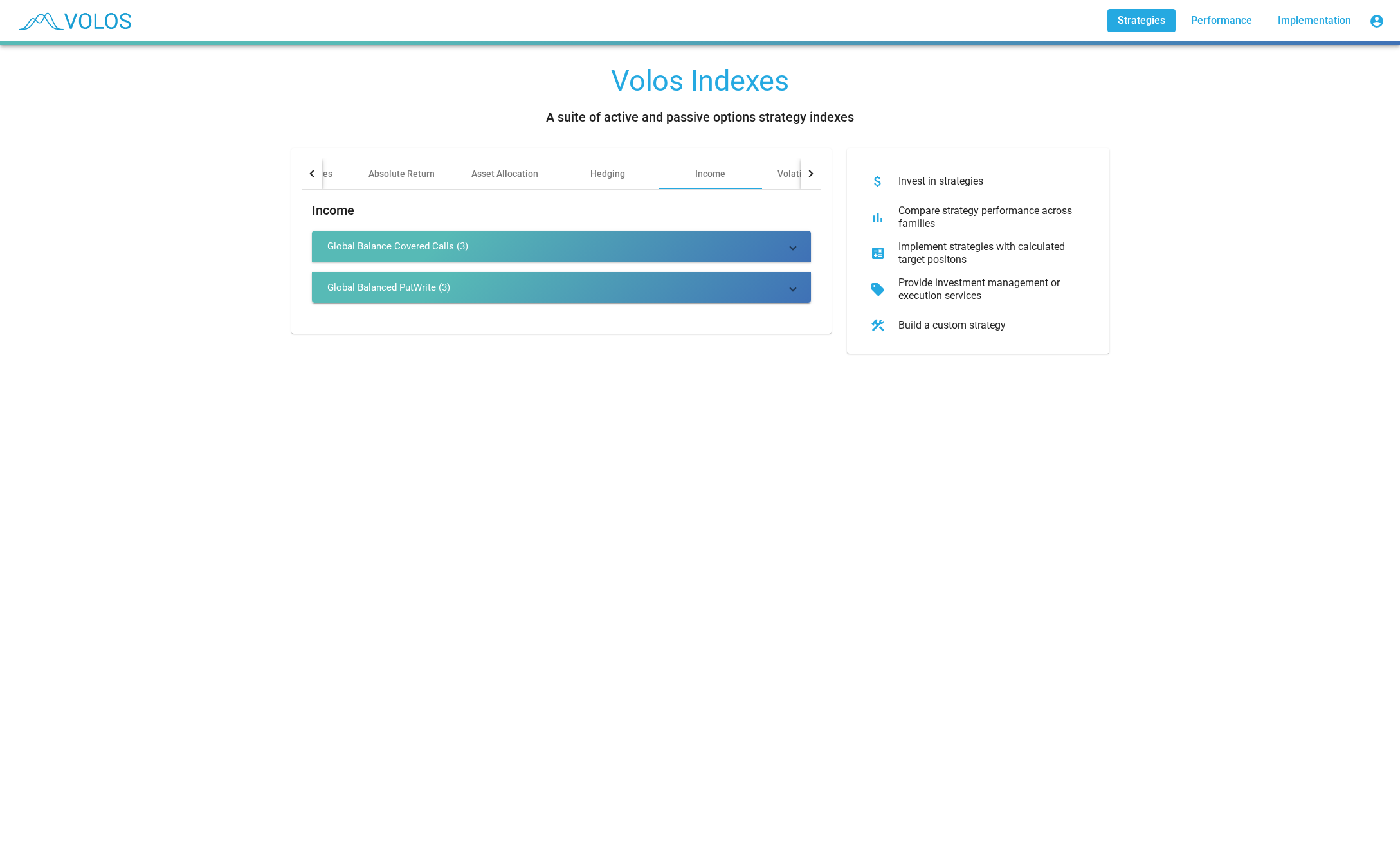
click at [538, 239] on mat-expansion-panel-header "Global Balance Covered Calls (3)" at bounding box center [561, 246] width 499 height 31
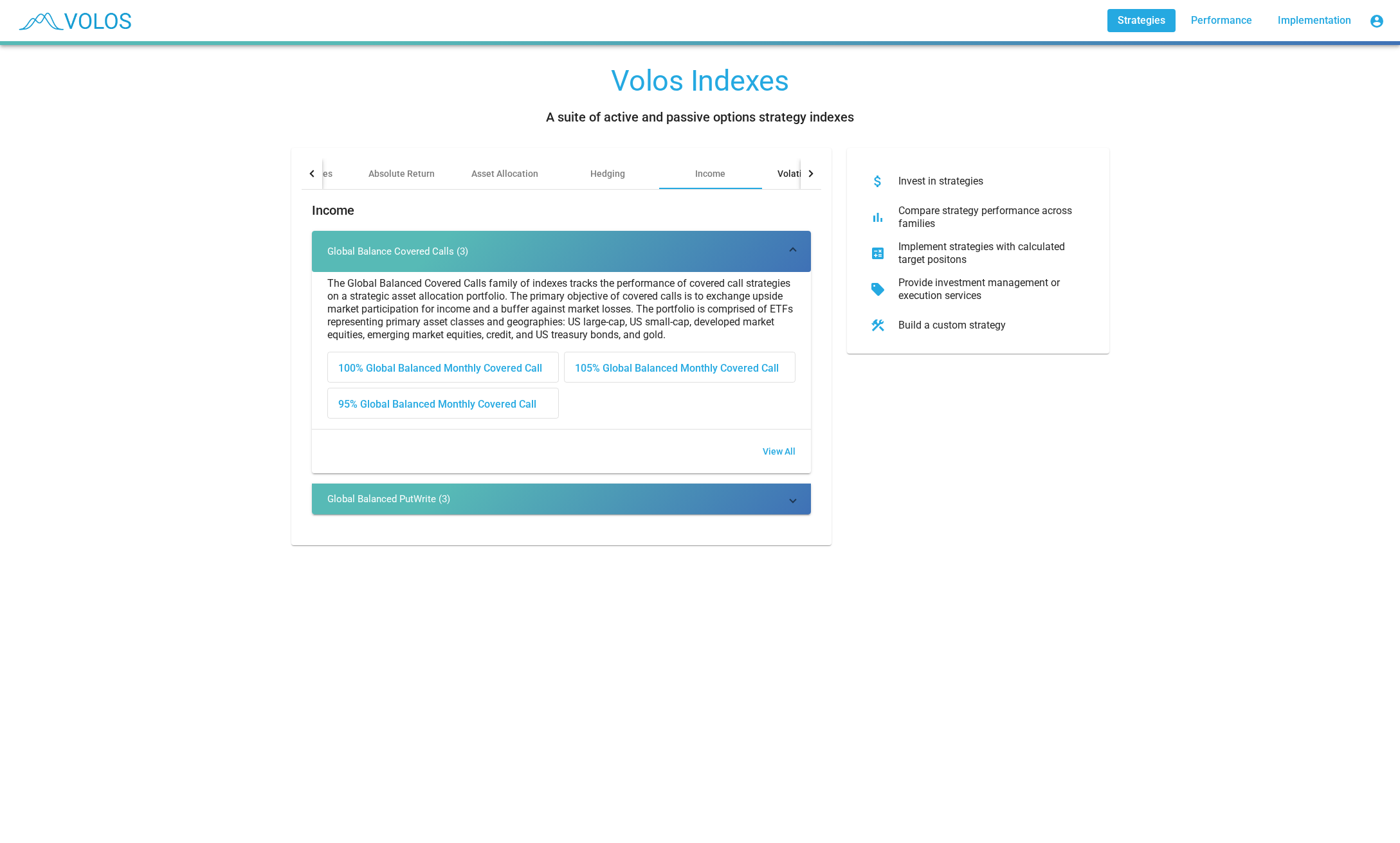
click at [790, 171] on div "Volatility Risk Premia" at bounding box center [821, 174] width 88 height 13
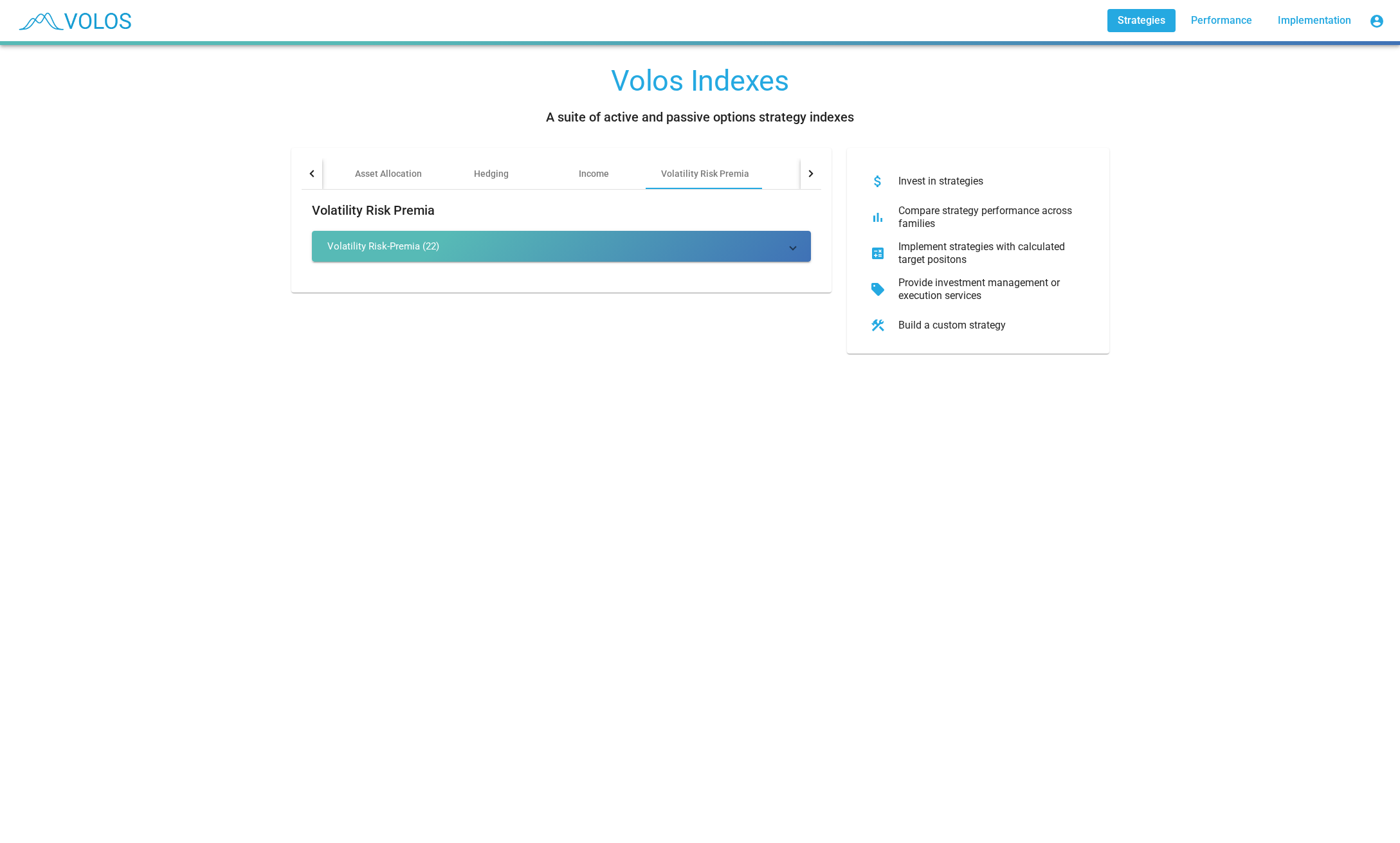
click at [436, 259] on mat-expansion-panel-header "Volatility Risk-Premia (22)" at bounding box center [561, 246] width 499 height 31
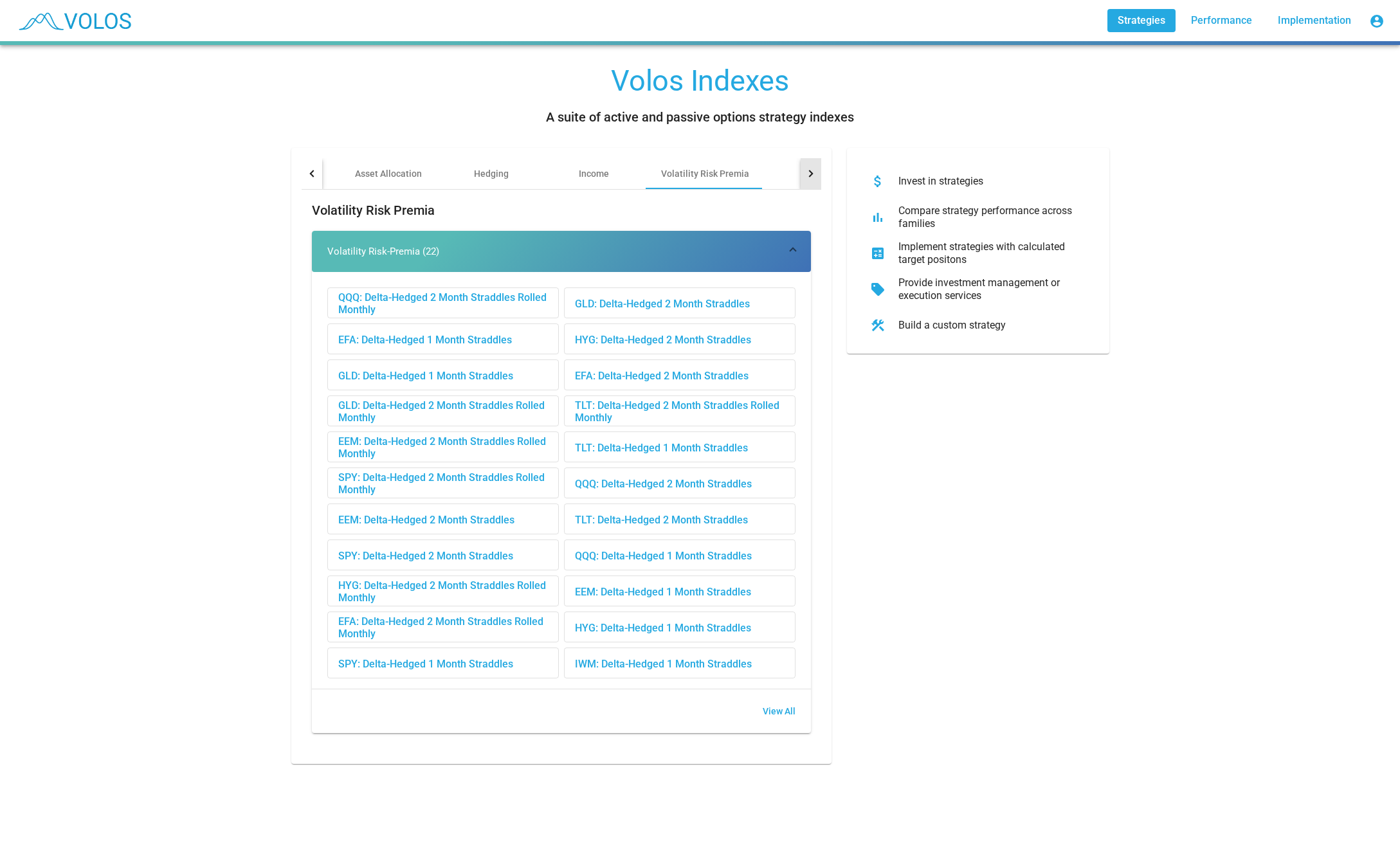
click at [810, 170] on div at bounding box center [809, 173] width 7 height 7
click at [740, 172] on div "Other" at bounding box center [752, 174] width 23 height 13
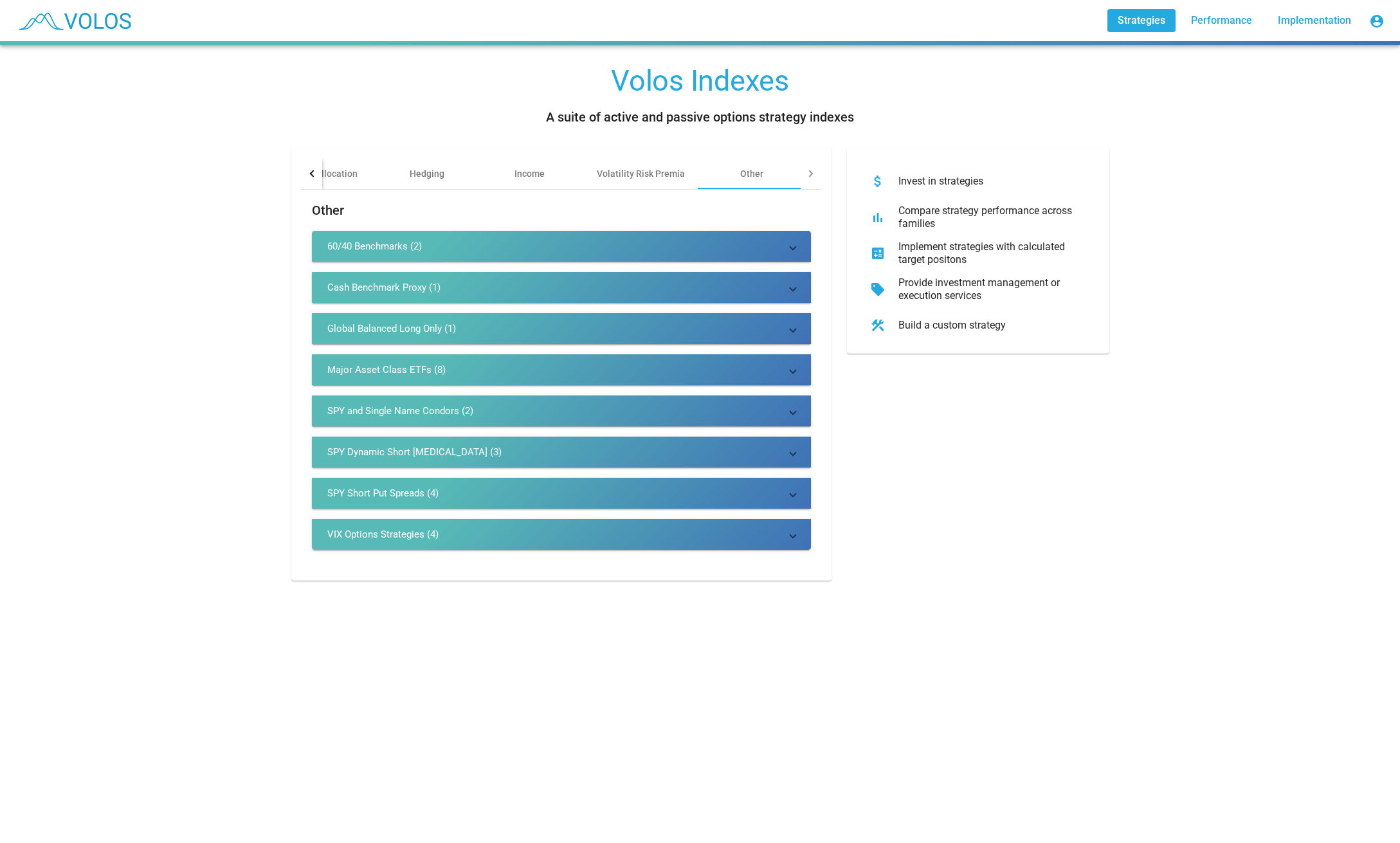
click at [434, 535] on div "VIX Options Strategies (4)" at bounding box center [383, 534] width 111 height 13
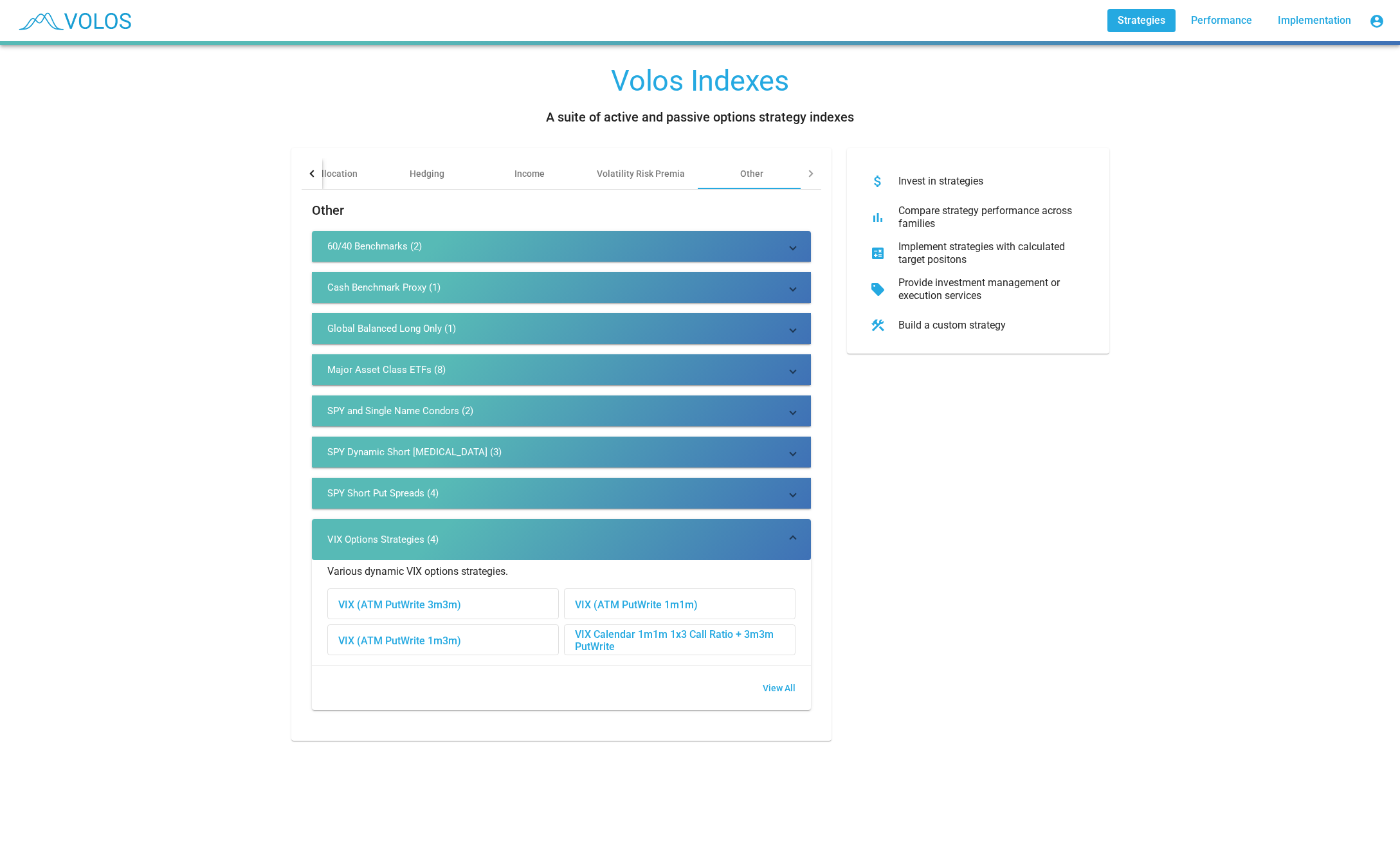
click at [455, 489] on mat-panel-title "SPY Short Put Spreads (4)" at bounding box center [554, 493] width 453 height 13
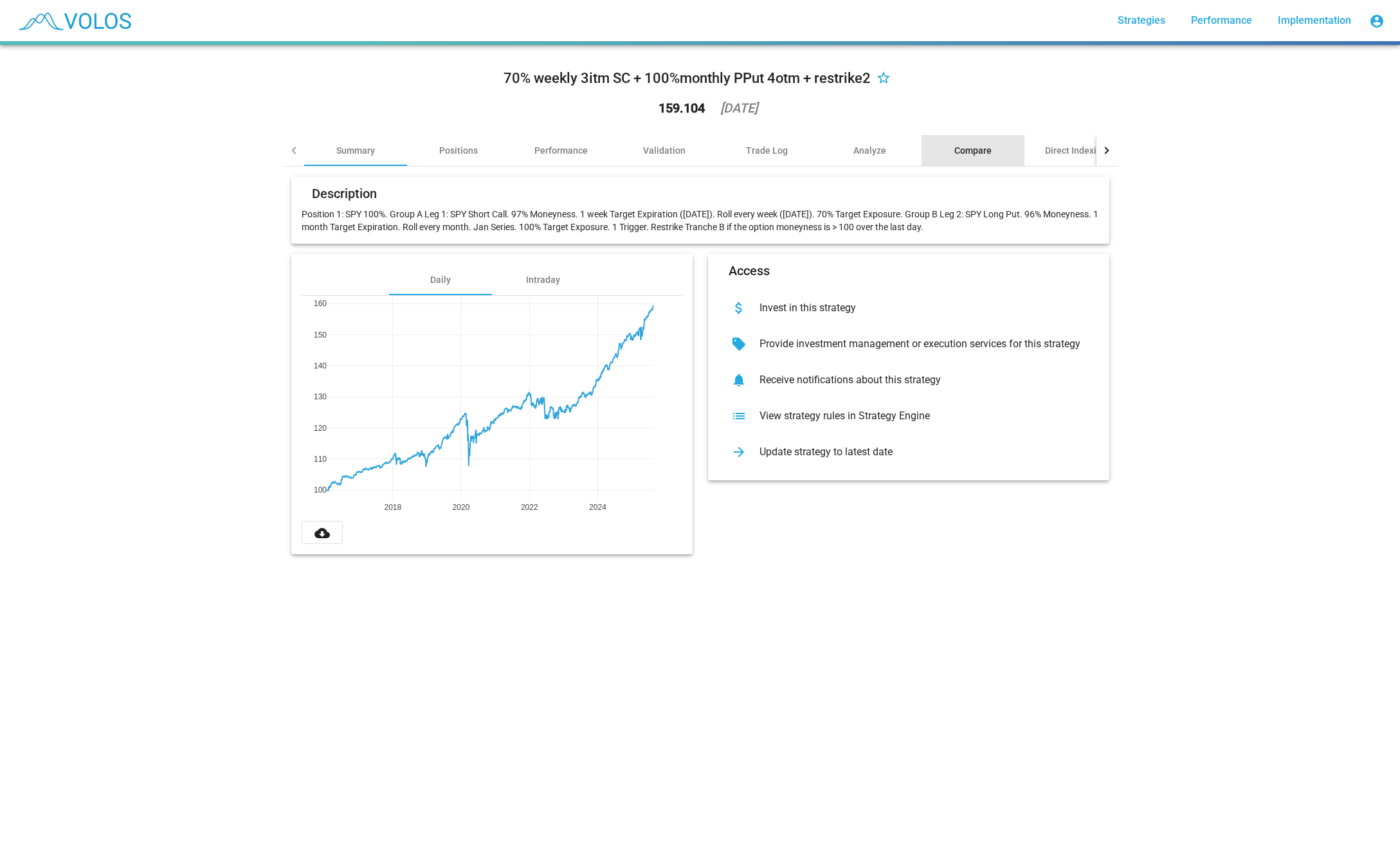
click at [995, 143] on div "Compare" at bounding box center [973, 150] width 103 height 31
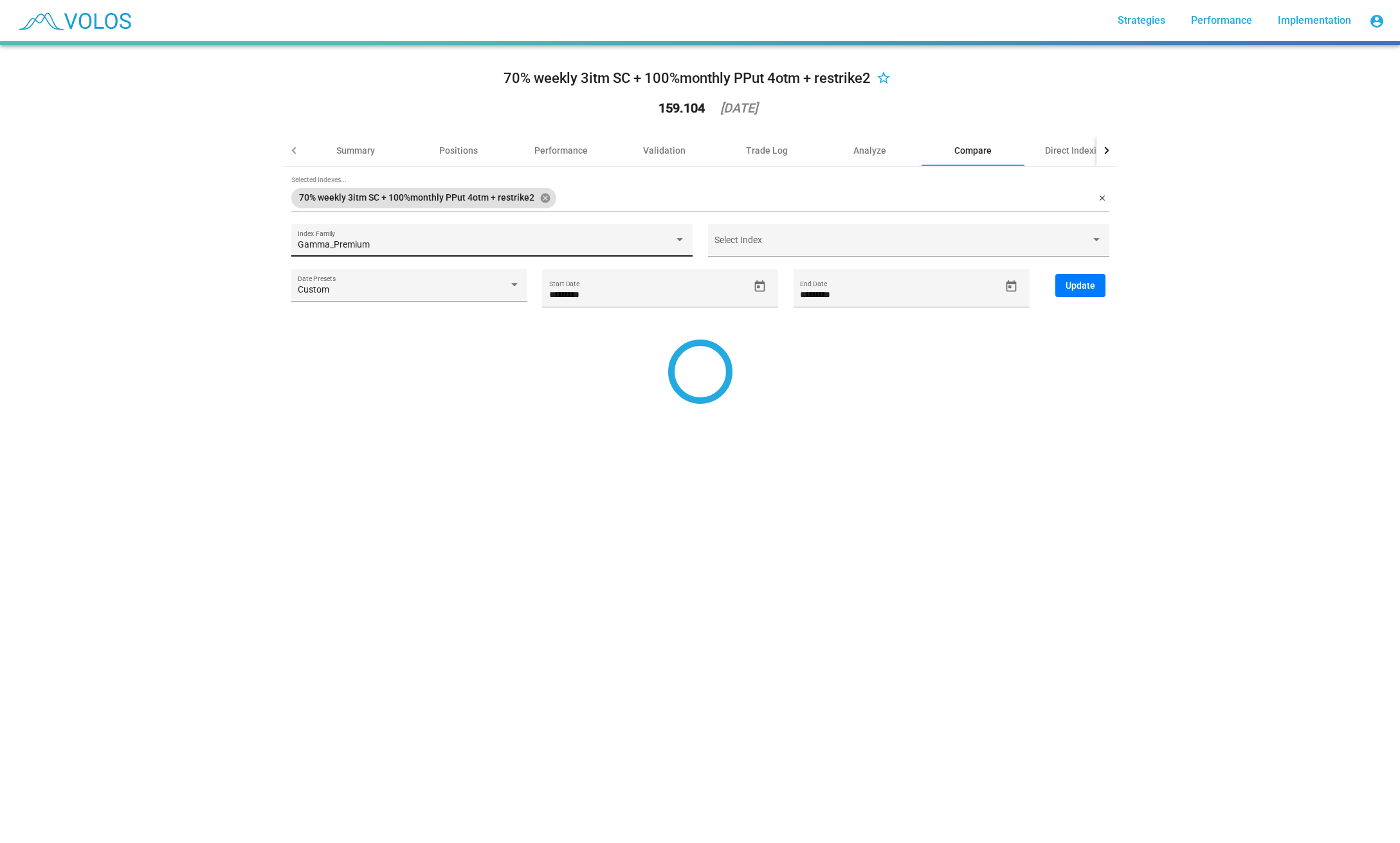
type input "*********"
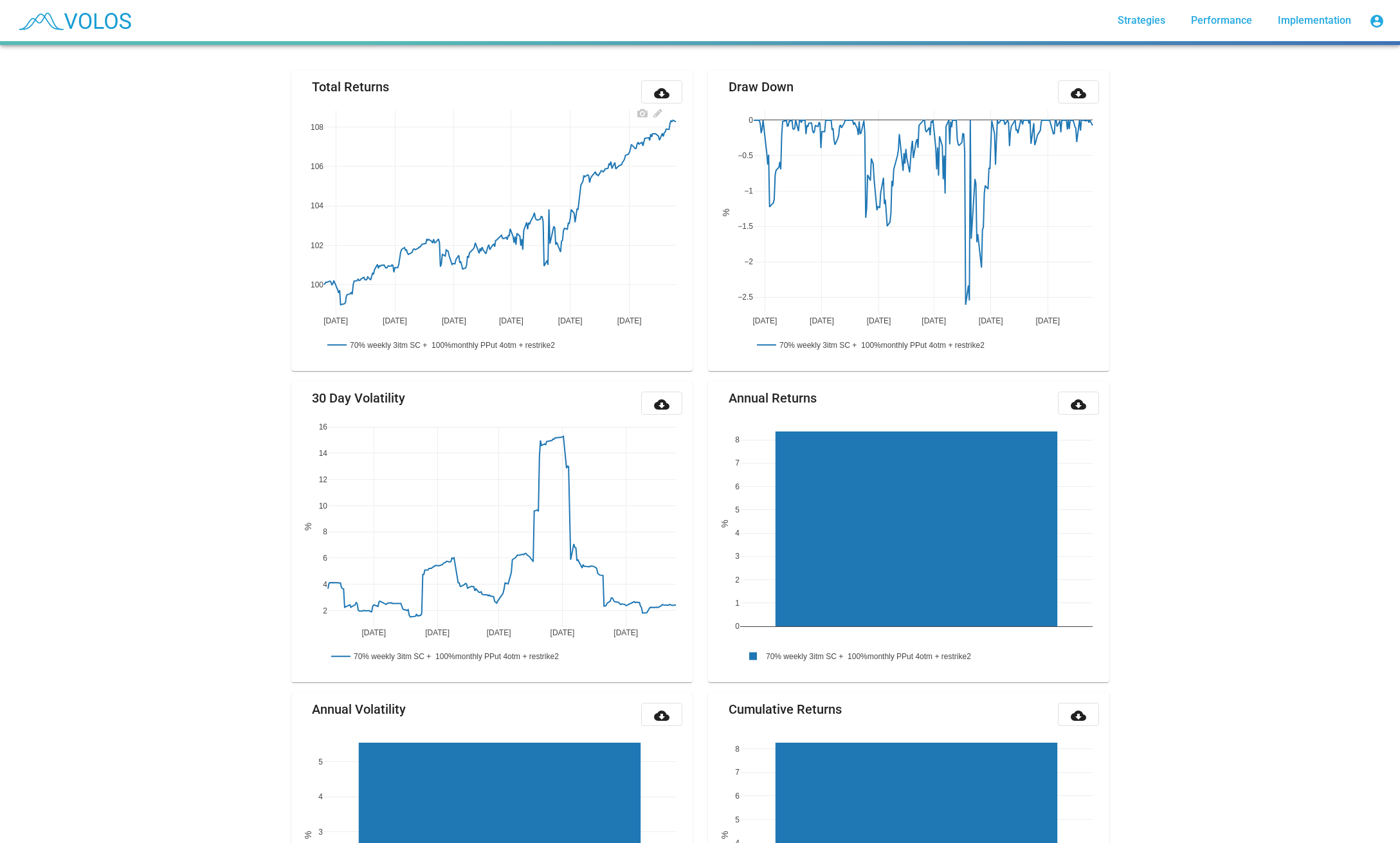
scroll to position [7, 0]
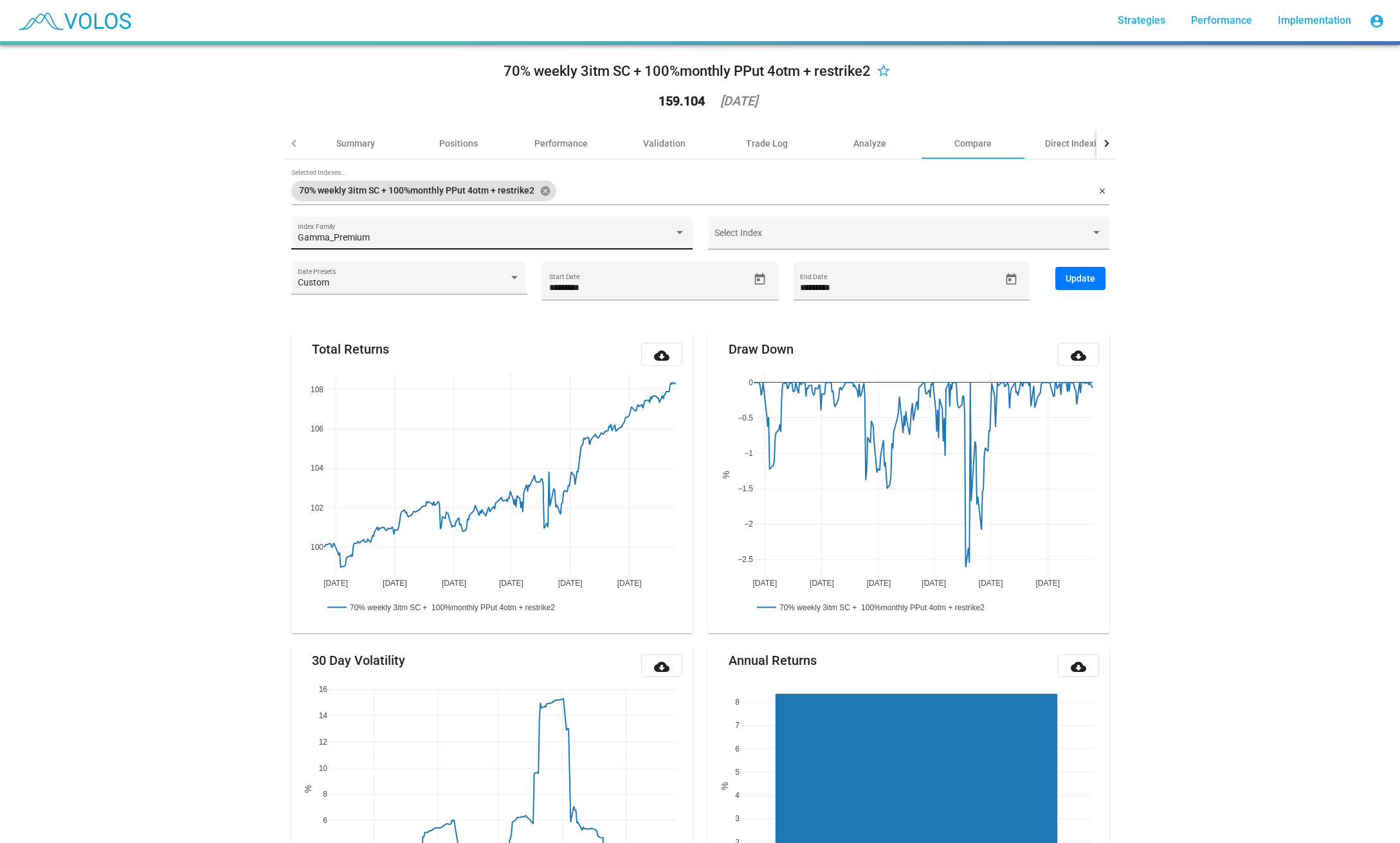
click at [422, 244] on div "Gamma_Premium Index Family" at bounding box center [491, 236] width 388 height 26
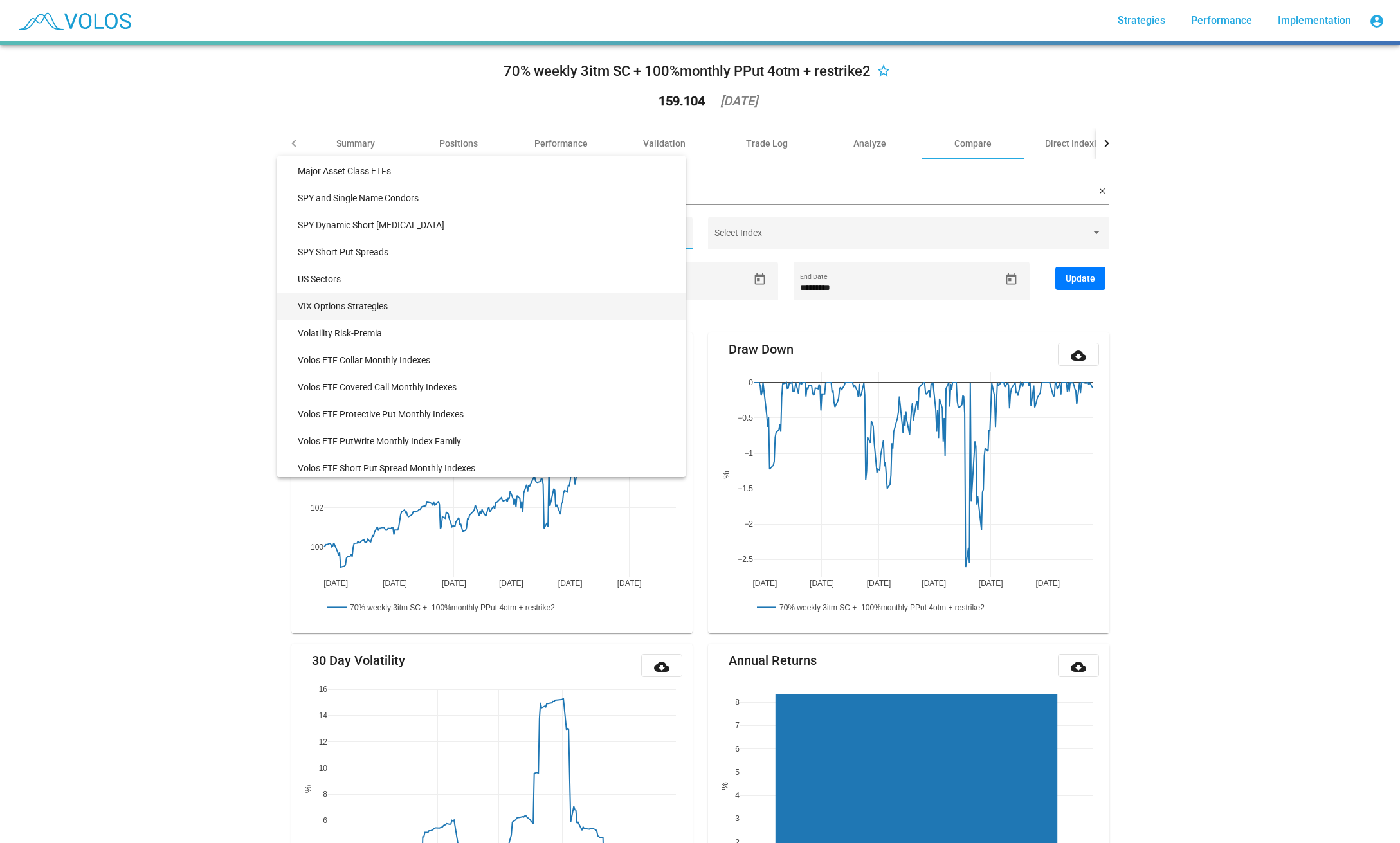
scroll to position [408, 0]
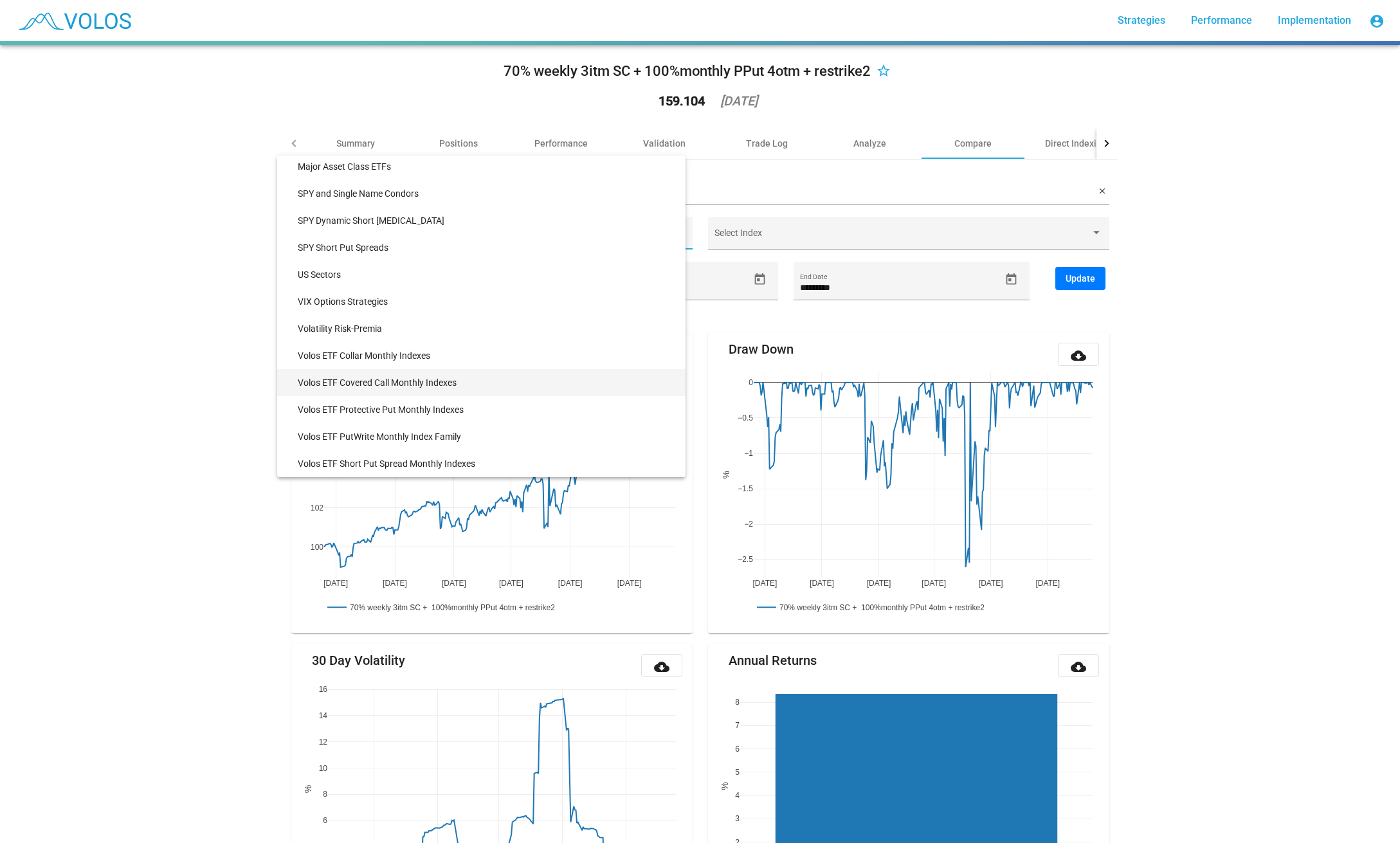
click at [424, 381] on span "Volos ETF Covered Call Monthly Indexes" at bounding box center [486, 382] width 377 height 27
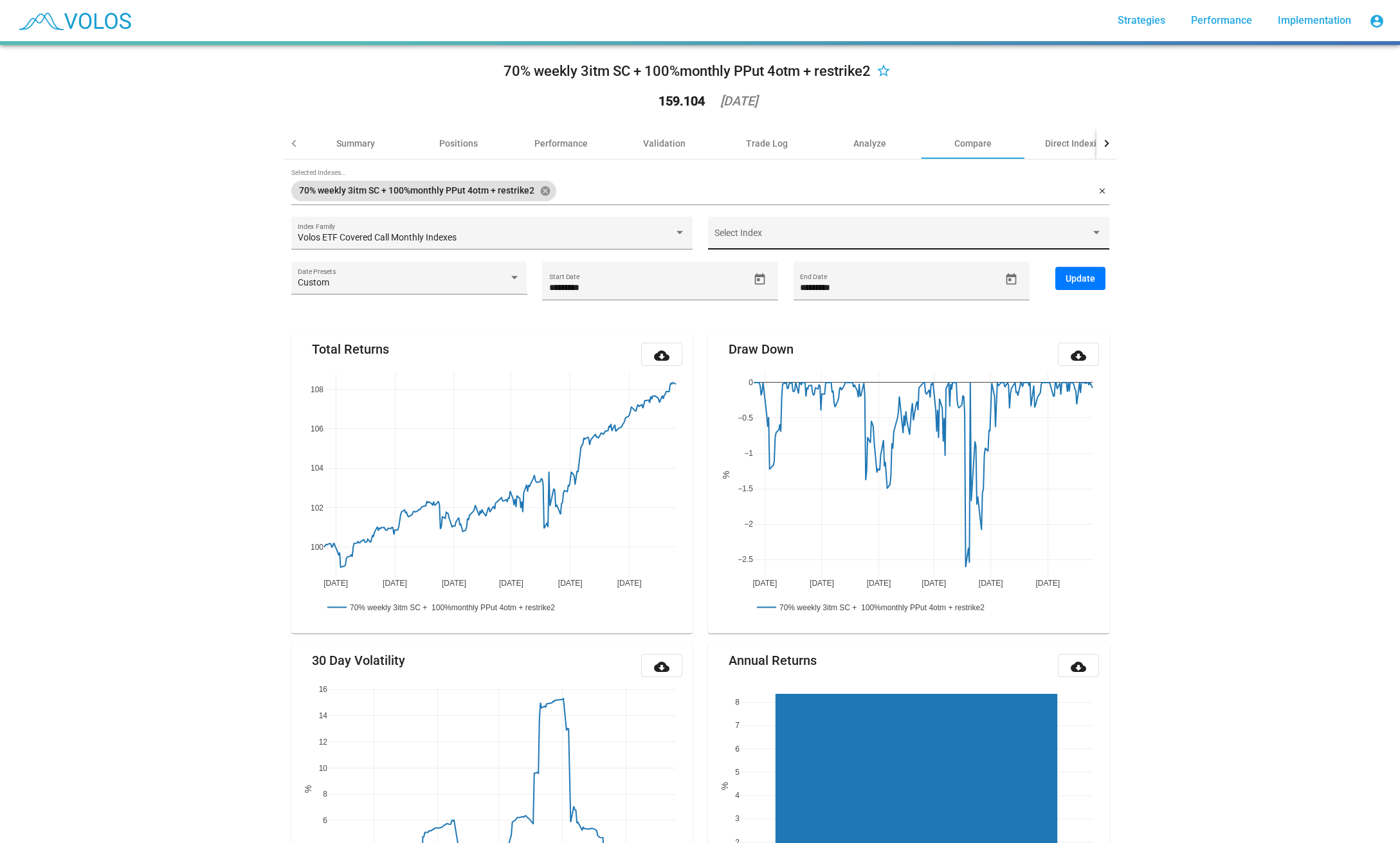
click at [749, 229] on div "Select Index" at bounding box center [908, 236] width 388 height 26
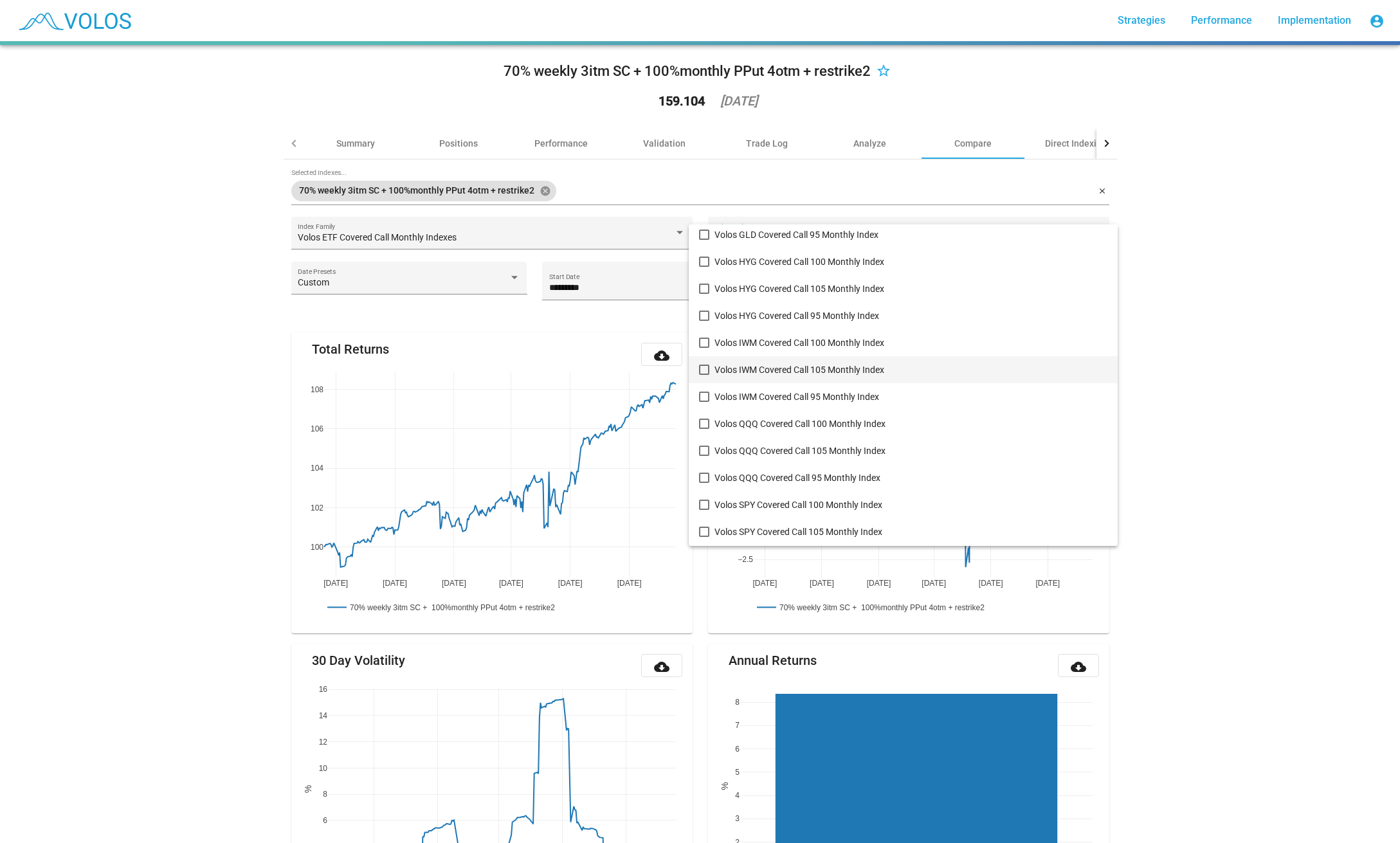
scroll to position [262, 0]
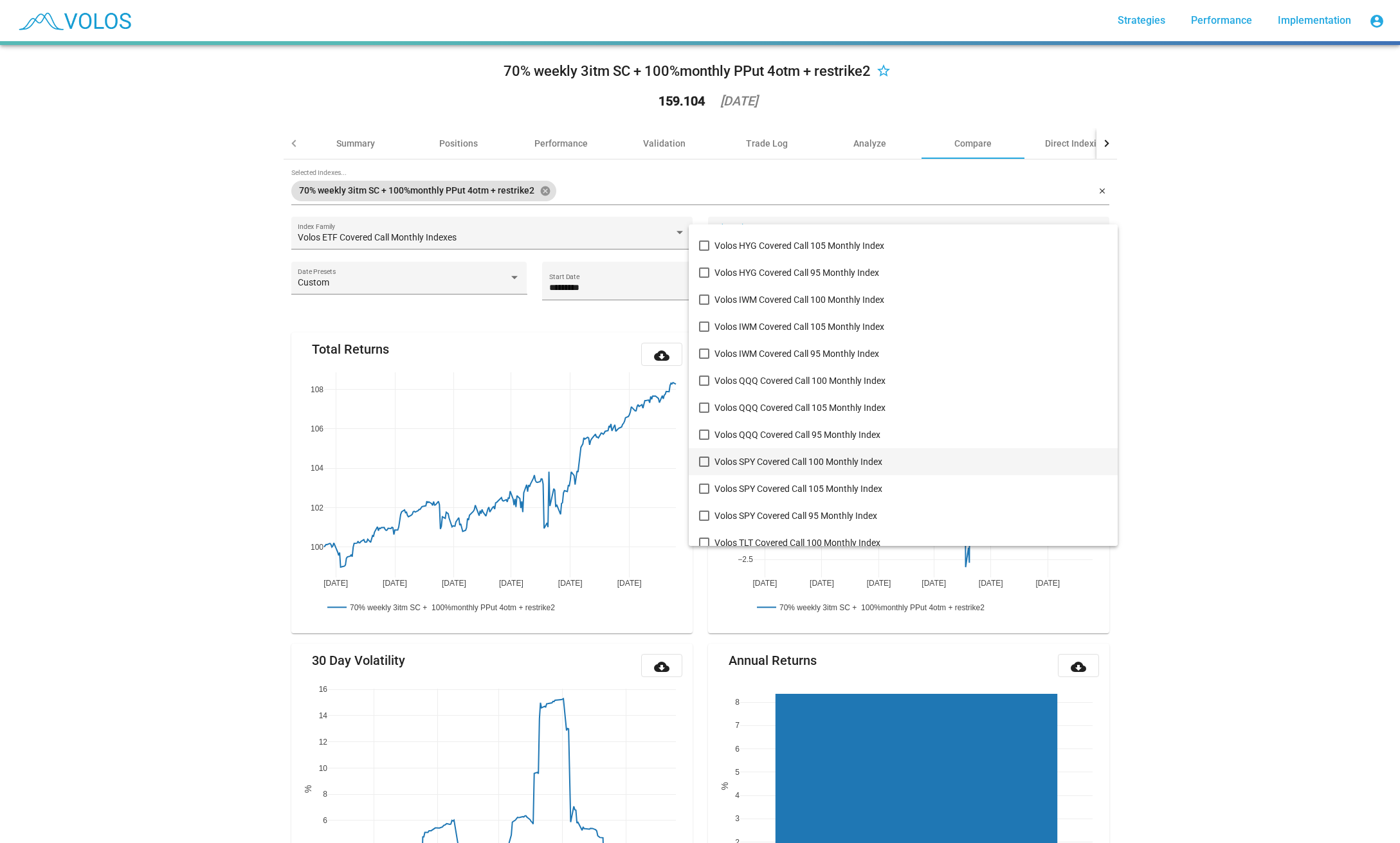
click at [755, 469] on span "Volos SPY Covered Call 100 Monthly Index" at bounding box center [911, 462] width 393 height 27
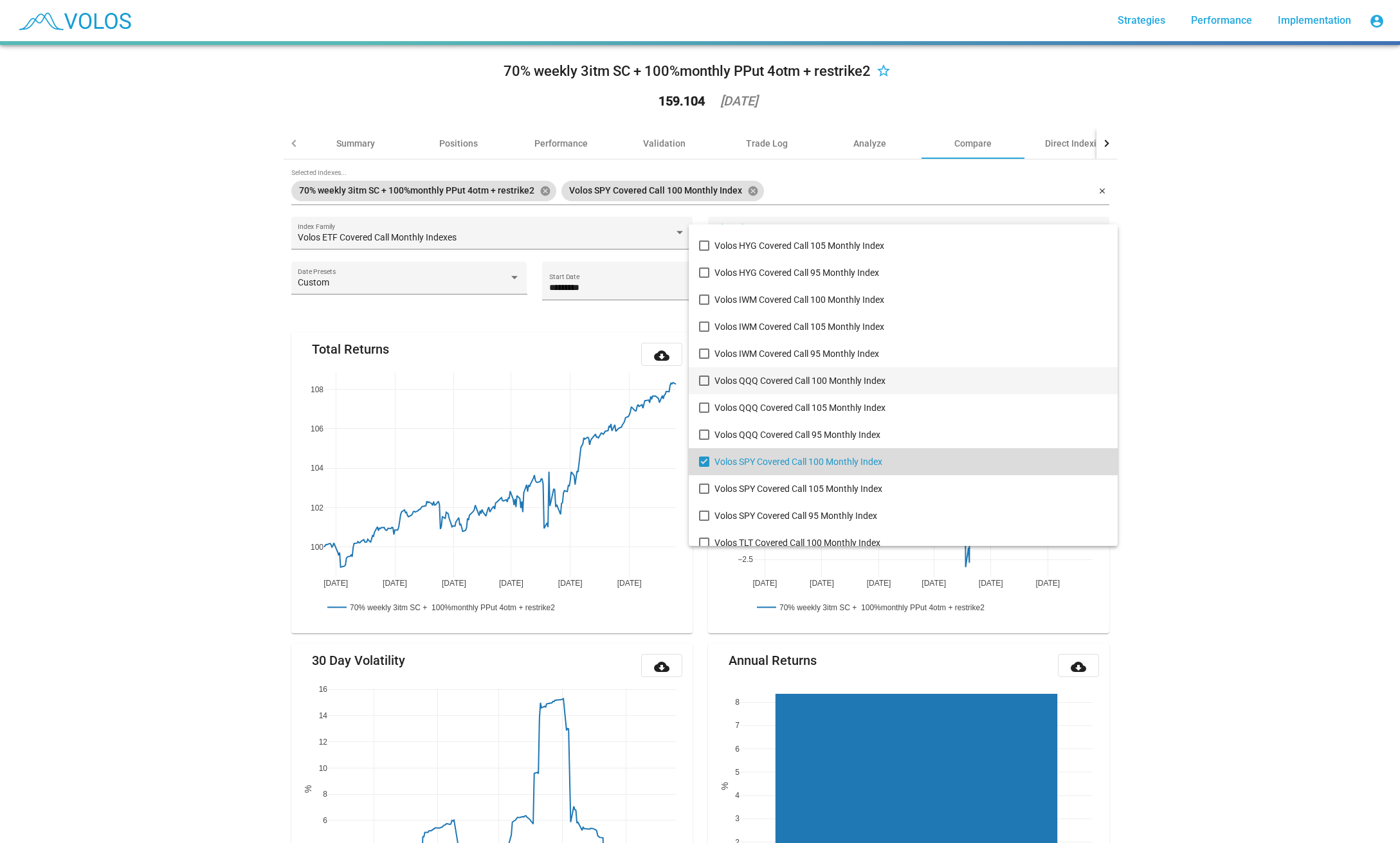
scroll to position [327, 0]
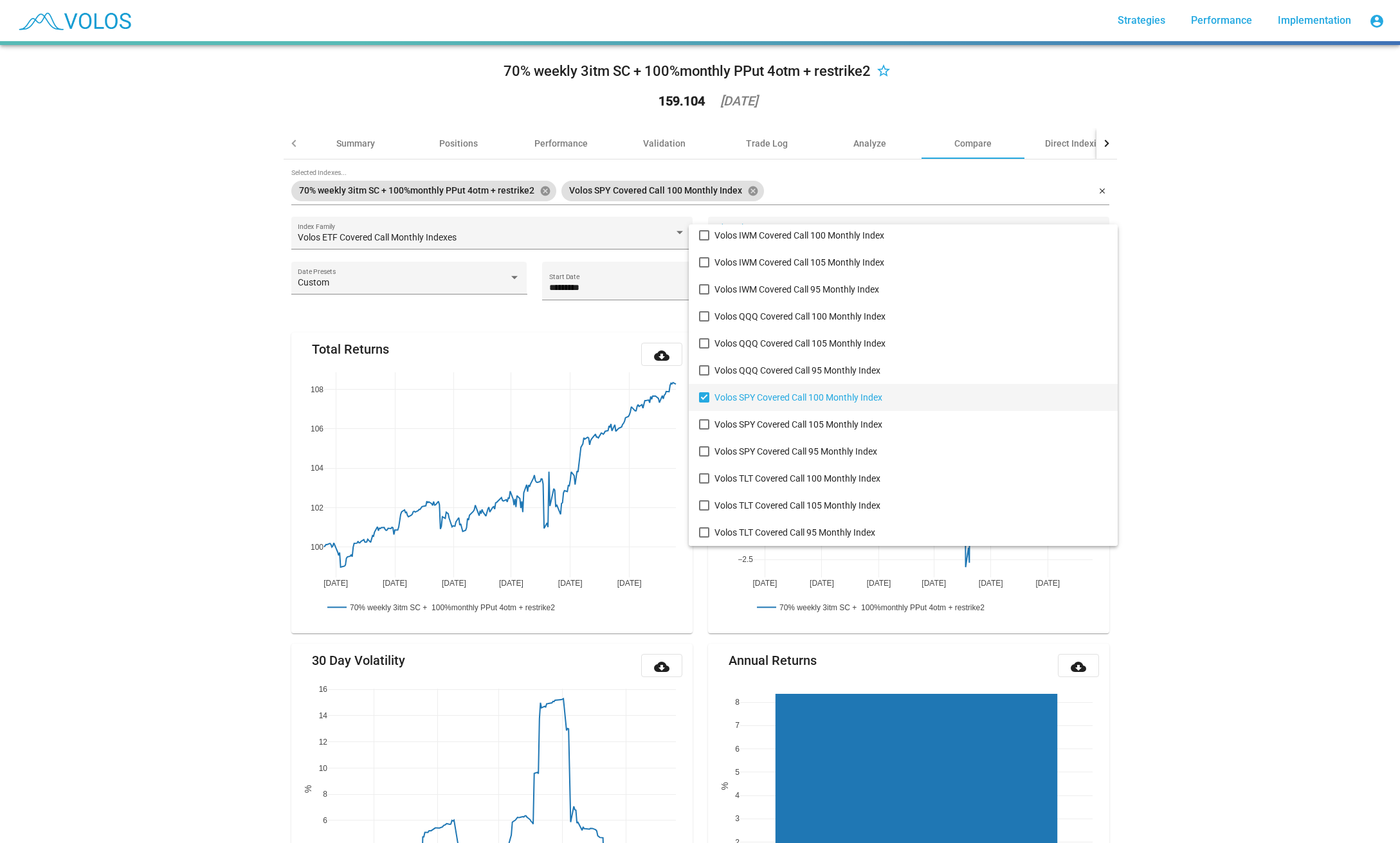
click at [1191, 293] on div at bounding box center [700, 422] width 1400 height 843
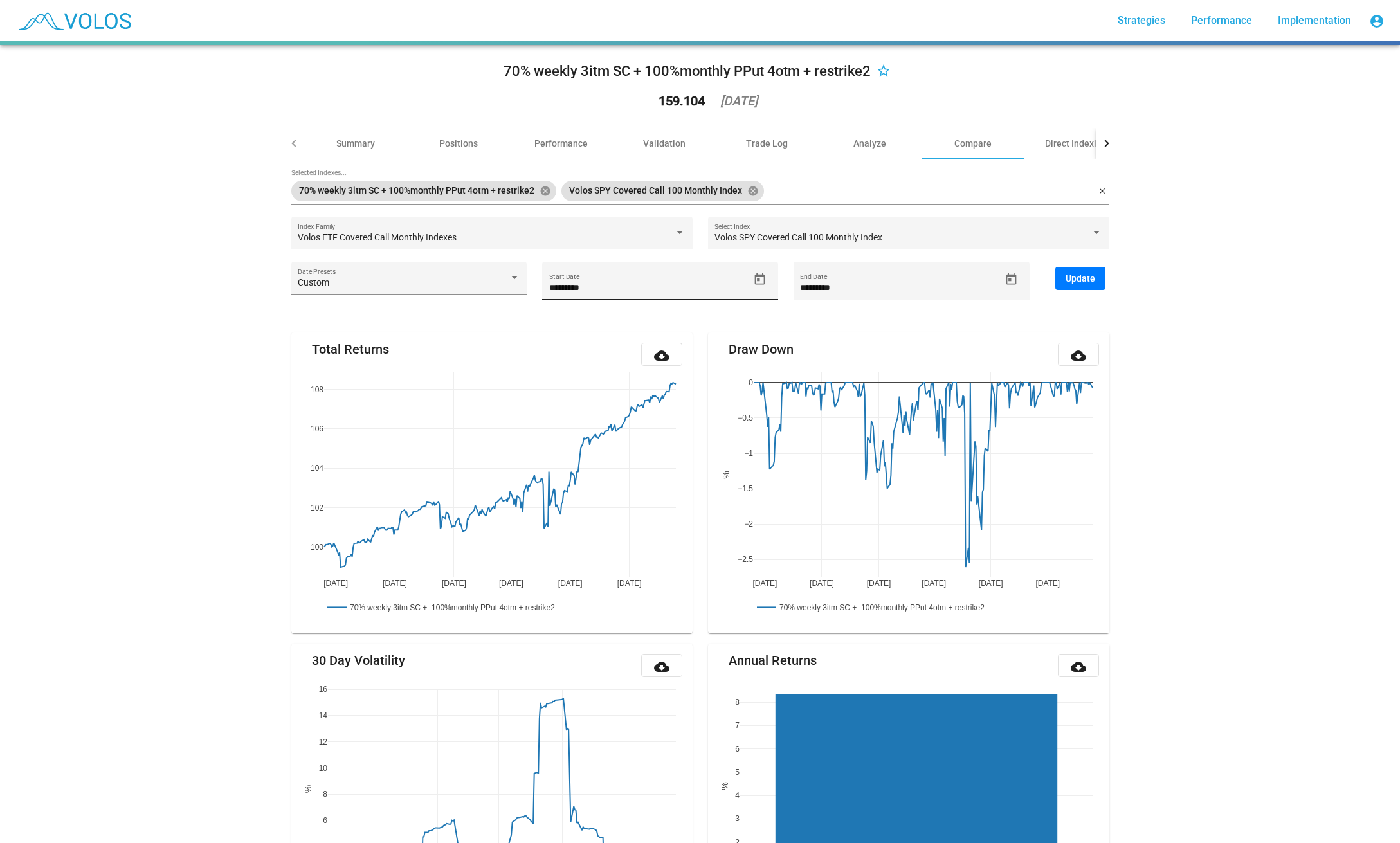
click at [643, 283] on input "*********" at bounding box center [649, 288] width 200 height 10
type input "*********"
click at [1087, 272] on button "Update" at bounding box center [1080, 278] width 50 height 23
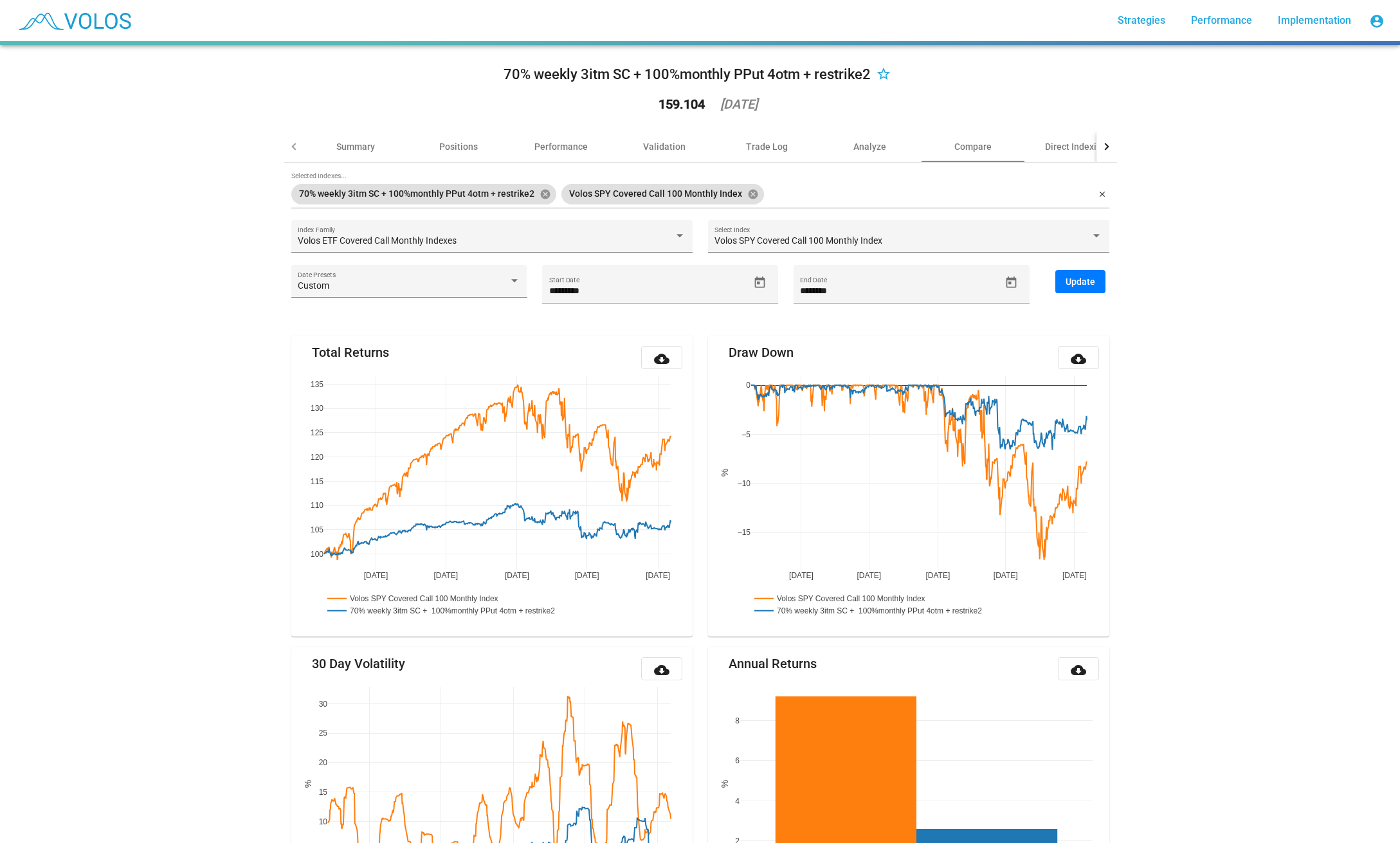
scroll to position [0, 0]
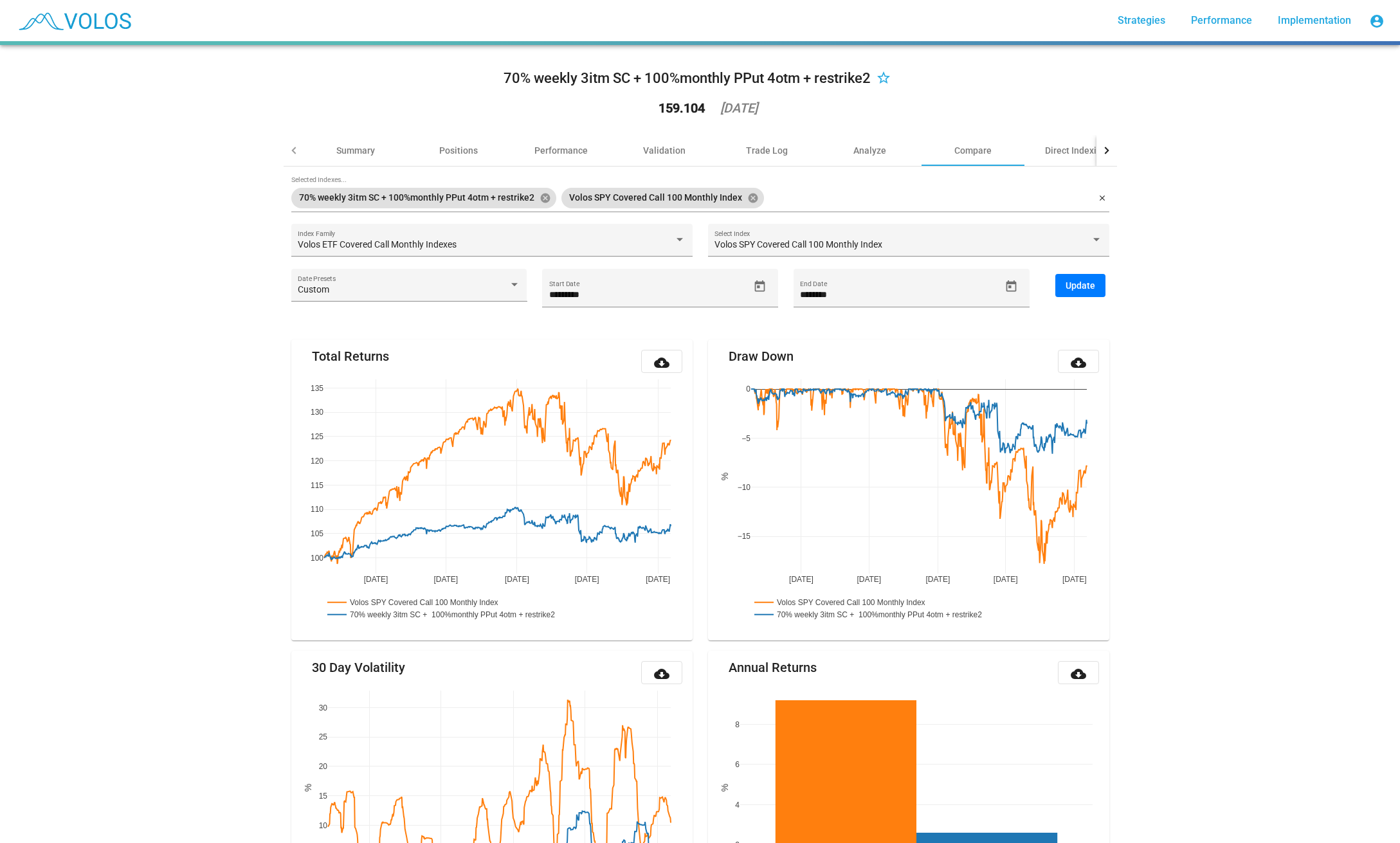
click at [181, 150] on div "70% weekly 3itm SC + 100%monthly PPut 4otm + restrike2 star_border 159.104 [DAT…" at bounding box center [700, 444] width 1400 height 798
click at [442, 253] on div "Volos ETF Covered Call Monthly Indexes Index Family" at bounding box center [491, 244] width 388 height 26
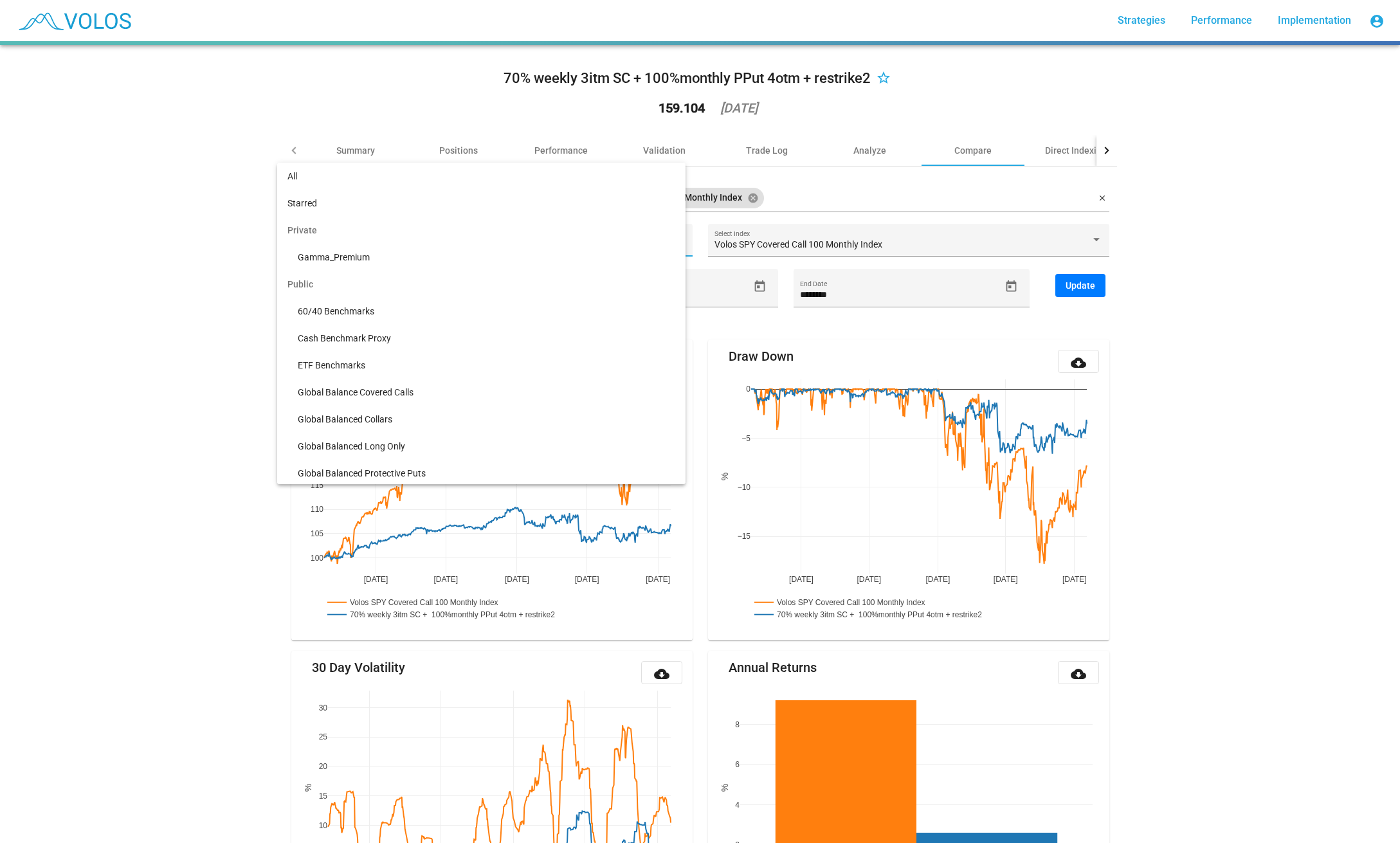
scroll to position [408, 0]
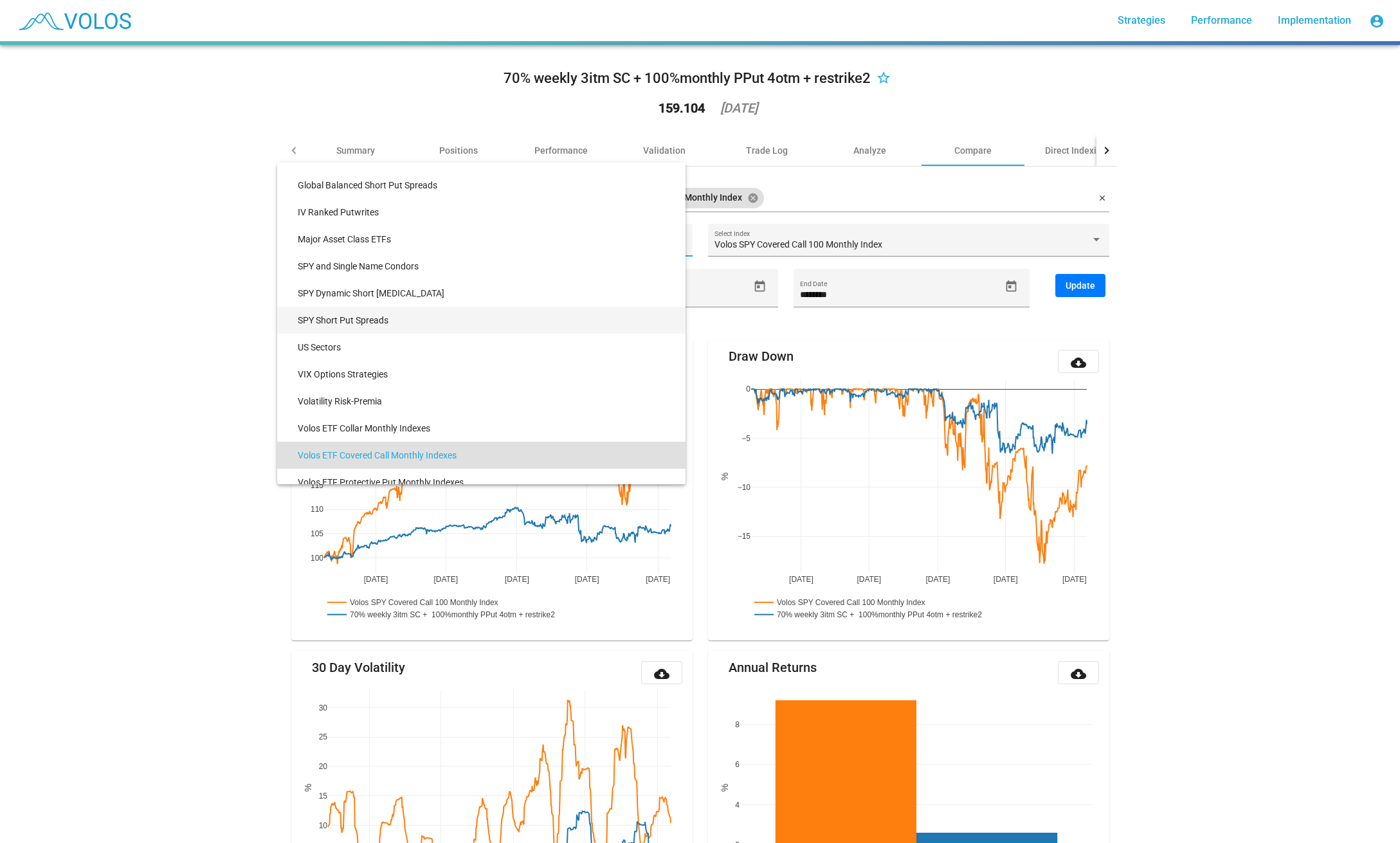
click at [379, 316] on span "SPY Short Put Spreads" at bounding box center [486, 320] width 377 height 27
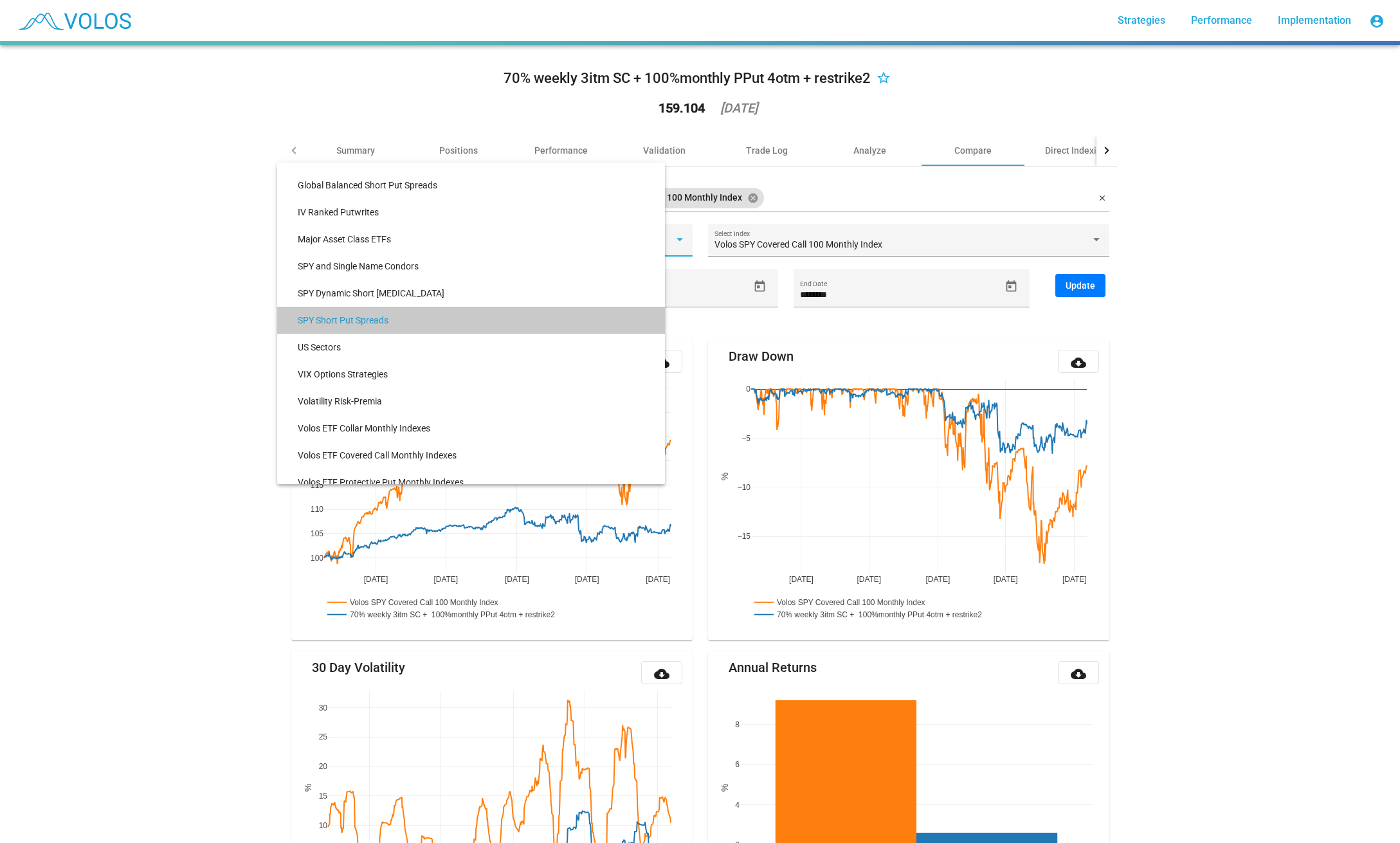
scroll to position [349, 0]
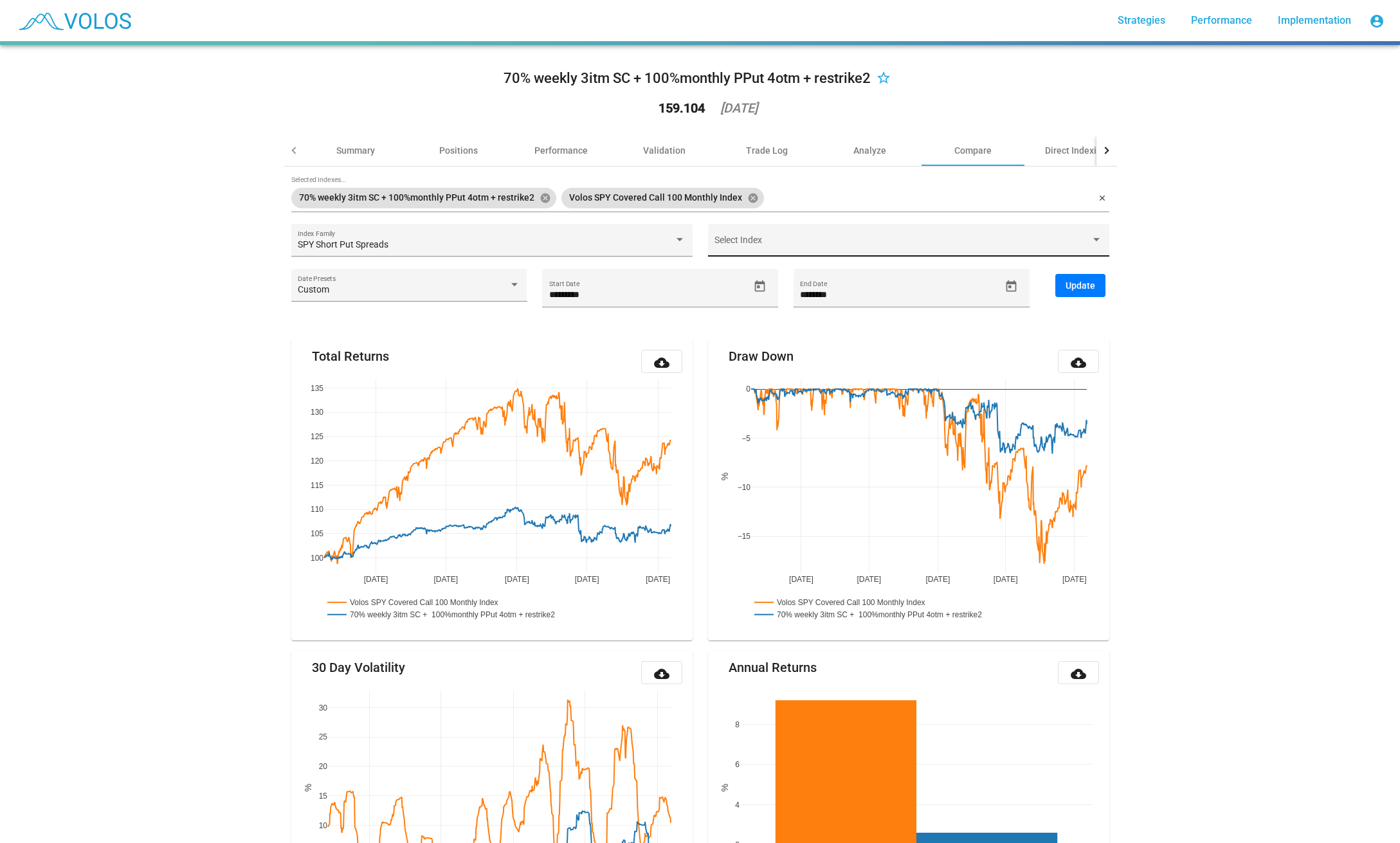
click at [839, 235] on div "Select Index" at bounding box center [908, 244] width 388 height 26
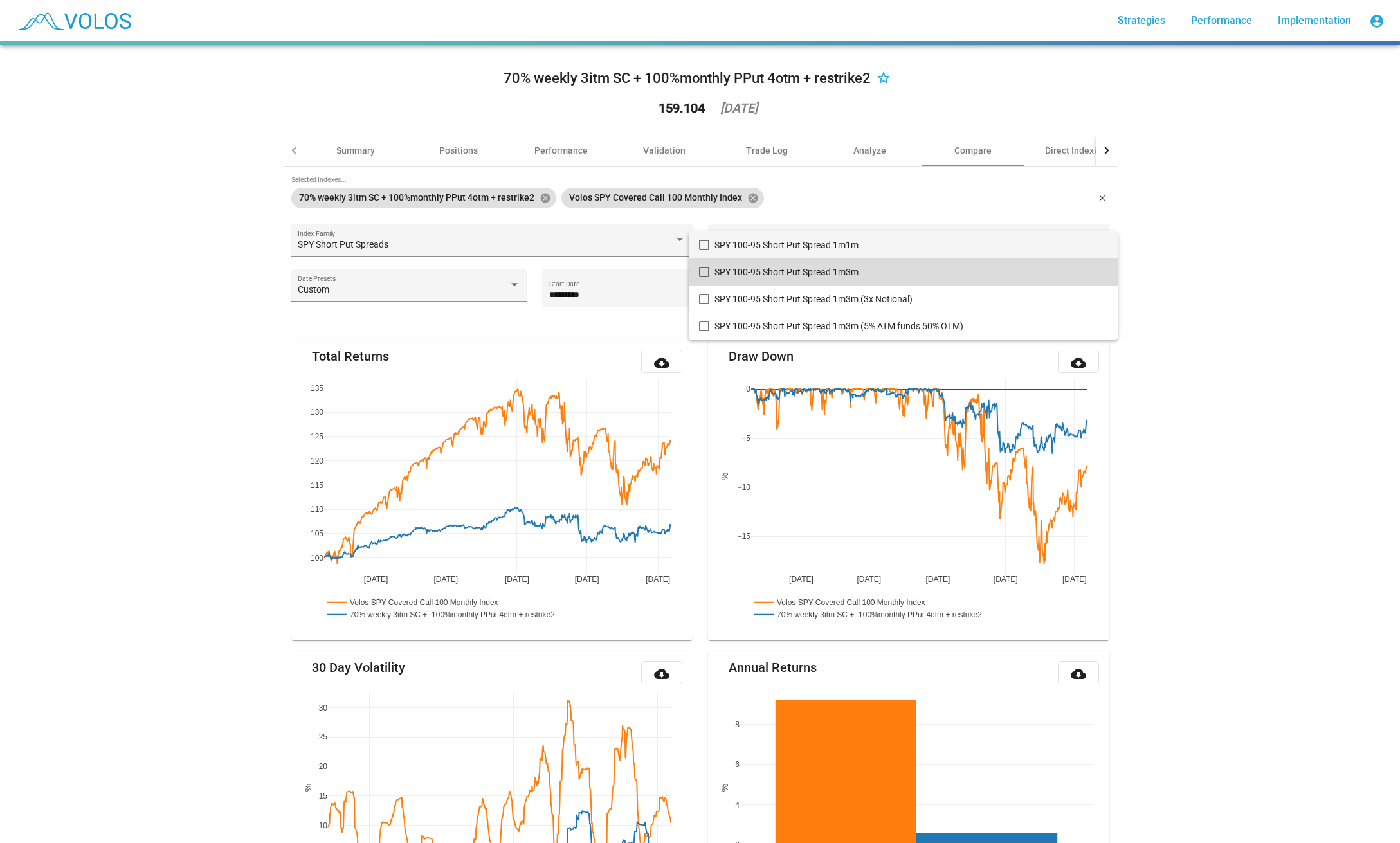
click at [707, 275] on mat-pseudo-checkbox at bounding box center [704, 272] width 10 height 10
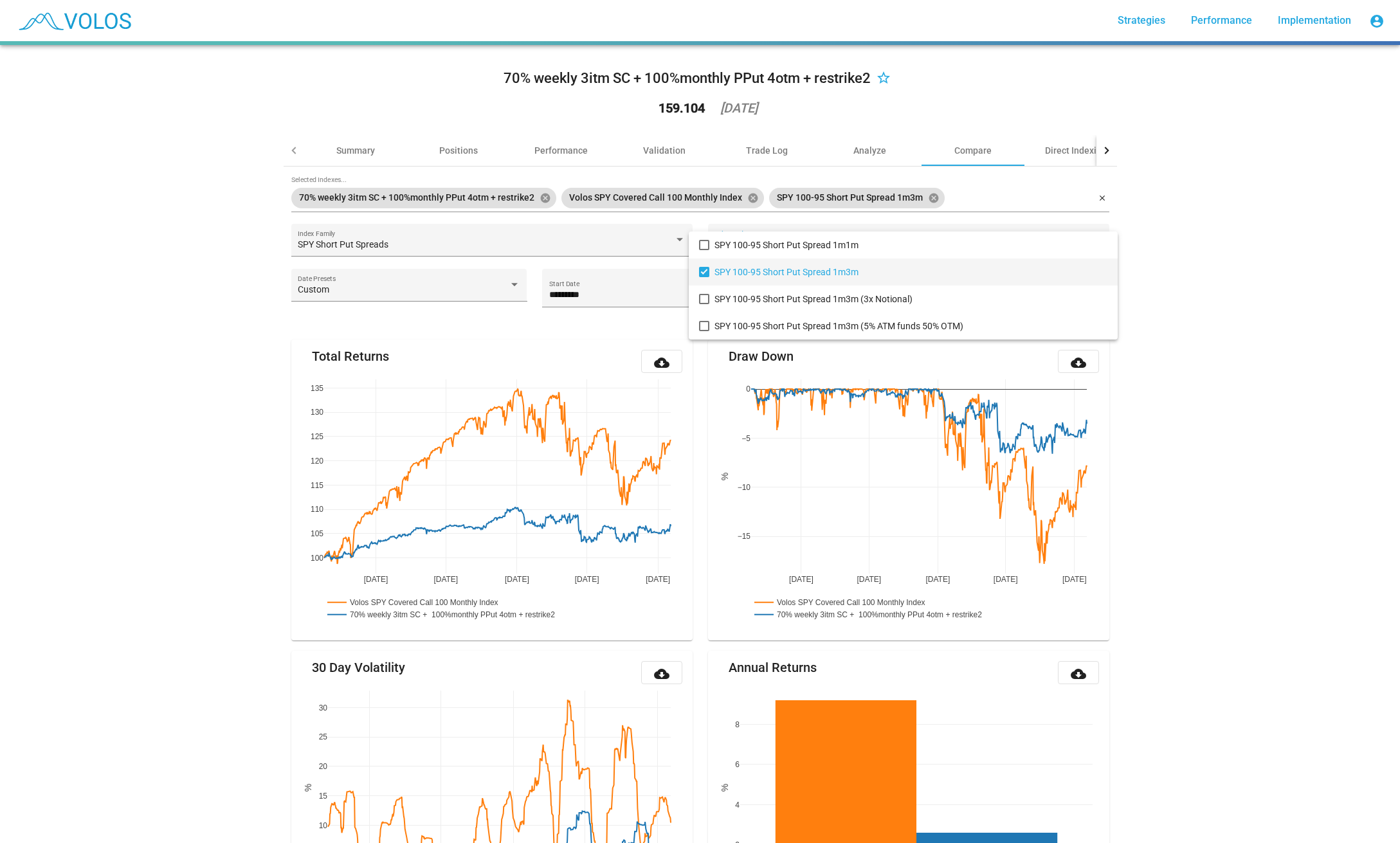
click at [651, 263] on div at bounding box center [700, 422] width 1400 height 843
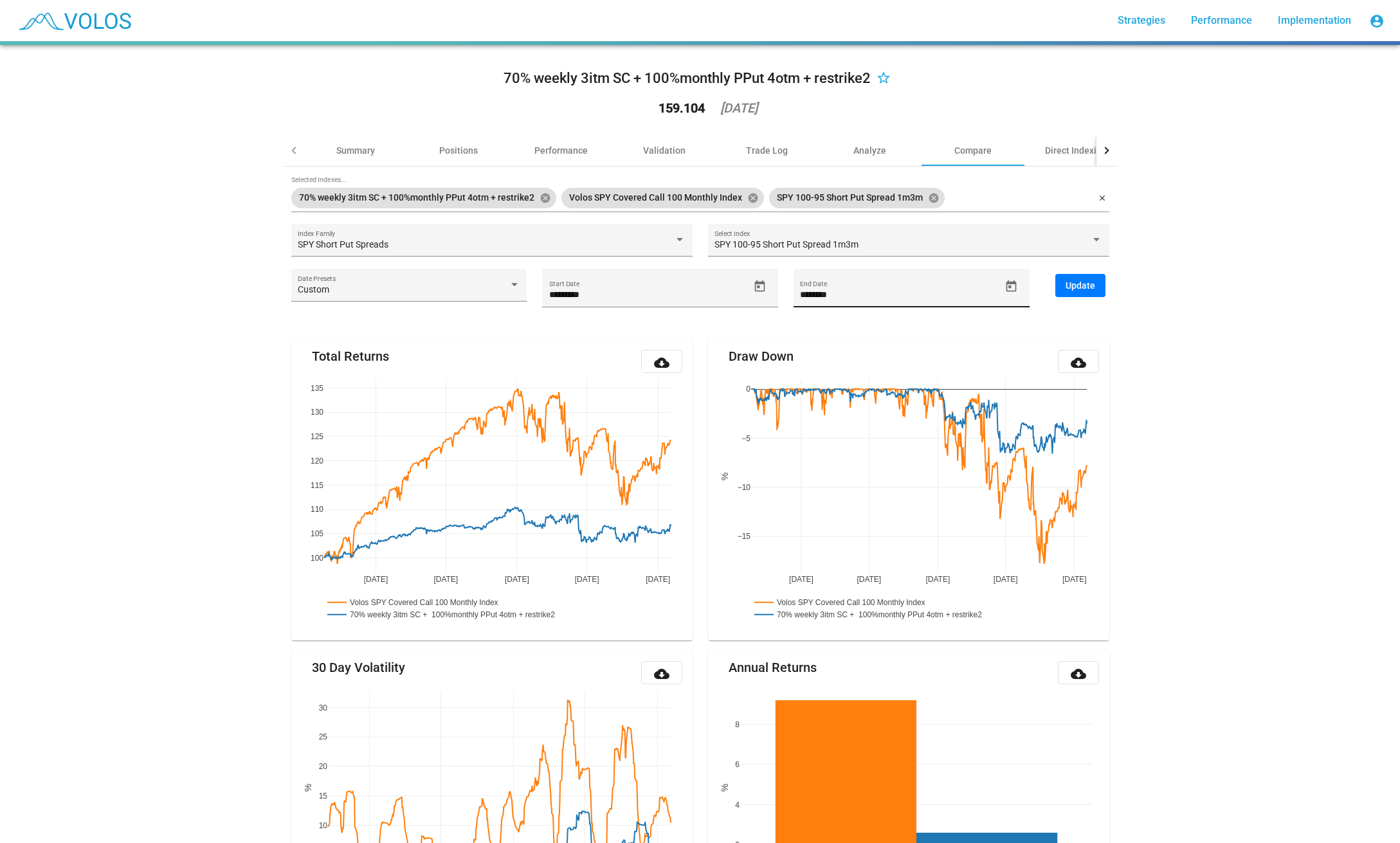
click at [857, 291] on input "********" at bounding box center [900, 295] width 200 height 10
click at [1085, 286] on span "Update" at bounding box center [1080, 285] width 30 height 10
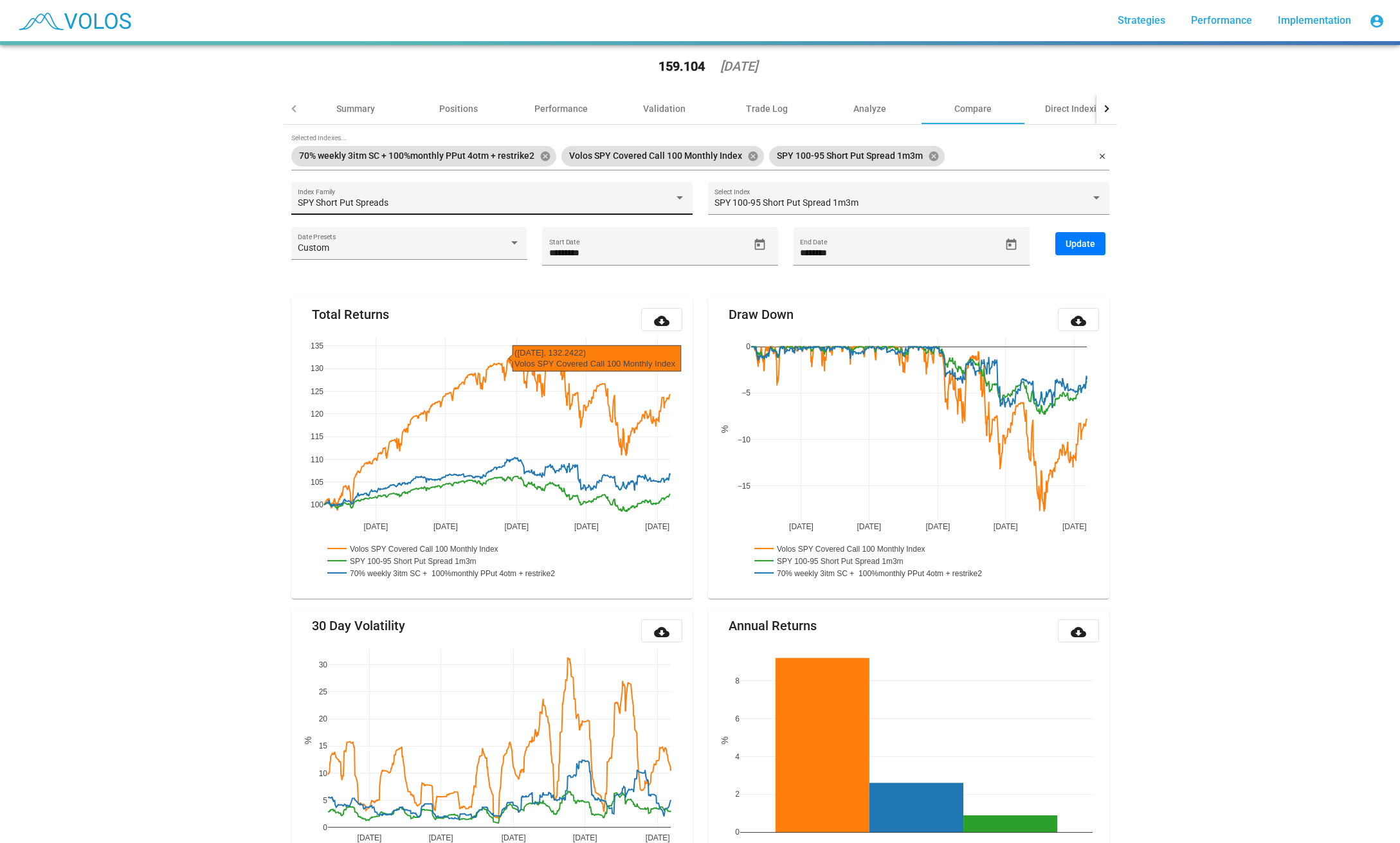
scroll to position [0, 0]
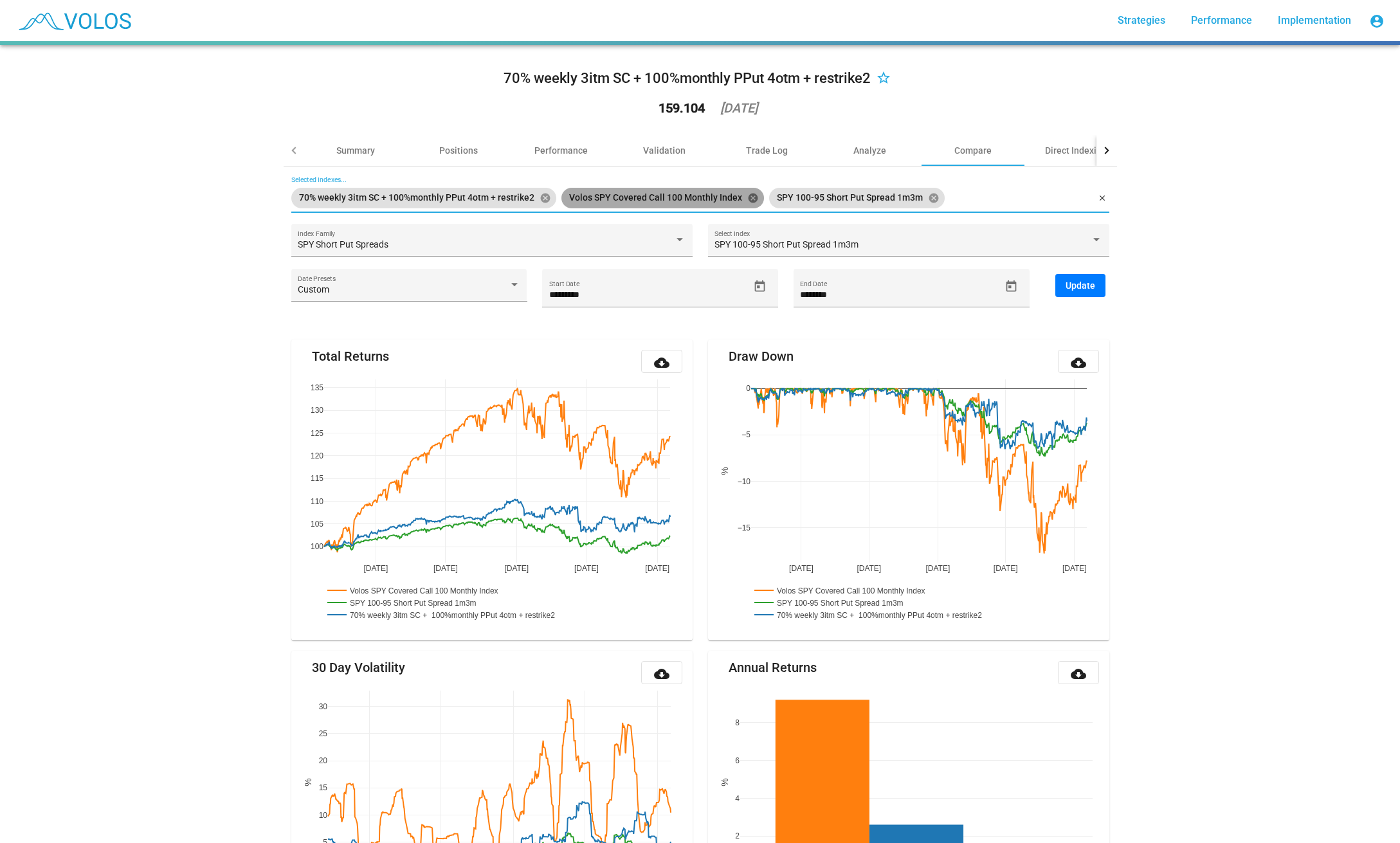
click at [753, 199] on mat-icon "cancel" at bounding box center [753, 198] width 12 height 12
click at [846, 284] on div "******** End Date" at bounding box center [900, 294] width 200 height 26
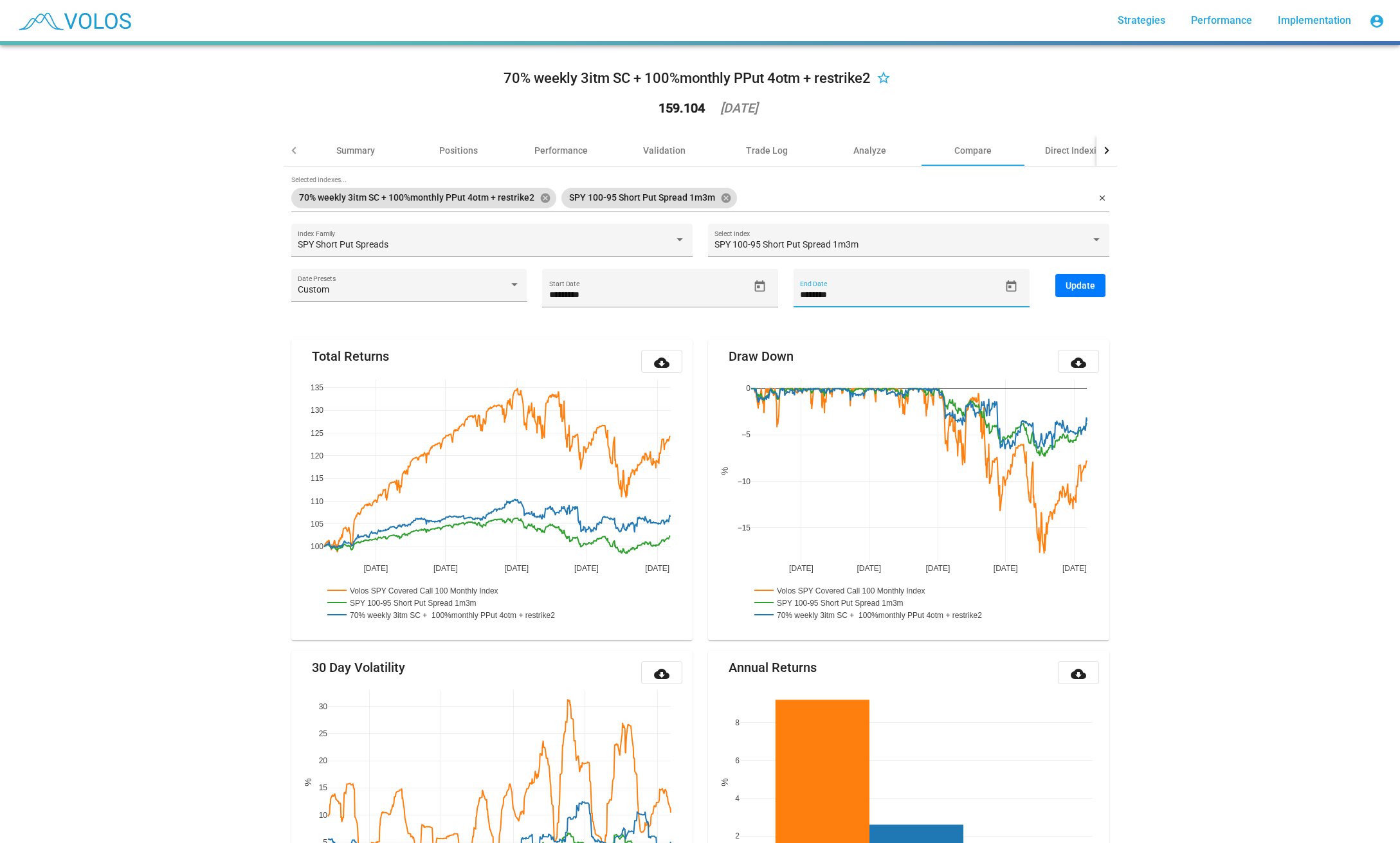
type input "********"
click at [1066, 284] on span "Update" at bounding box center [1080, 285] width 30 height 10
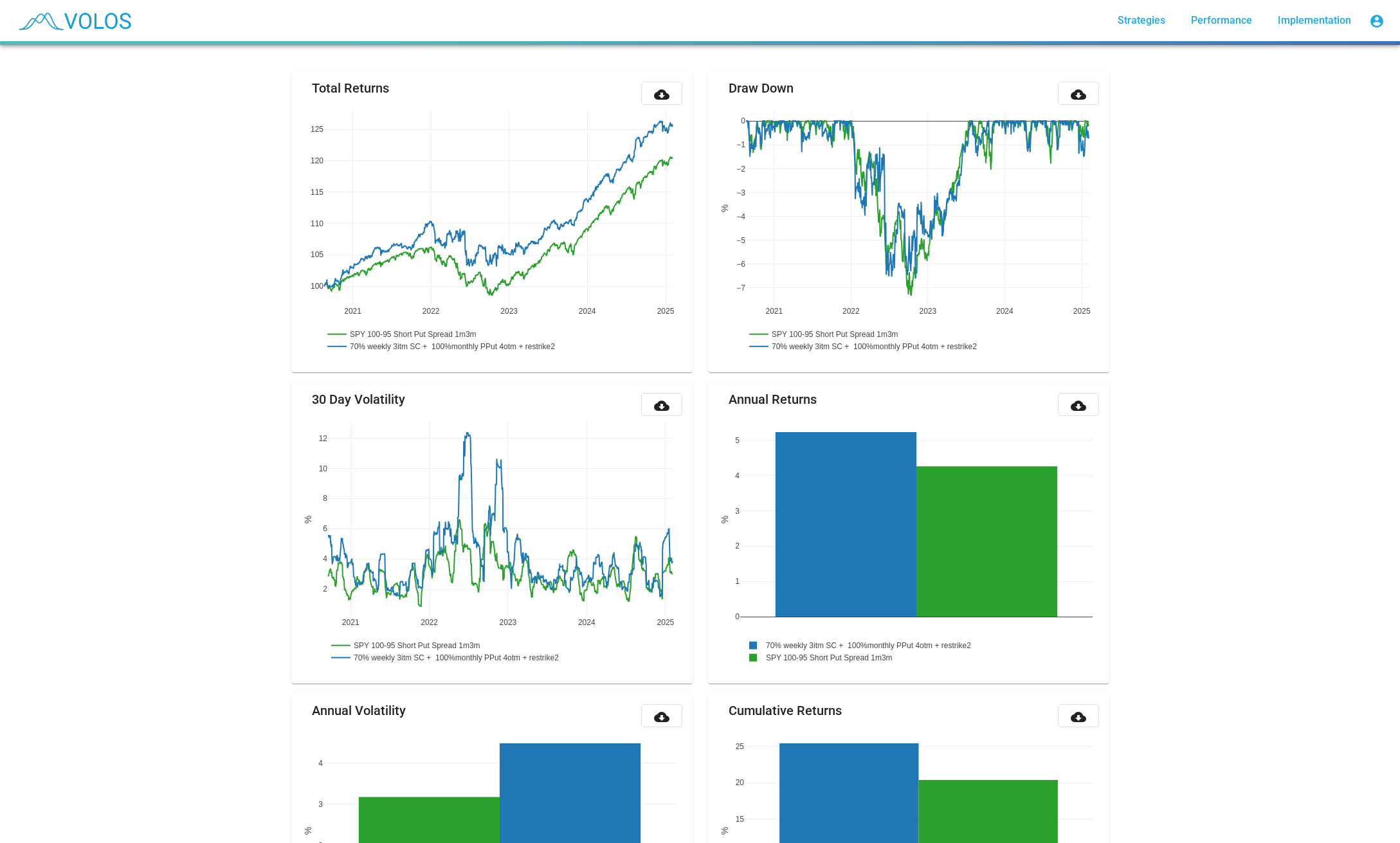
scroll to position [269, 0]
click at [1205, 283] on div "70% weekly 3itm SC + 100%monthly PPut 4otm + restrike2 star_border 159.104 [DAT…" at bounding box center [700, 444] width 1400 height 798
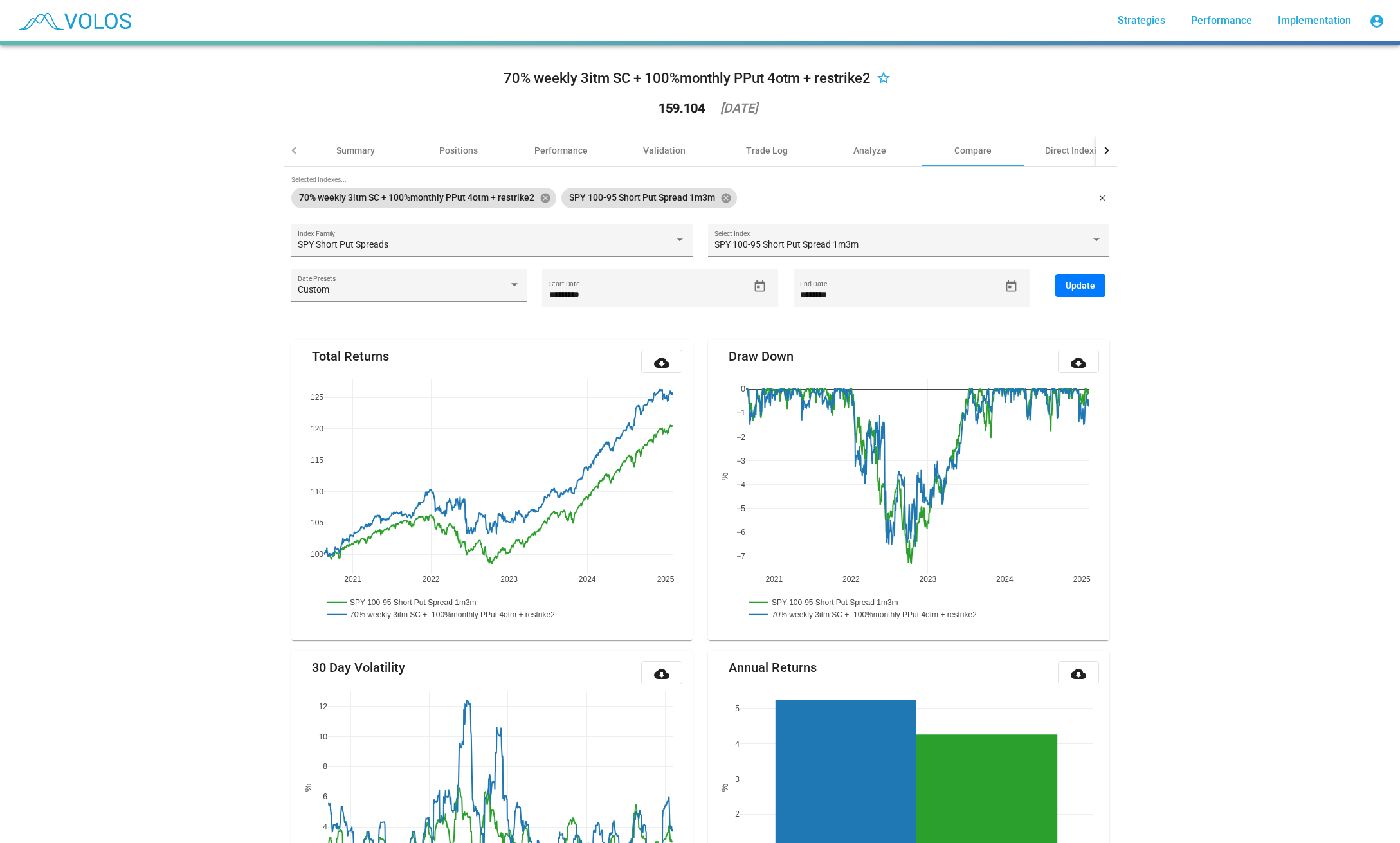
click at [223, 257] on div "70% weekly 3itm SC + 100%monthly PPut 4otm + restrike2 star_border 159.104 [DAT…" at bounding box center [700, 444] width 1400 height 798
